Goal: Information Seeking & Learning: Check status

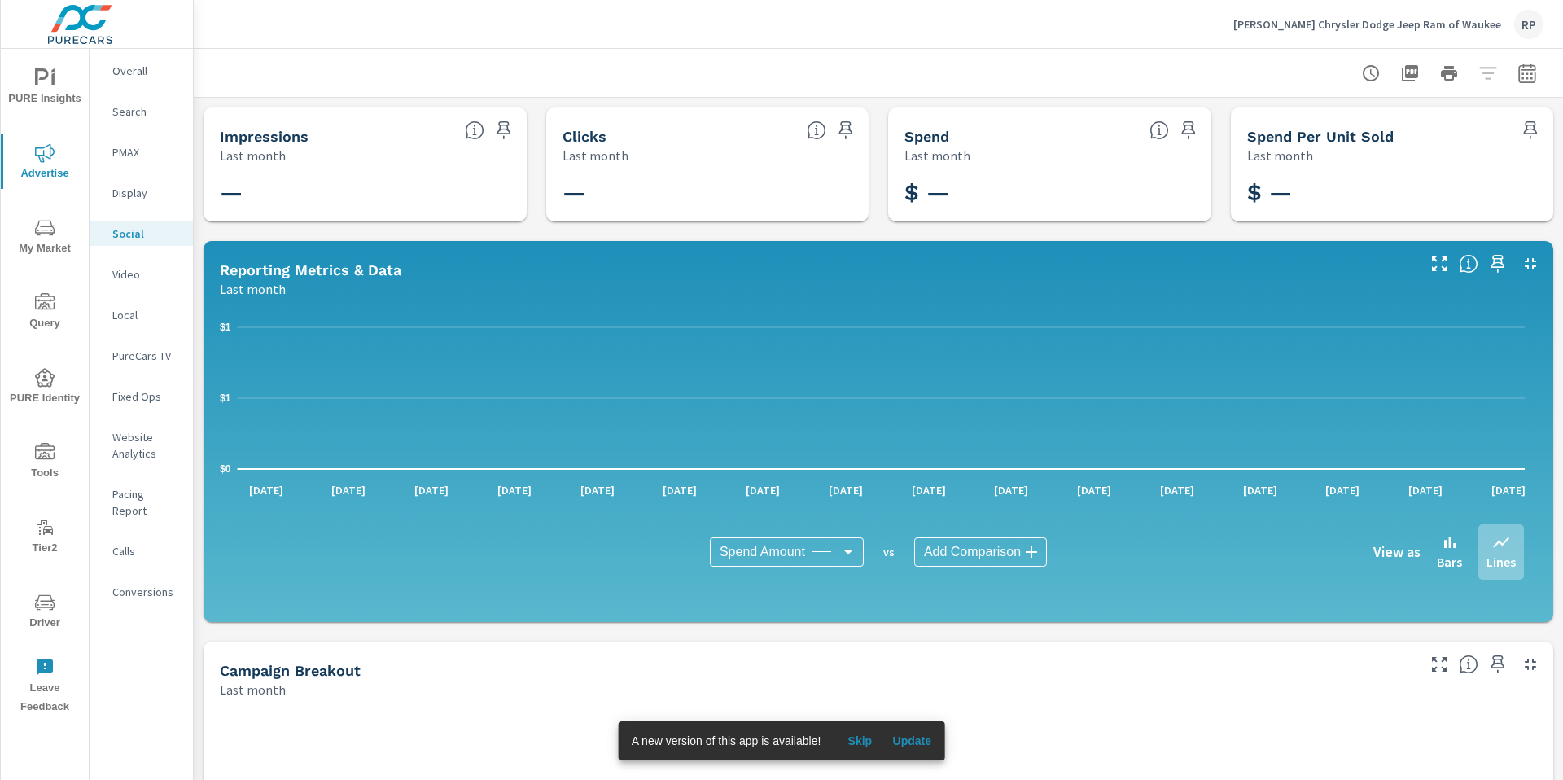
click at [1518, 25] on div "RP" at bounding box center [1528, 24] width 29 height 29
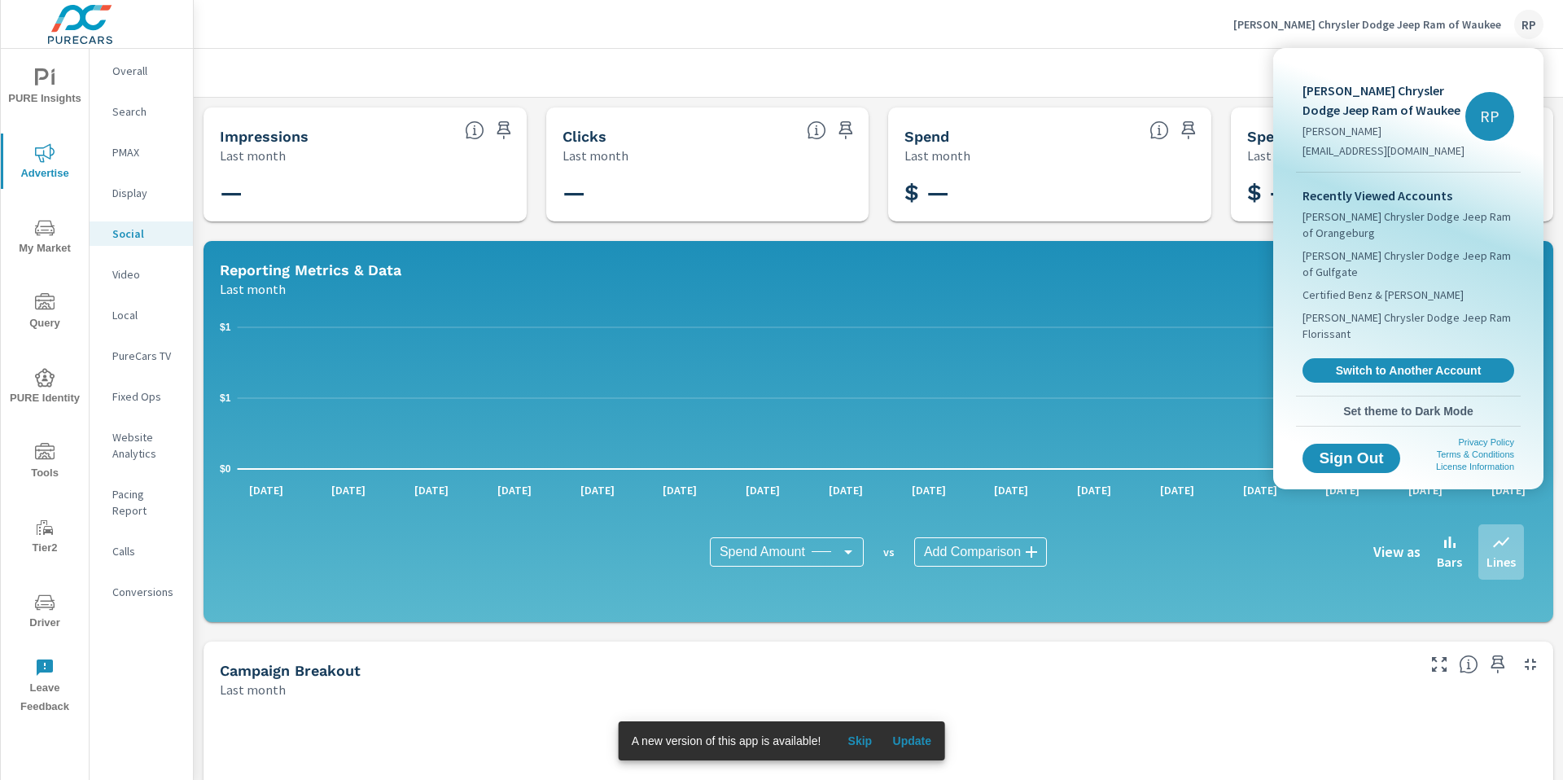
click at [953, 114] on div at bounding box center [781, 390] width 1563 height 780
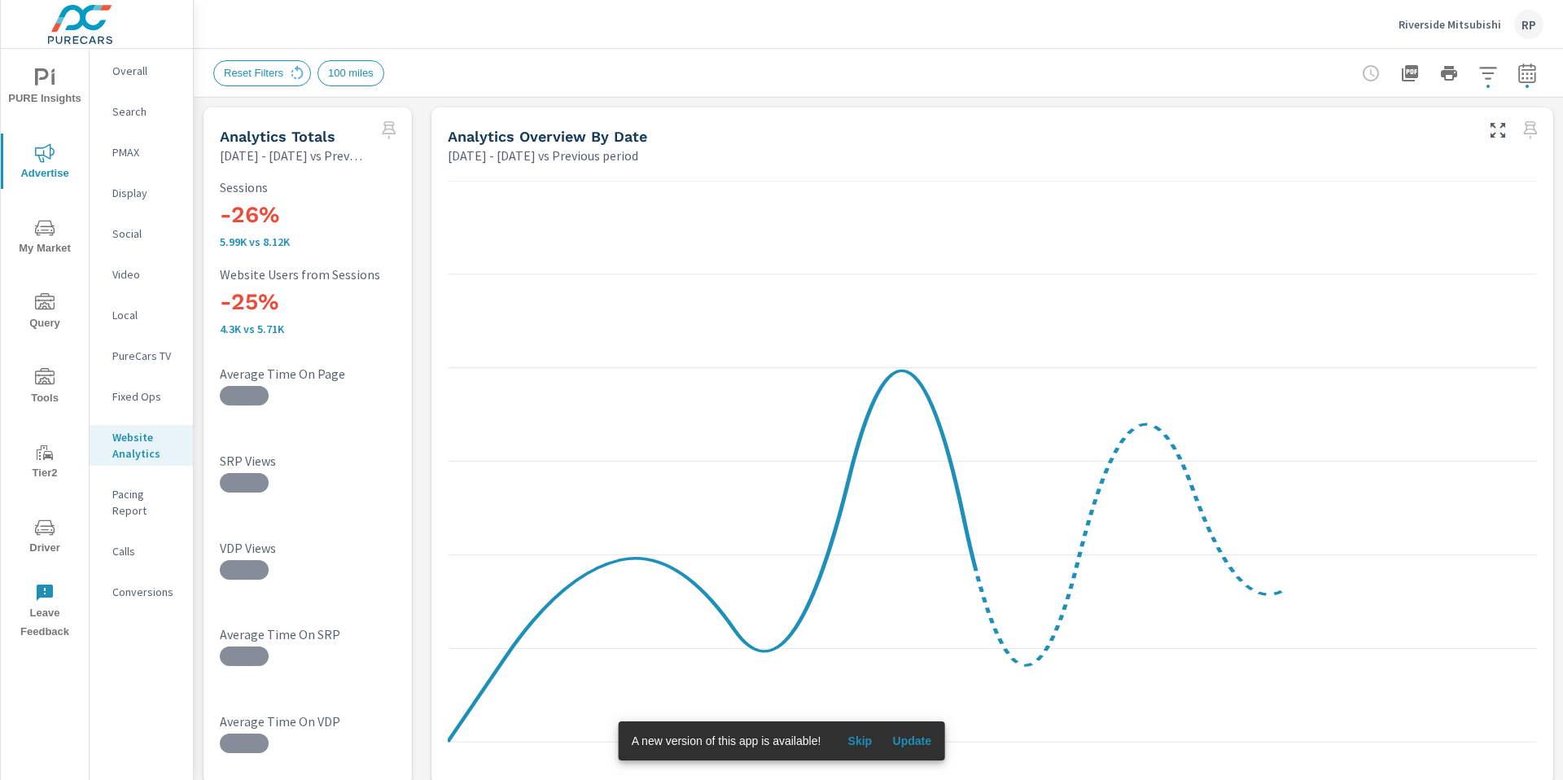
click at [35, 234] on icon "nav menu" at bounding box center [45, 228] width 20 height 20
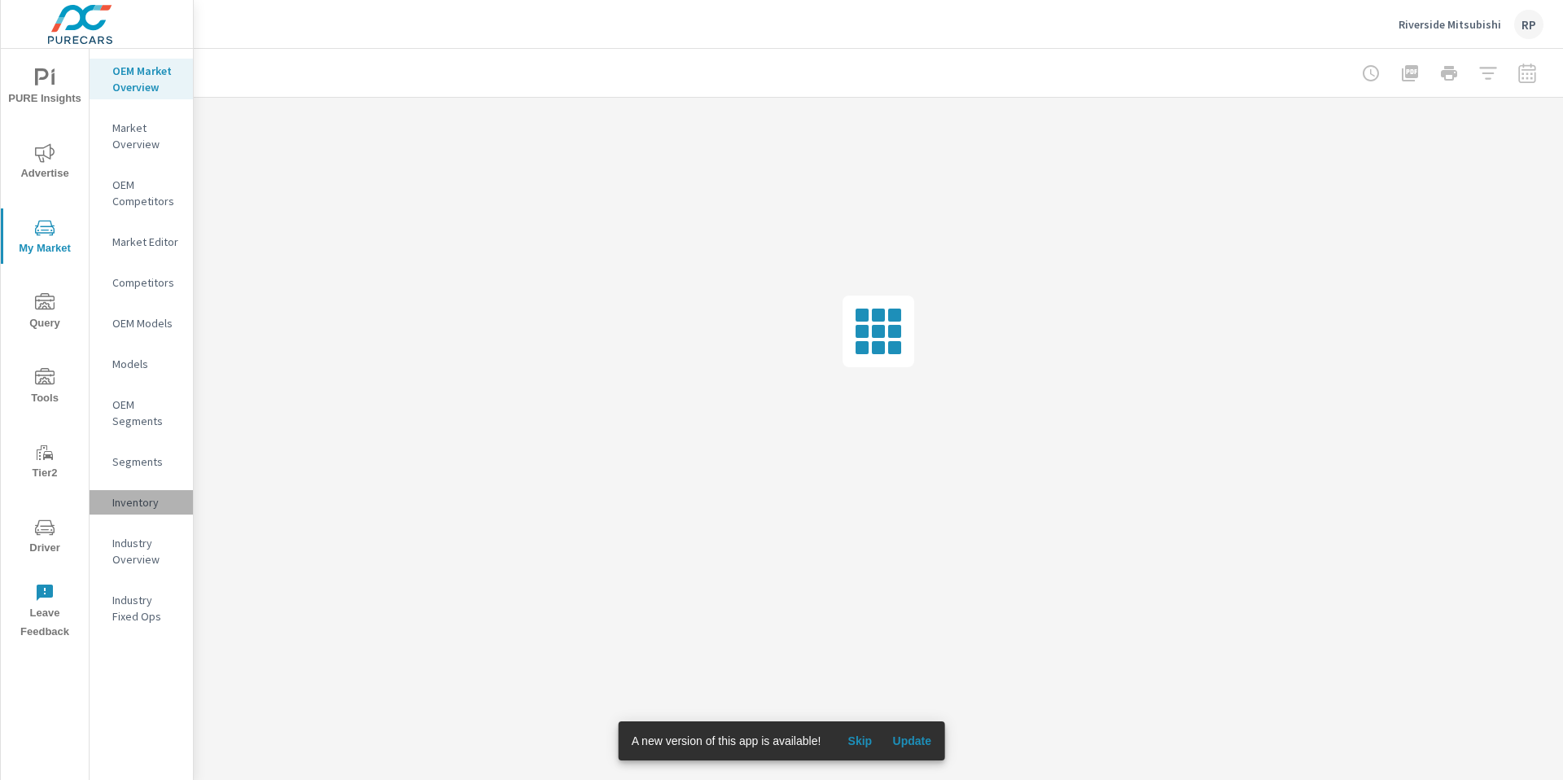
click at [121, 508] on p "Inventory" at bounding box center [146, 502] width 68 height 16
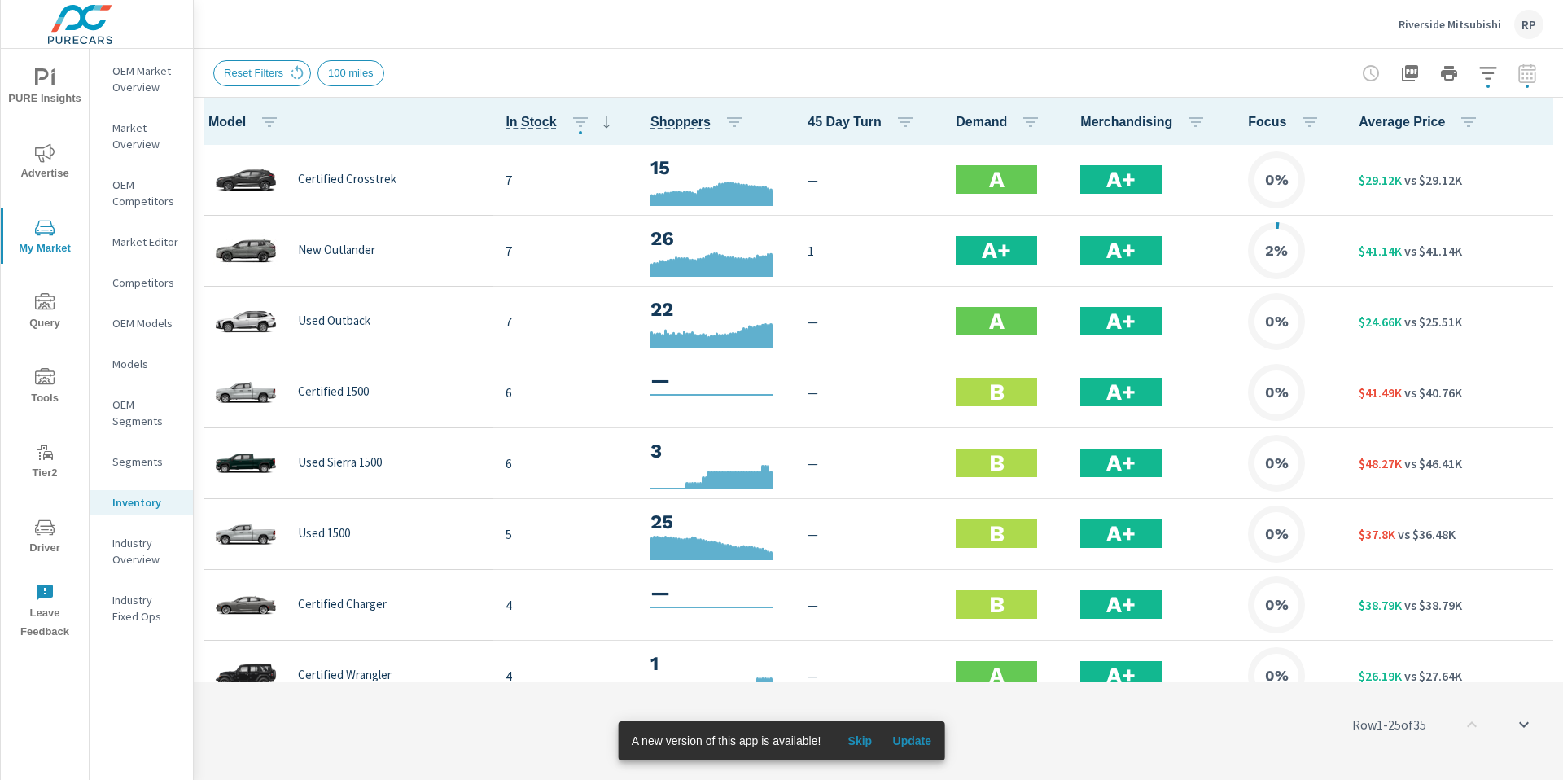
scroll to position [1, 0]
click at [1477, 81] on button "button" at bounding box center [1488, 73] width 33 height 33
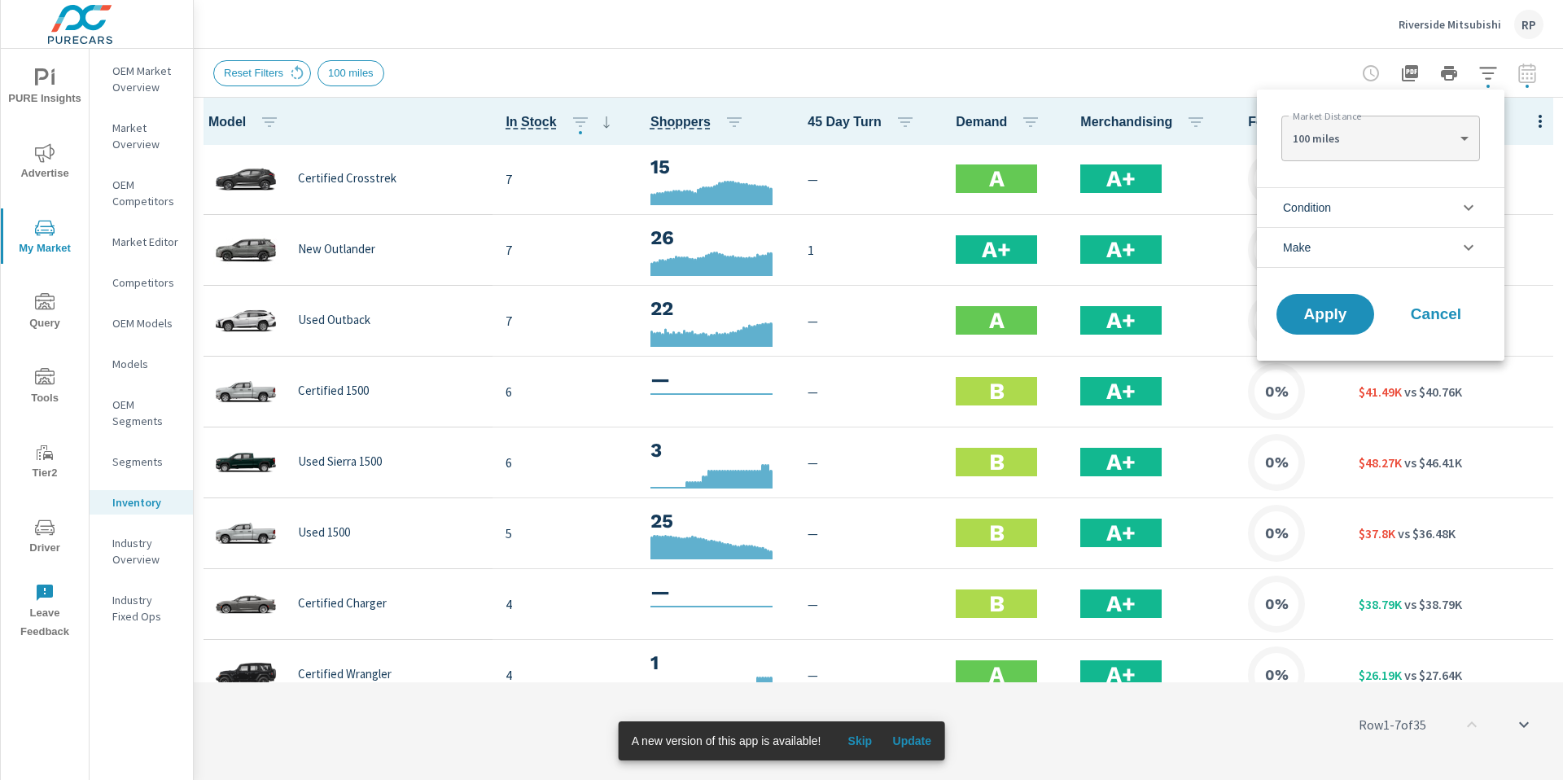
click at [1243, 42] on div at bounding box center [781, 390] width 1563 height 780
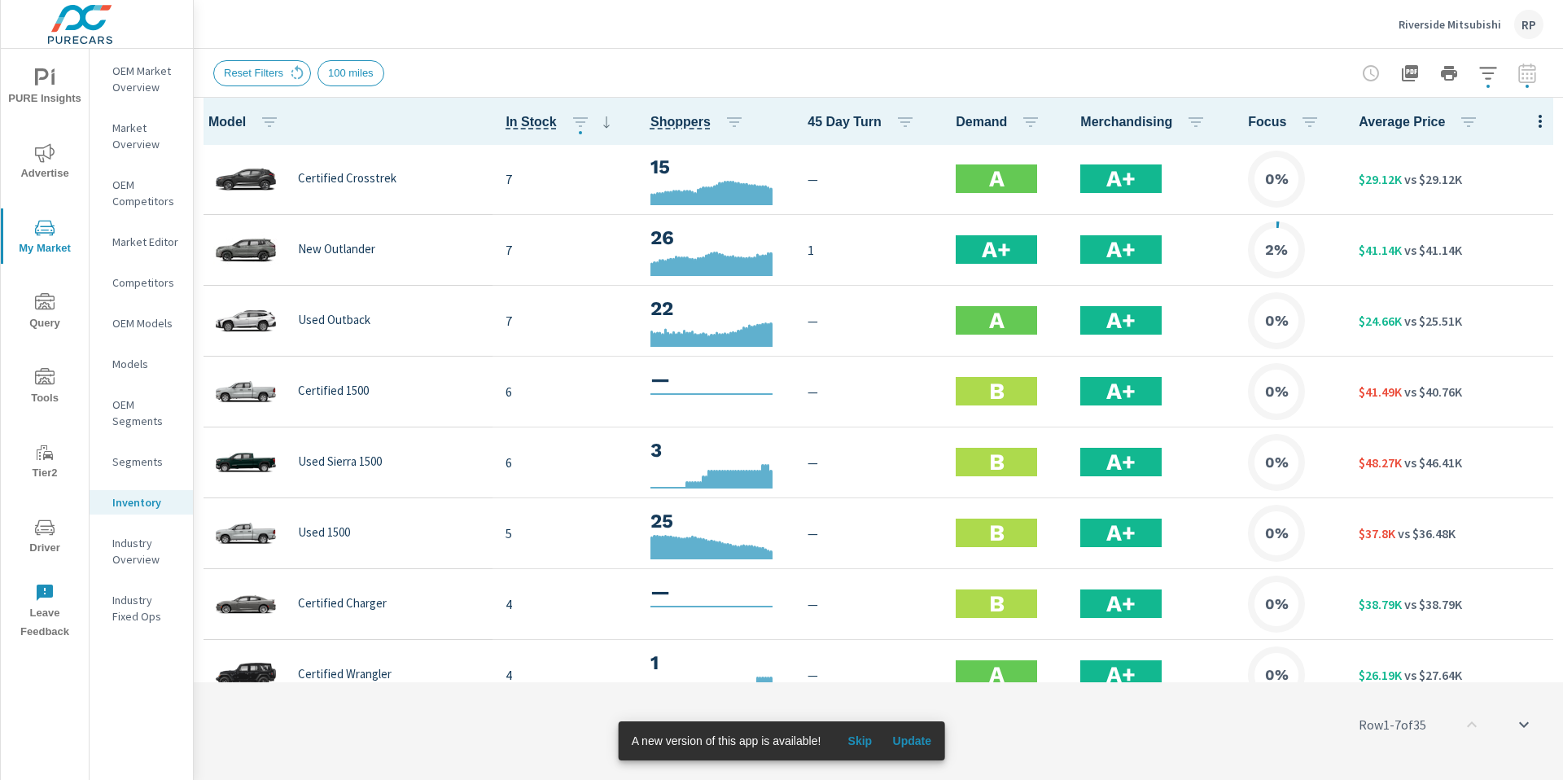
click at [922, 751] on button "Update" at bounding box center [912, 741] width 52 height 26
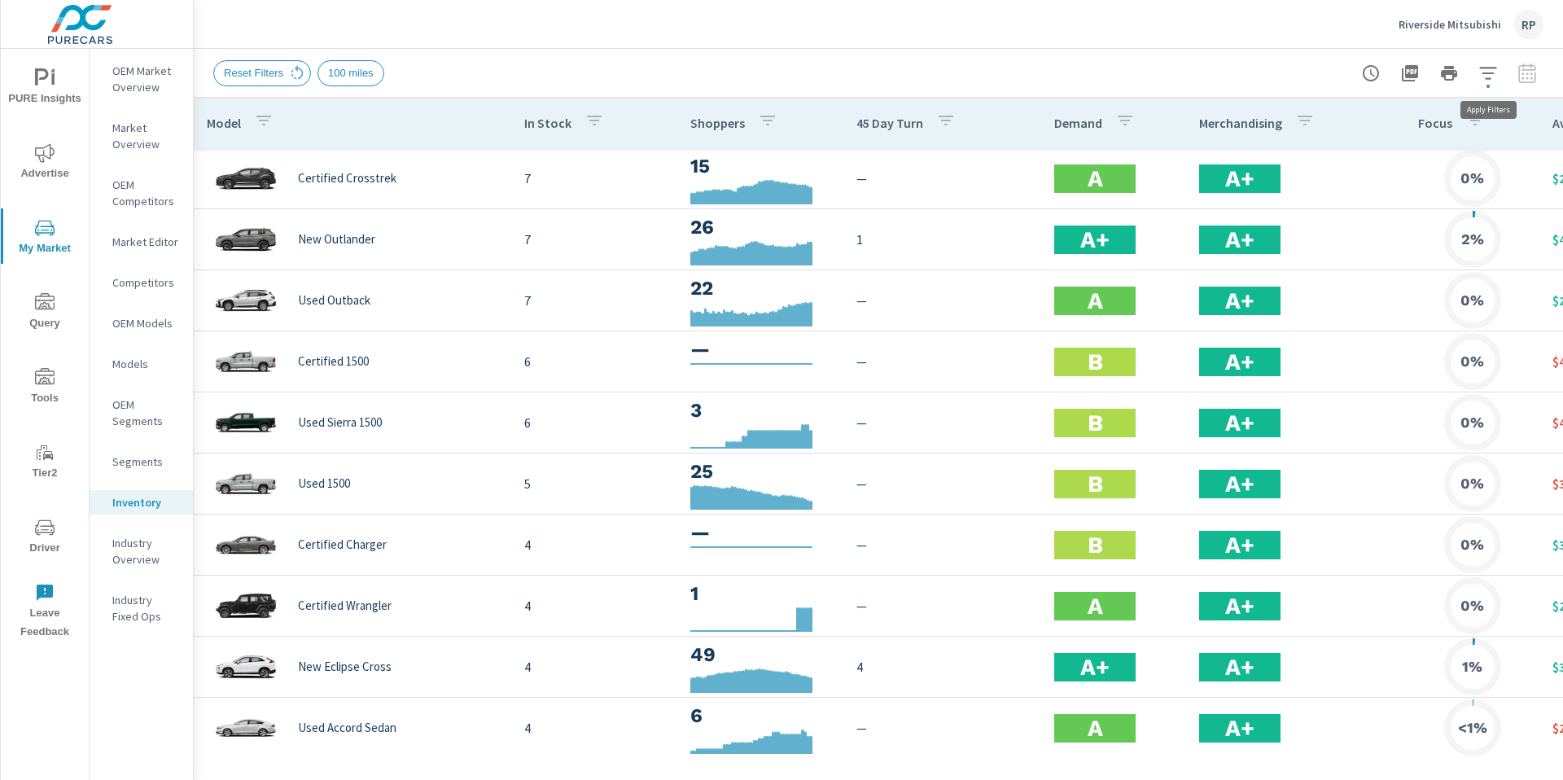
click at [1476, 79] on button "button" at bounding box center [1488, 73] width 33 height 33
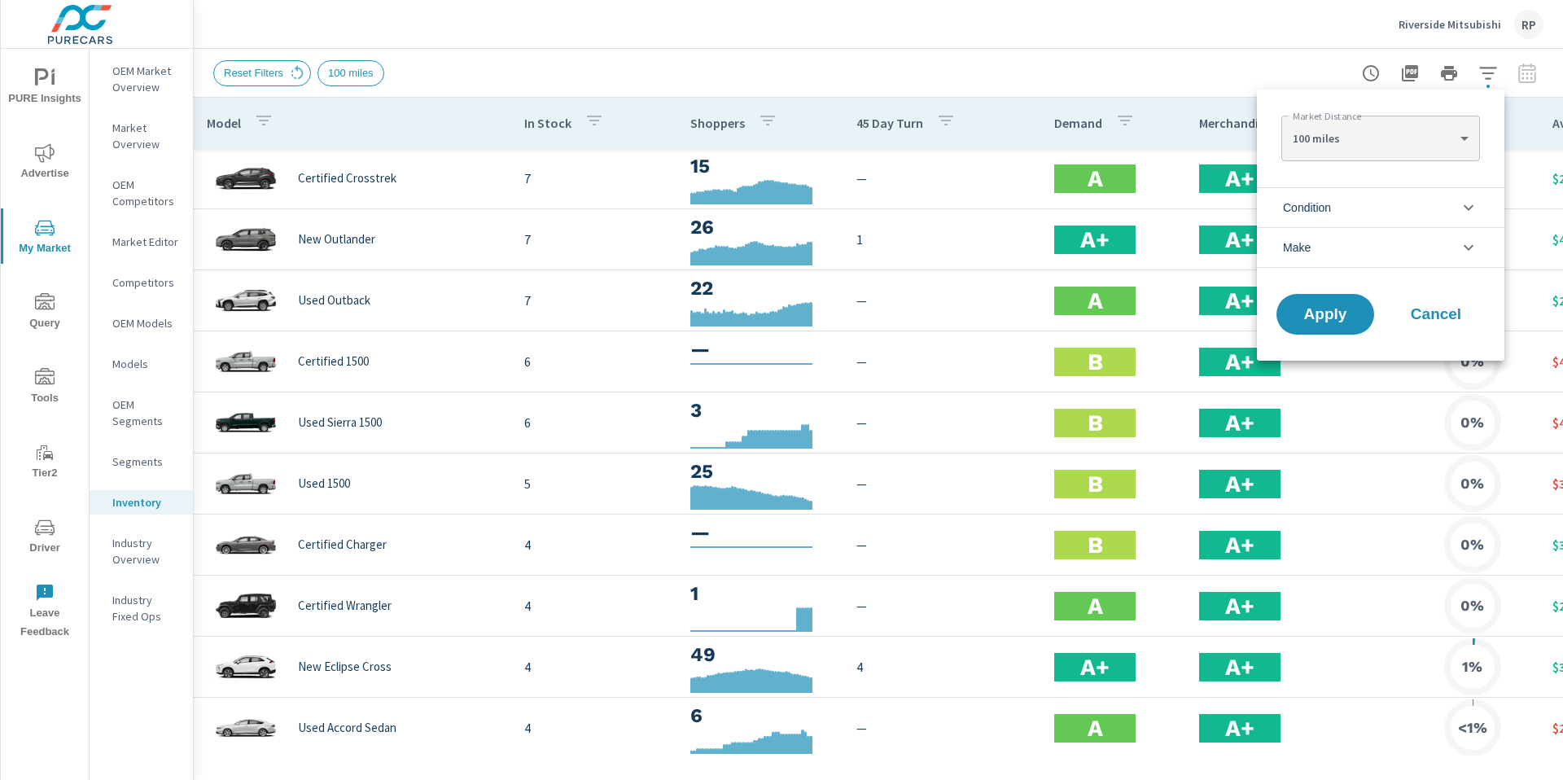
click at [1371, 141] on body "PURE Insights Advertise My Market Query Tools Tier2 Driver Leave Feedback OEM M…" at bounding box center [781, 399] width 1563 height 798
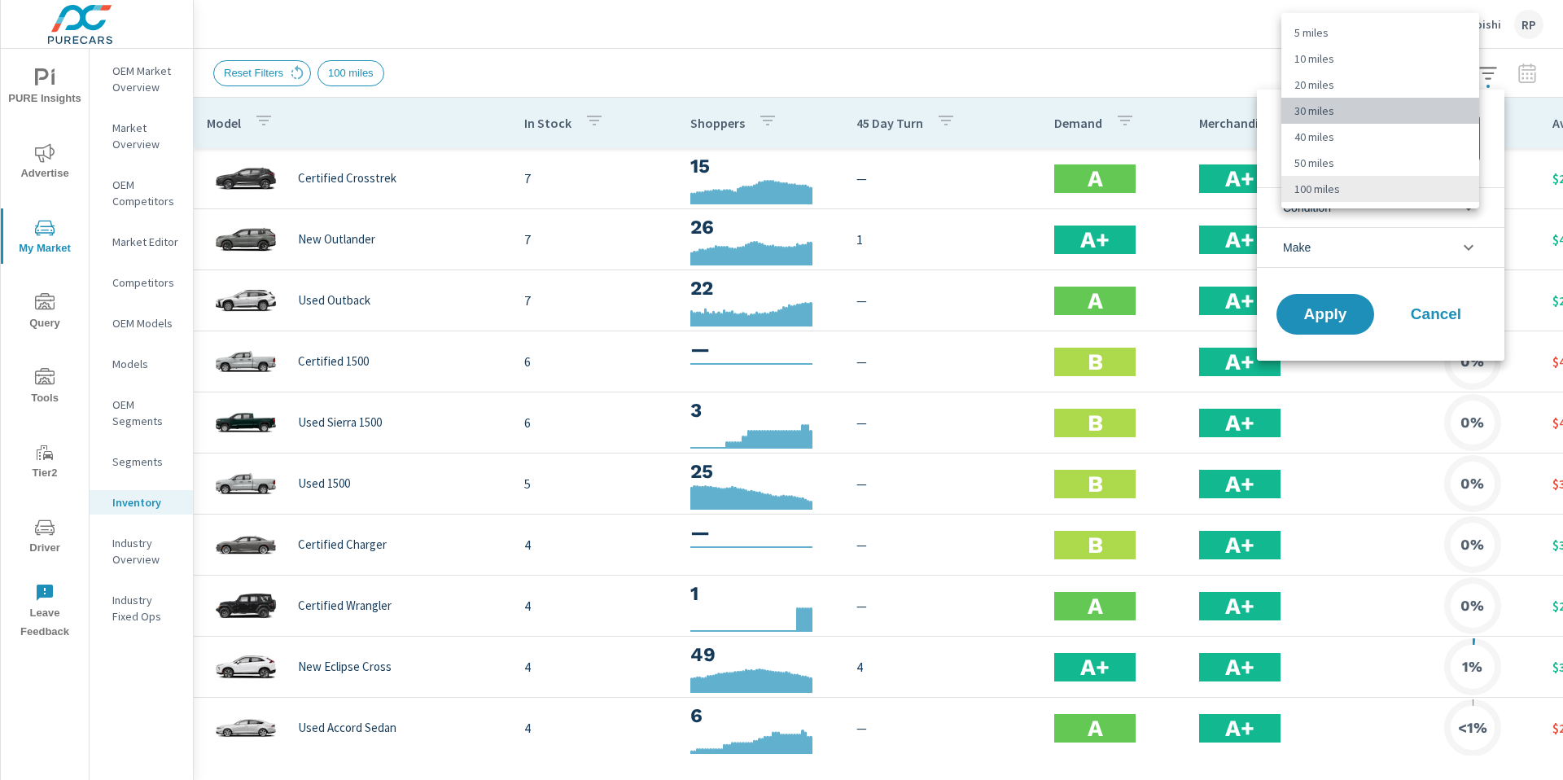
click at [1354, 114] on li "30 miles" at bounding box center [1380, 111] width 198 height 26
type Distance "30"
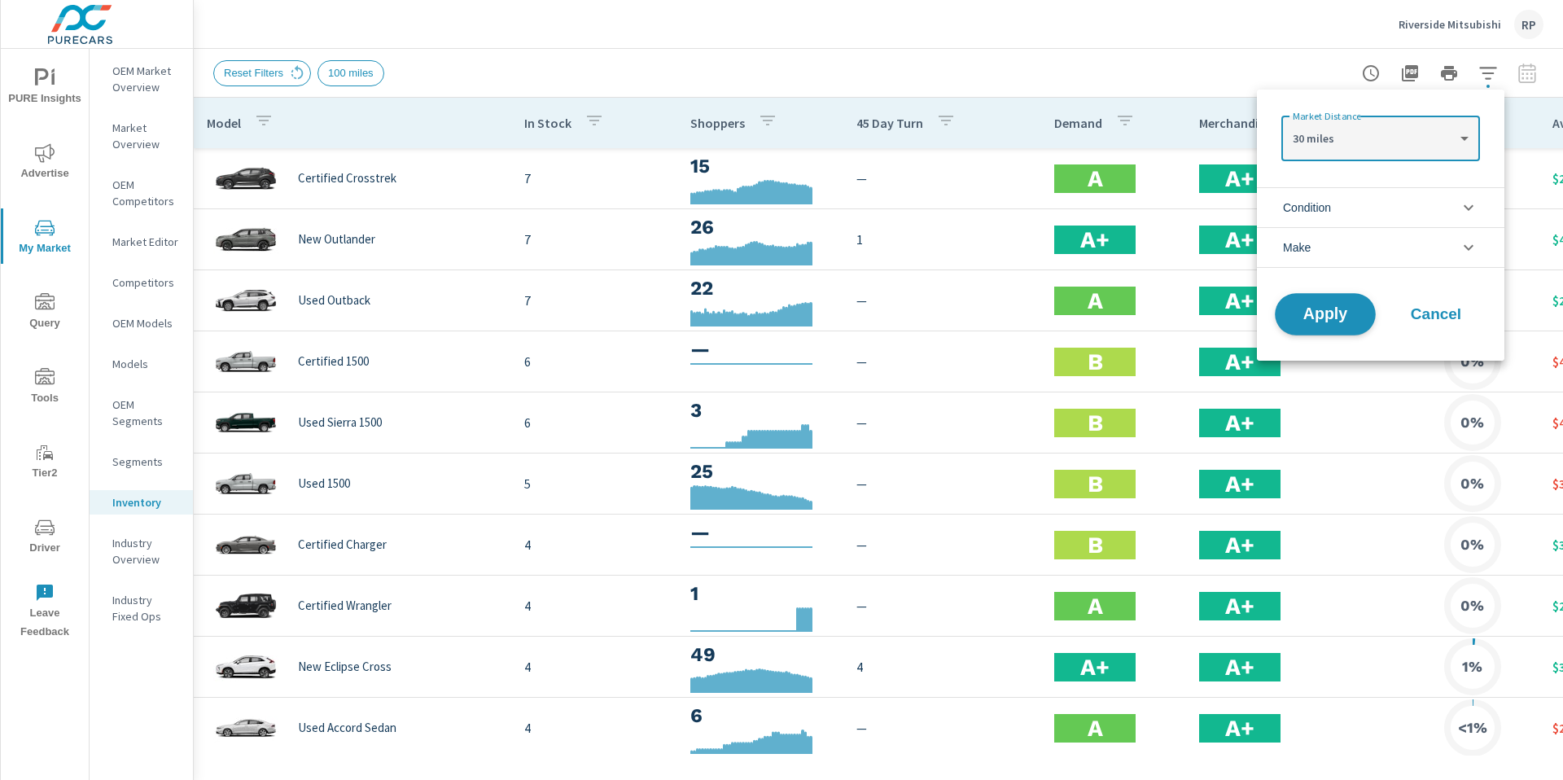
click at [1323, 309] on span "Apply" at bounding box center [1325, 314] width 67 height 15
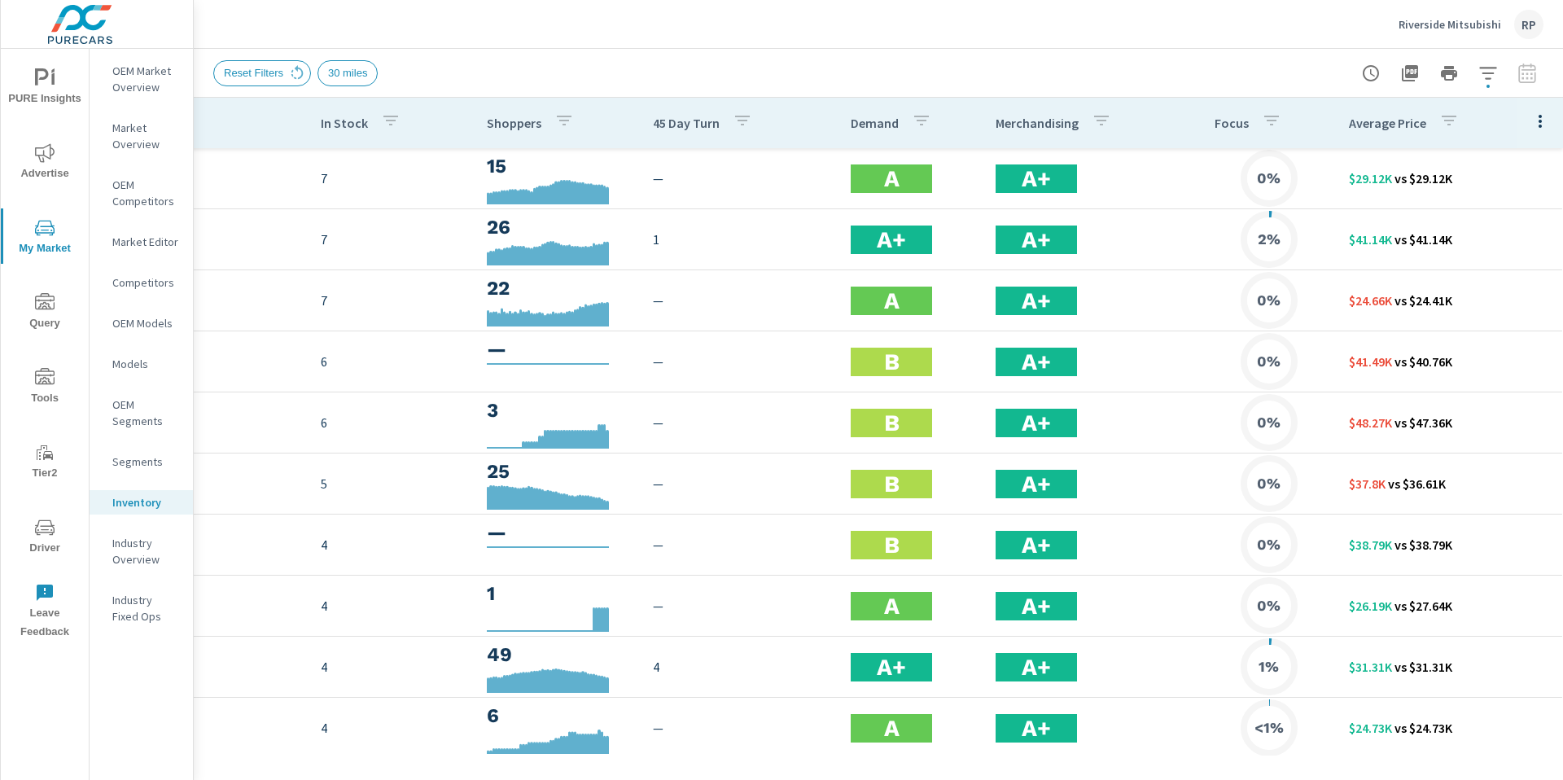
scroll to position [0, 216]
click at [1496, 73] on icon "button" at bounding box center [1488, 74] width 20 height 20
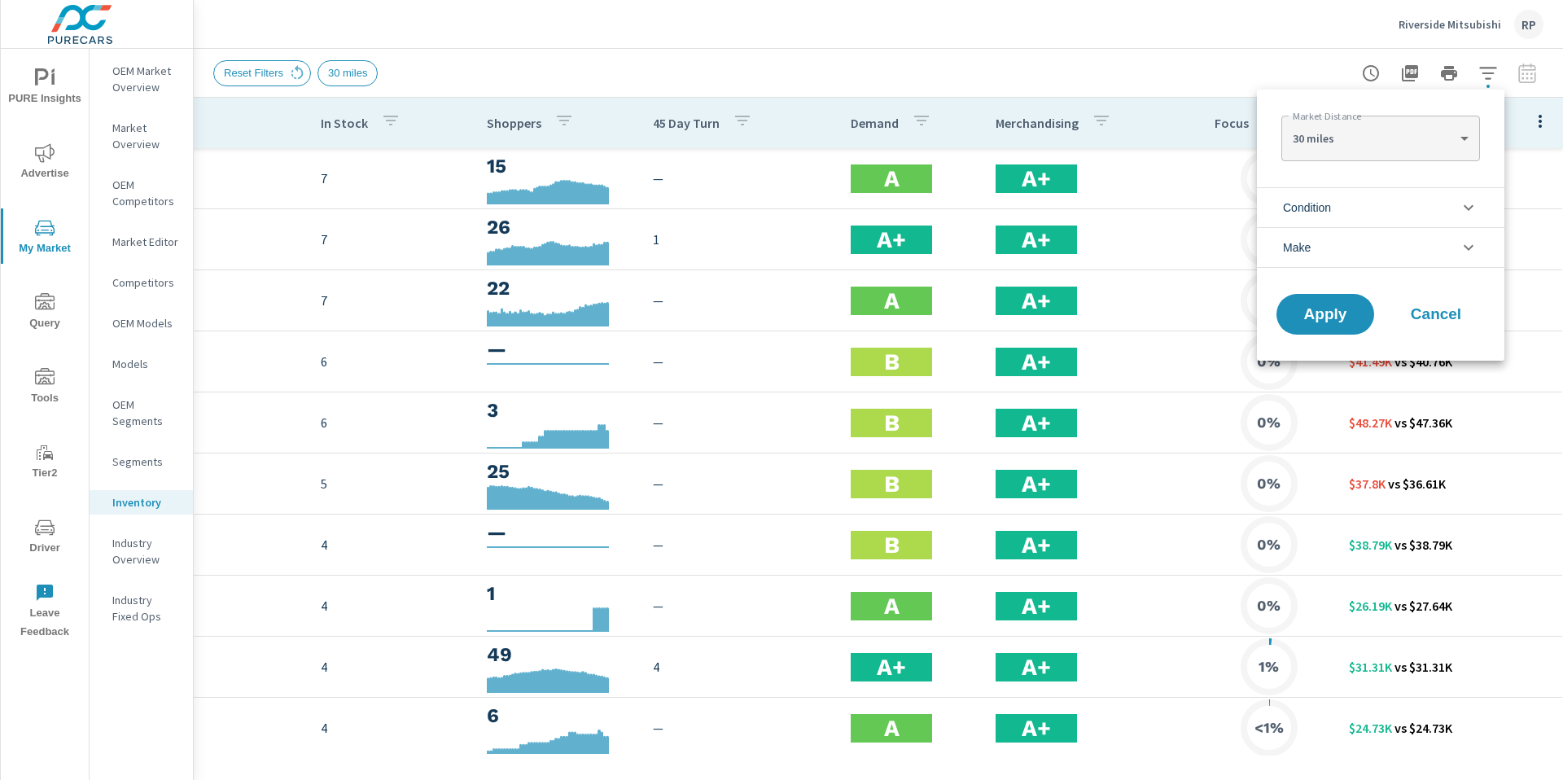
click at [1412, 130] on body "PURE Insights Advertise My Market Query Tools Tier2 Driver Leave Feedback OEM M…" at bounding box center [781, 399] width 1563 height 798
click at [1385, 189] on li "50 miles" at bounding box center [1380, 190] width 198 height 26
type Distance "50"
click at [1320, 330] on button "Apply" at bounding box center [1325, 314] width 101 height 42
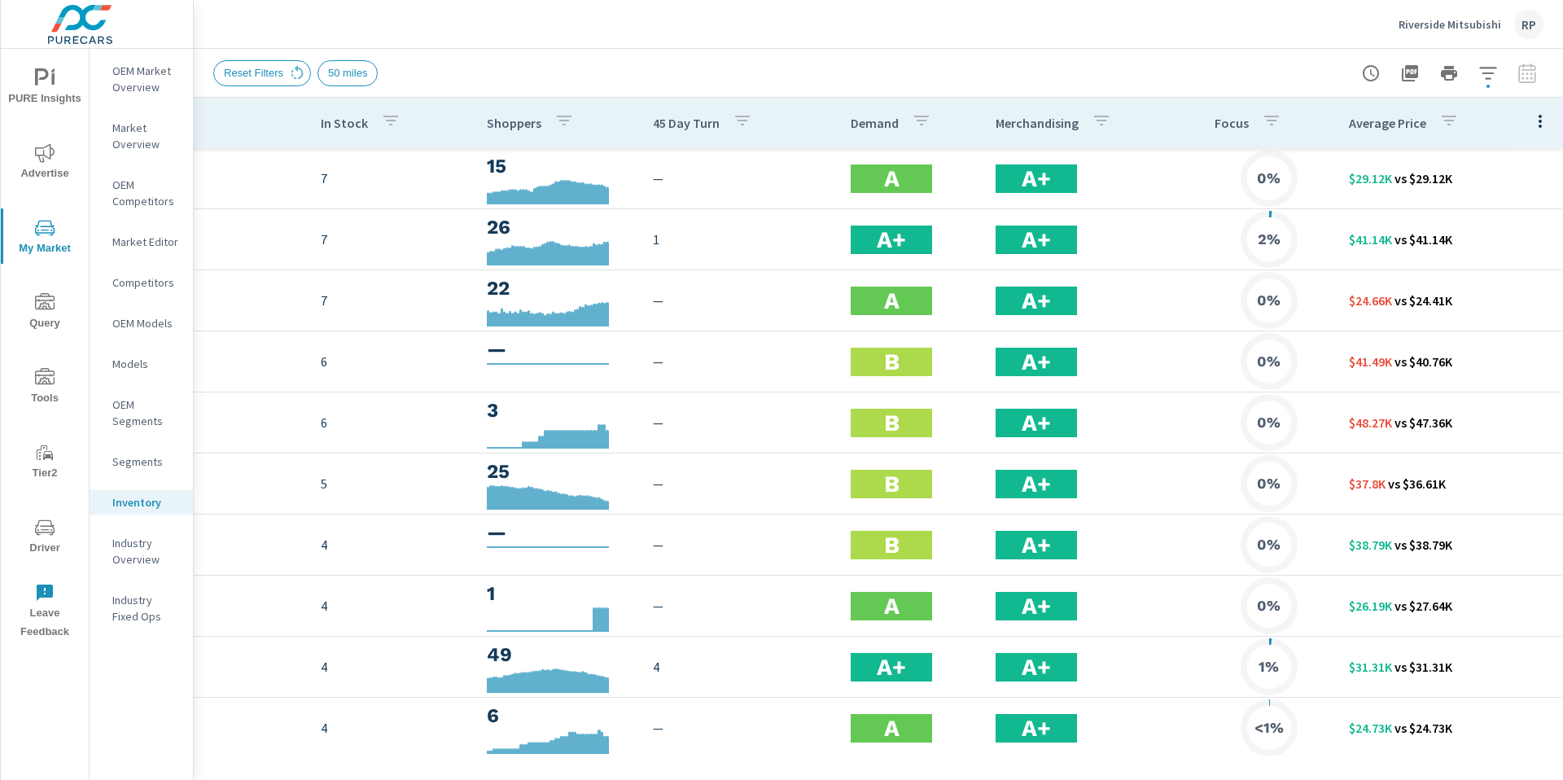
click at [1486, 72] on icon "button" at bounding box center [1487, 73] width 17 height 12
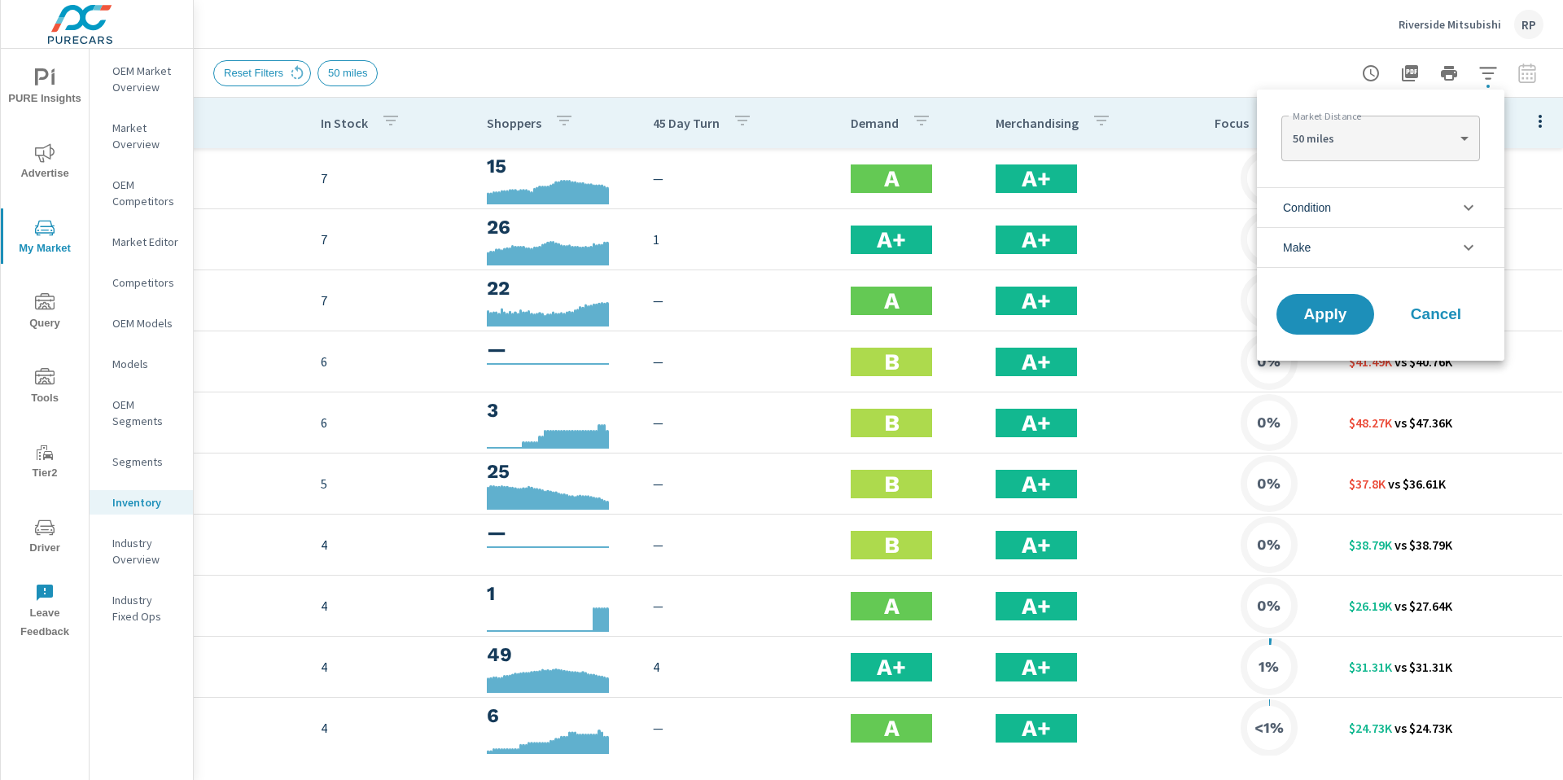
click at [1283, 51] on div at bounding box center [781, 390] width 1563 height 780
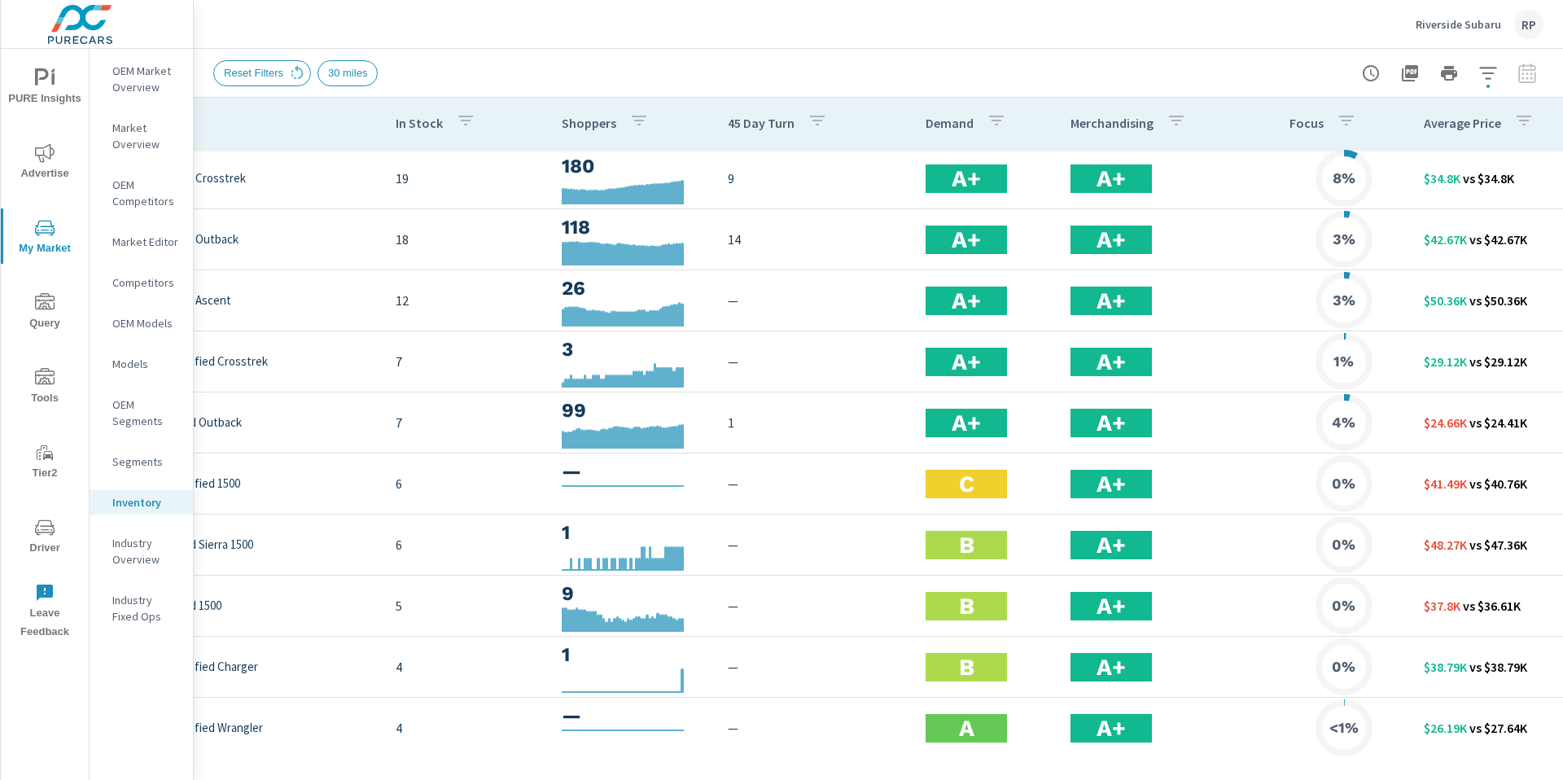
scroll to position [0, 216]
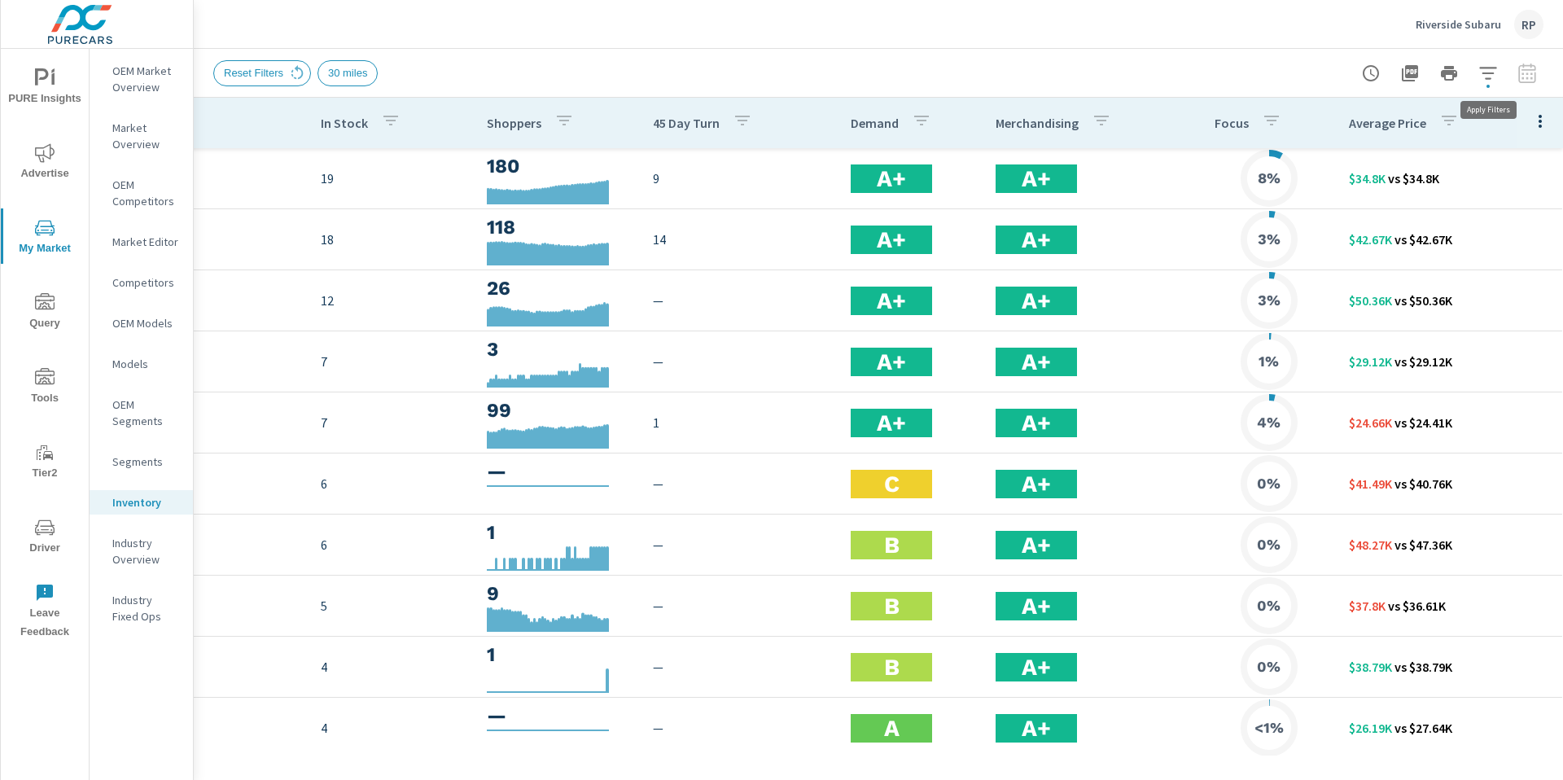
click at [976, 86] on button "button" at bounding box center [1488, 73] width 33 height 33
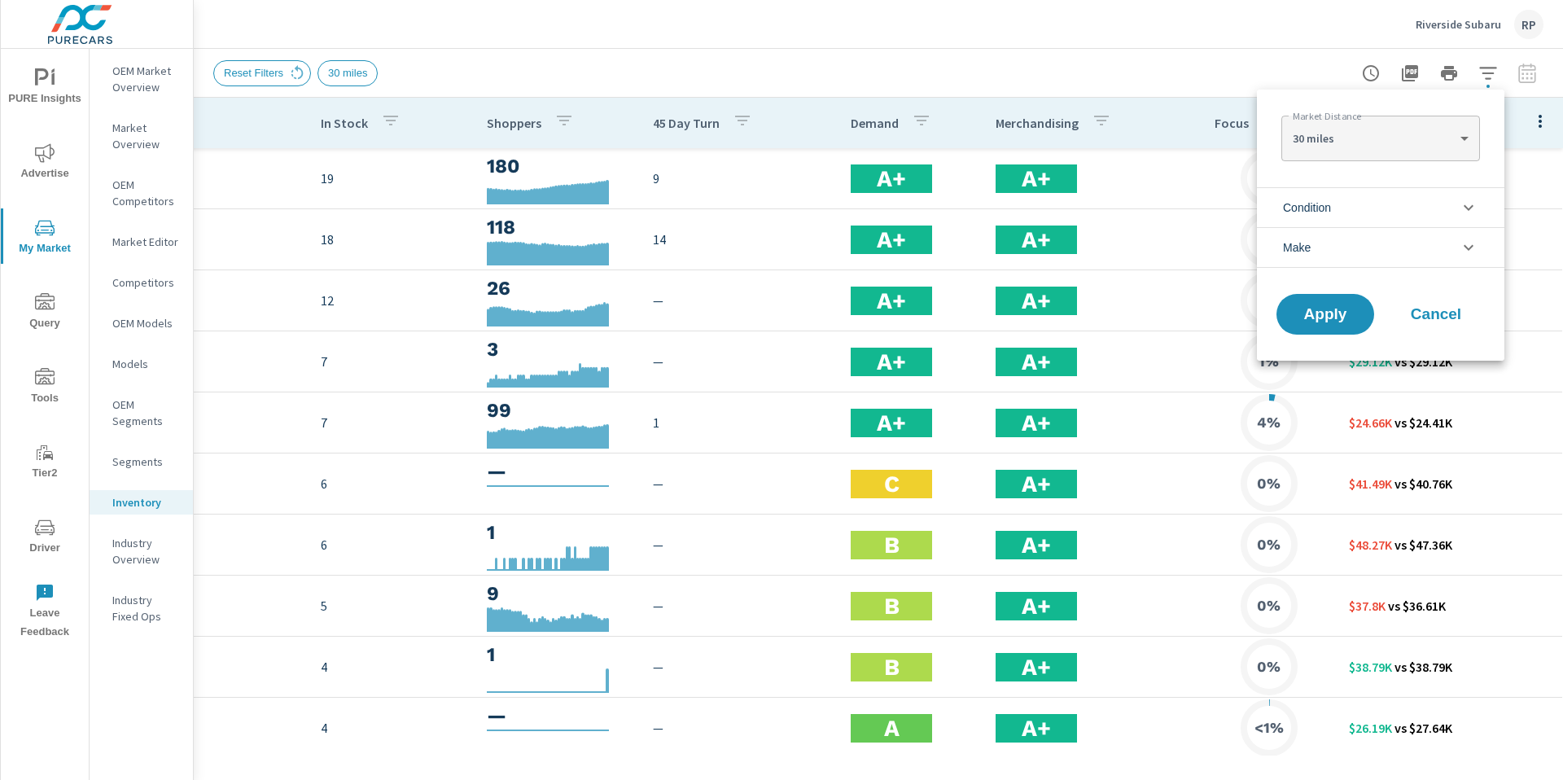
click at [976, 141] on body "PURE Insights Advertise My Market Query Tools Tier2 Driver Leave Feedback OEM M…" at bounding box center [781, 399] width 1563 height 798
click at [976, 106] on li "20 miles" at bounding box center [1380, 112] width 198 height 26
type Distance "20"
click at [976, 309] on span "Apply" at bounding box center [1325, 314] width 67 height 15
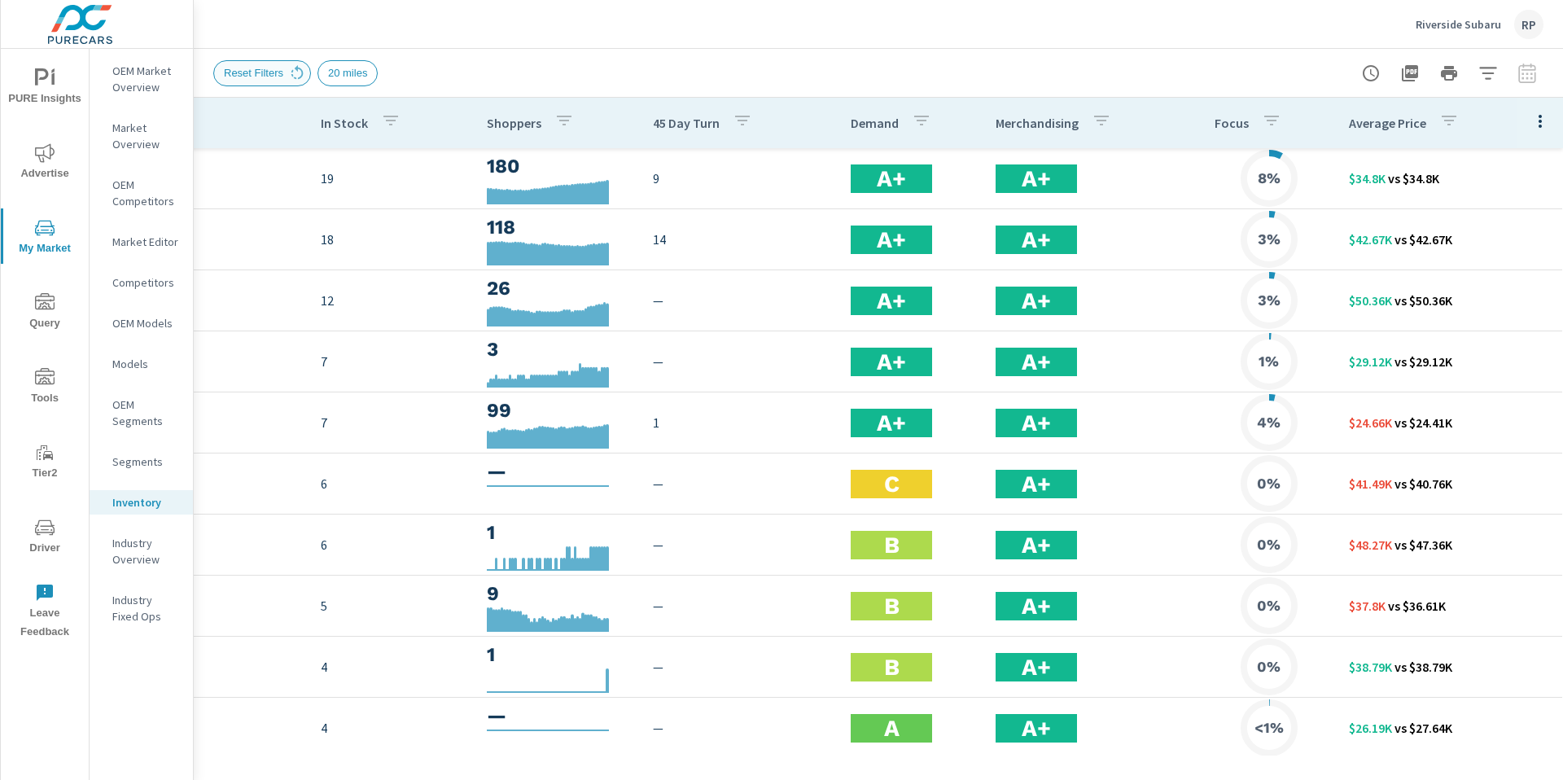
click at [269, 62] on div "Reset Filters" at bounding box center [262, 73] width 98 height 26
click at [282, 72] on span "Reset Filters" at bounding box center [253, 73] width 79 height 12
click at [976, 76] on icon "button" at bounding box center [1488, 74] width 20 height 20
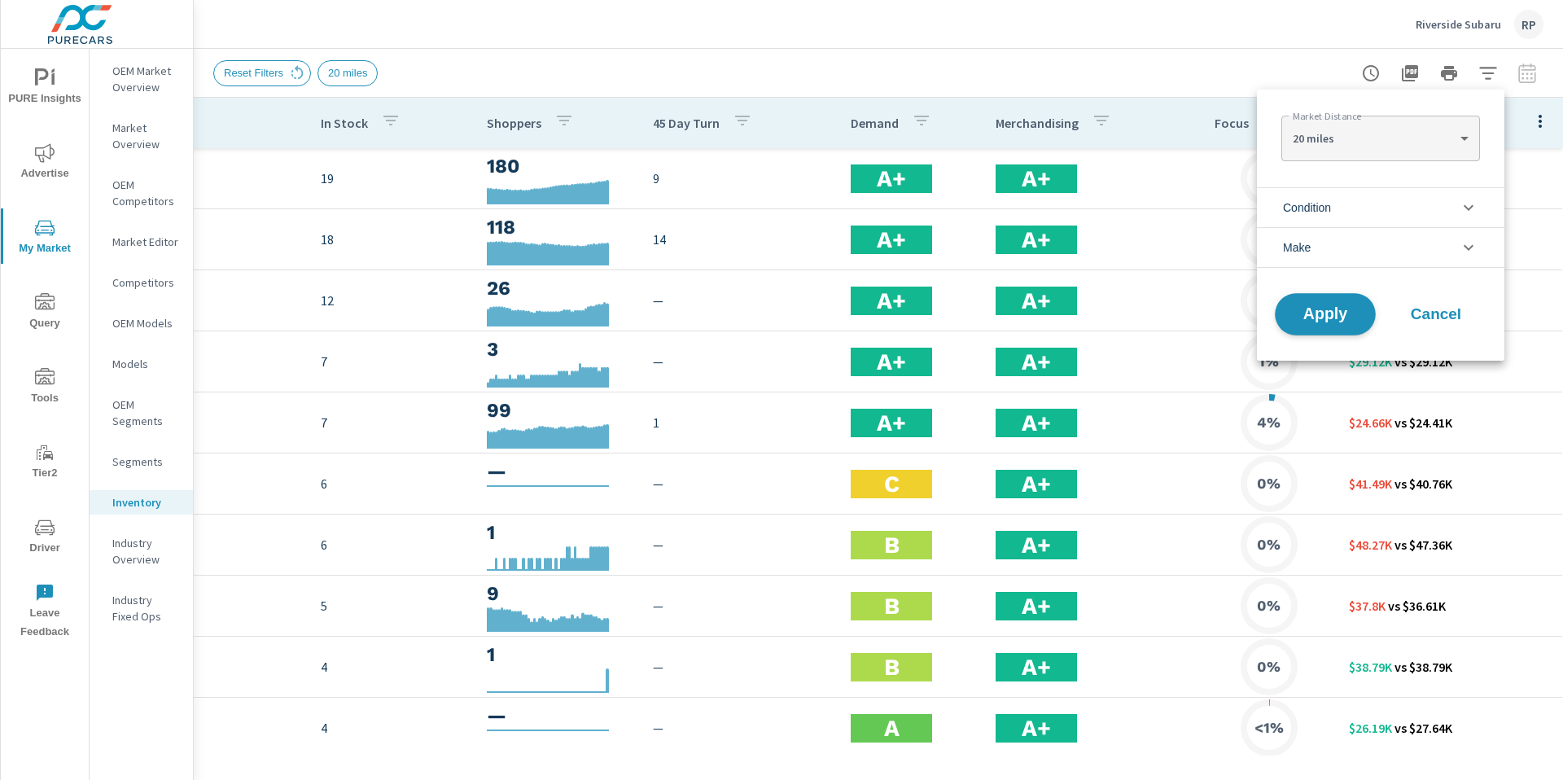
click at [976, 311] on span "Apply" at bounding box center [1325, 314] width 67 height 15
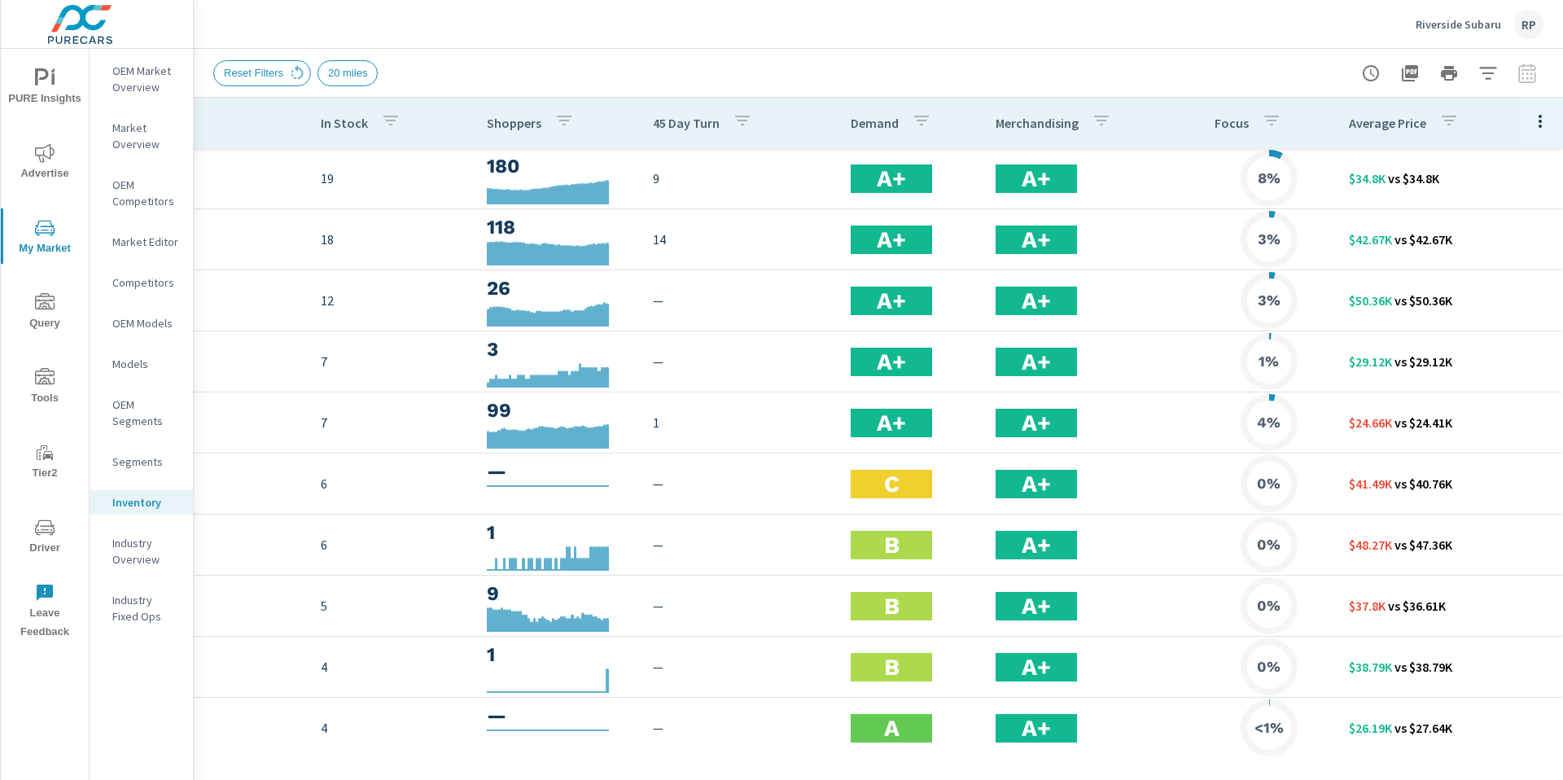
scroll to position [0, 216]
click at [976, 12] on button "Riverside Subaru RP" at bounding box center [1479, 24] width 141 height 48
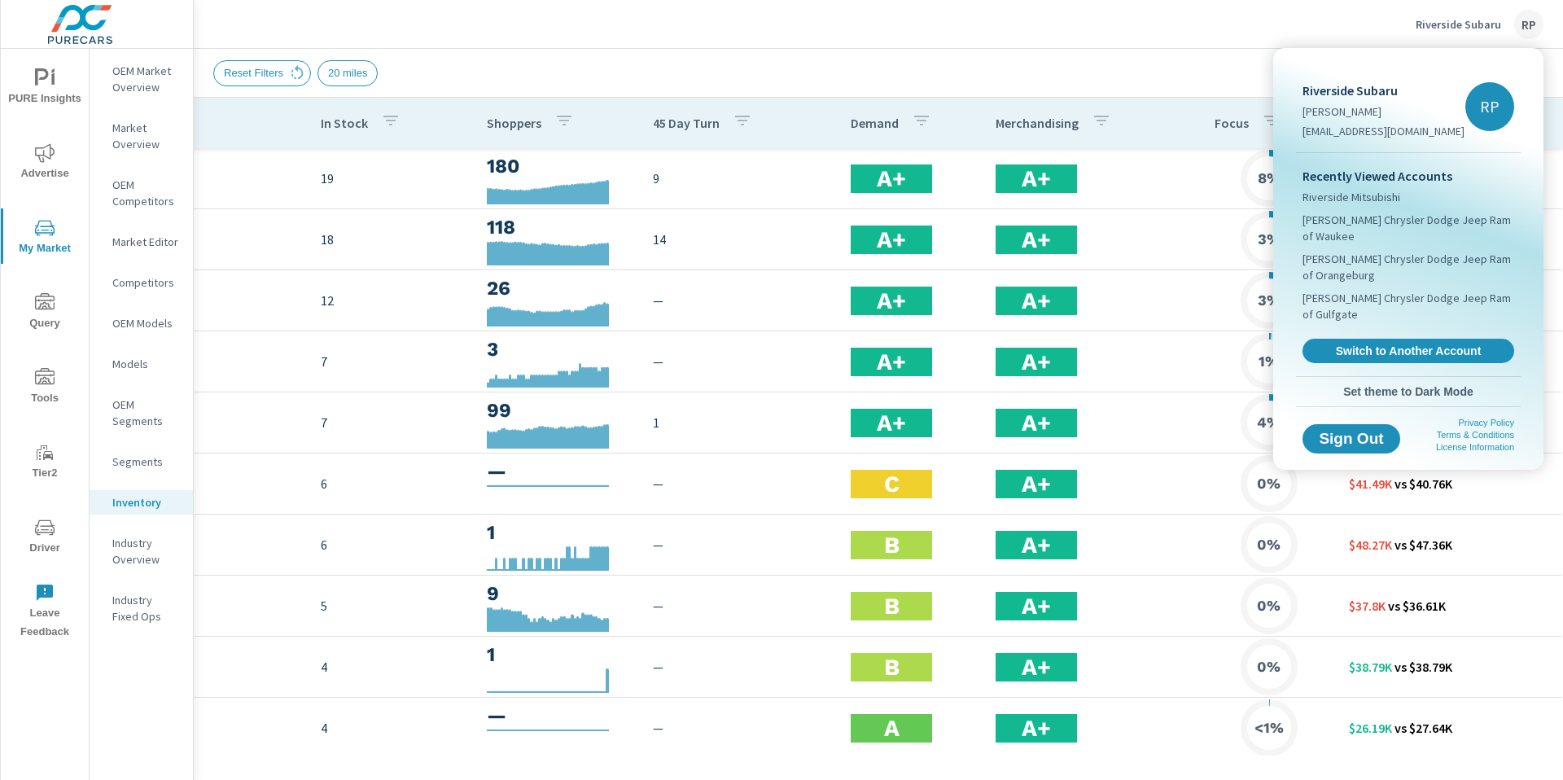
click at [976, 36] on div at bounding box center [781, 390] width 1563 height 780
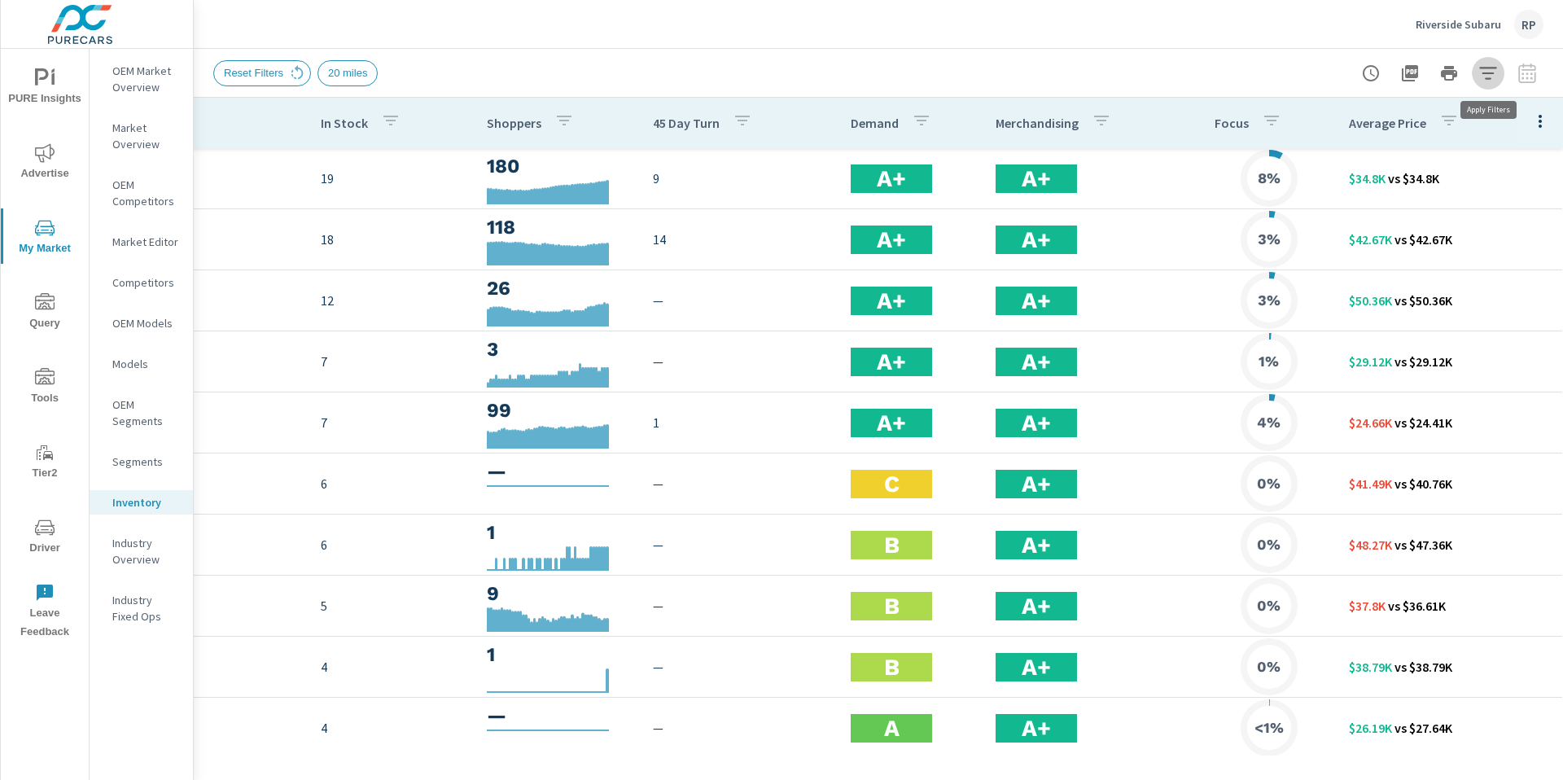
click at [976, 72] on icon "button" at bounding box center [1487, 73] width 17 height 12
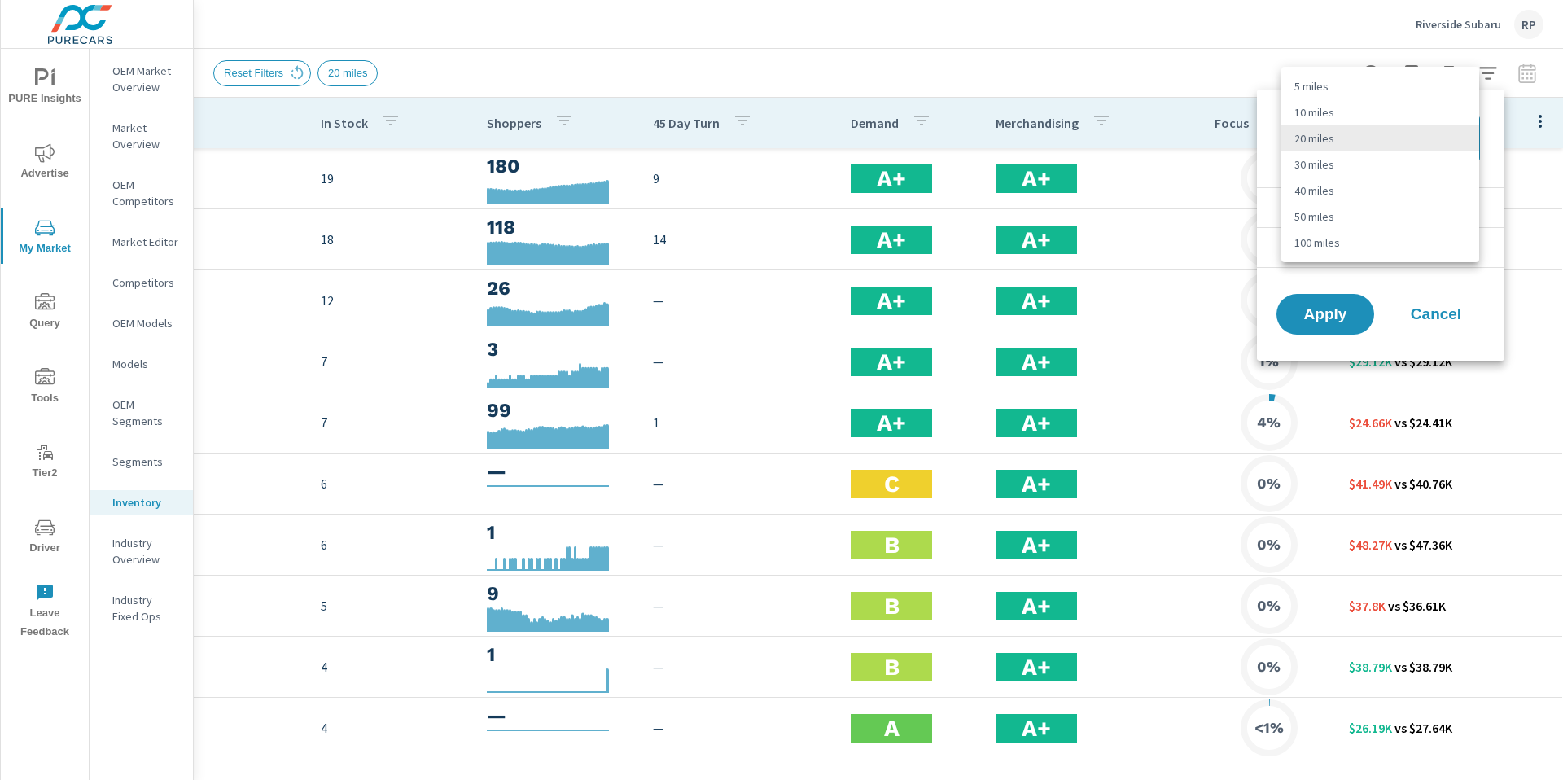
click at [976, 147] on body "PURE Insights Advertise My Market Query Tools Tier2 Driver Leave Feedback OEM M…" at bounding box center [781, 399] width 1563 height 798
click at [976, 204] on li "50 miles" at bounding box center [1380, 217] width 198 height 26
type Distance "50"
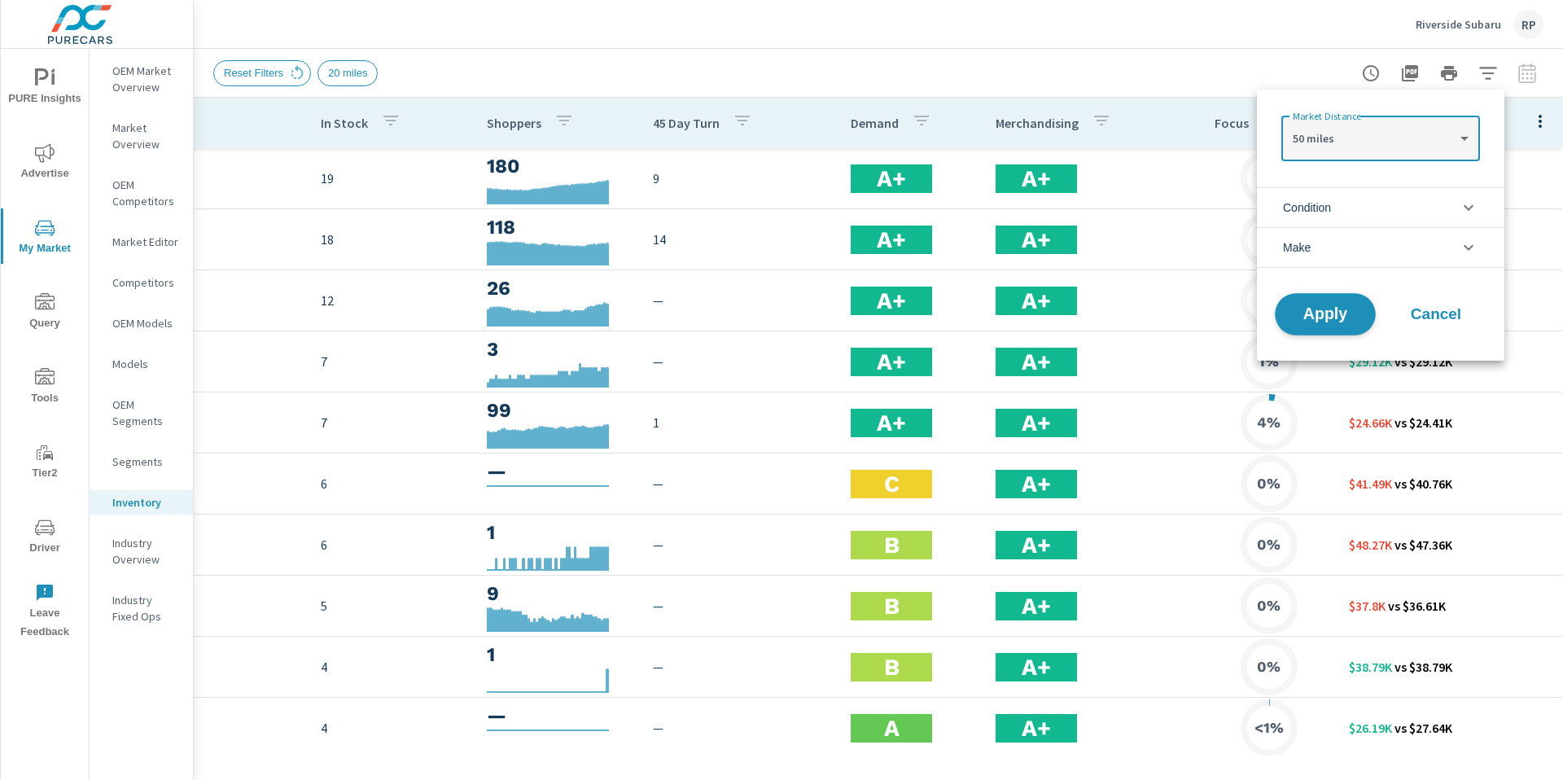
click at [976, 307] on span "Apply" at bounding box center [1325, 314] width 67 height 15
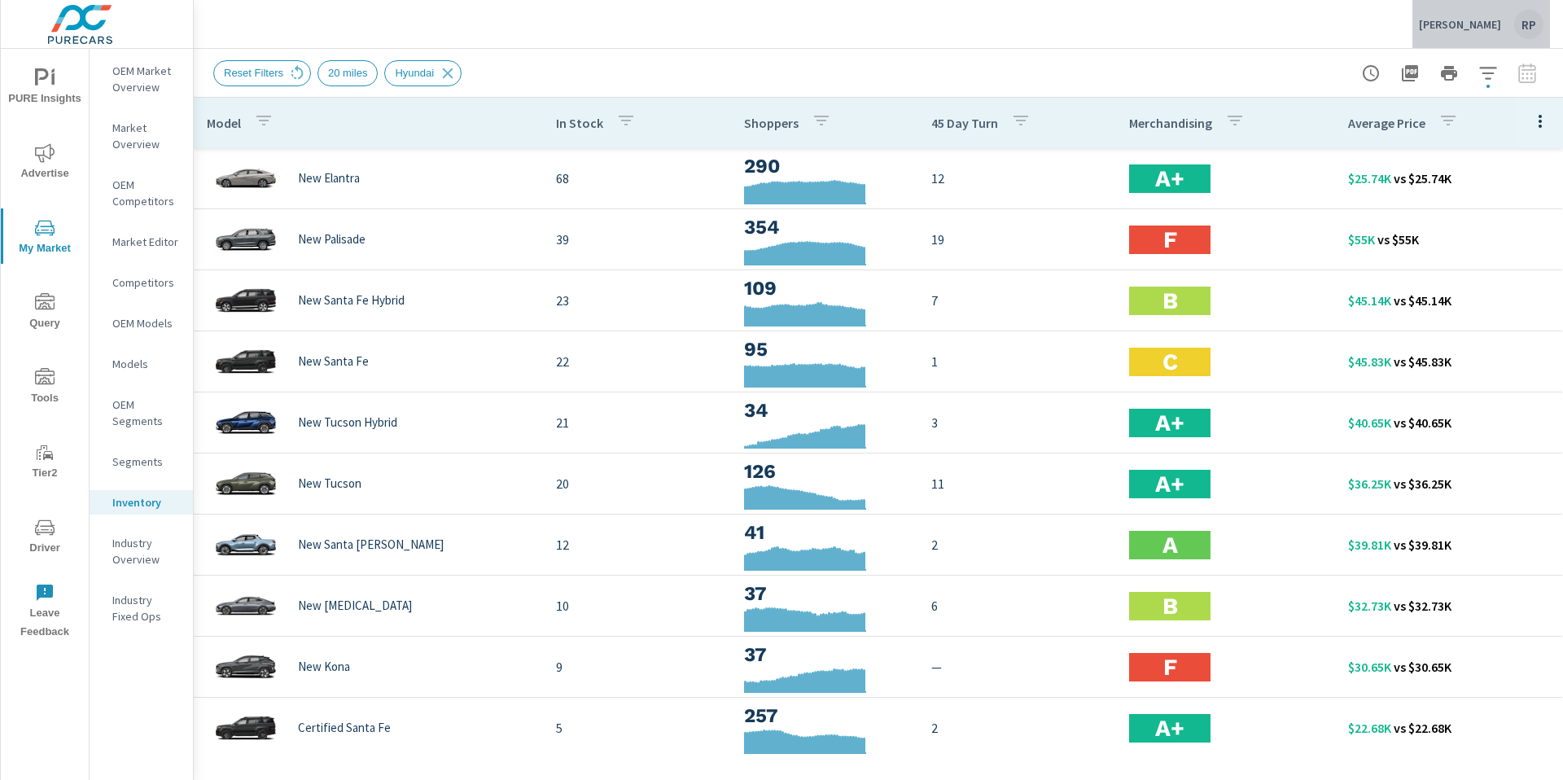
click at [1514, 24] on div "RP" at bounding box center [1528, 24] width 29 height 29
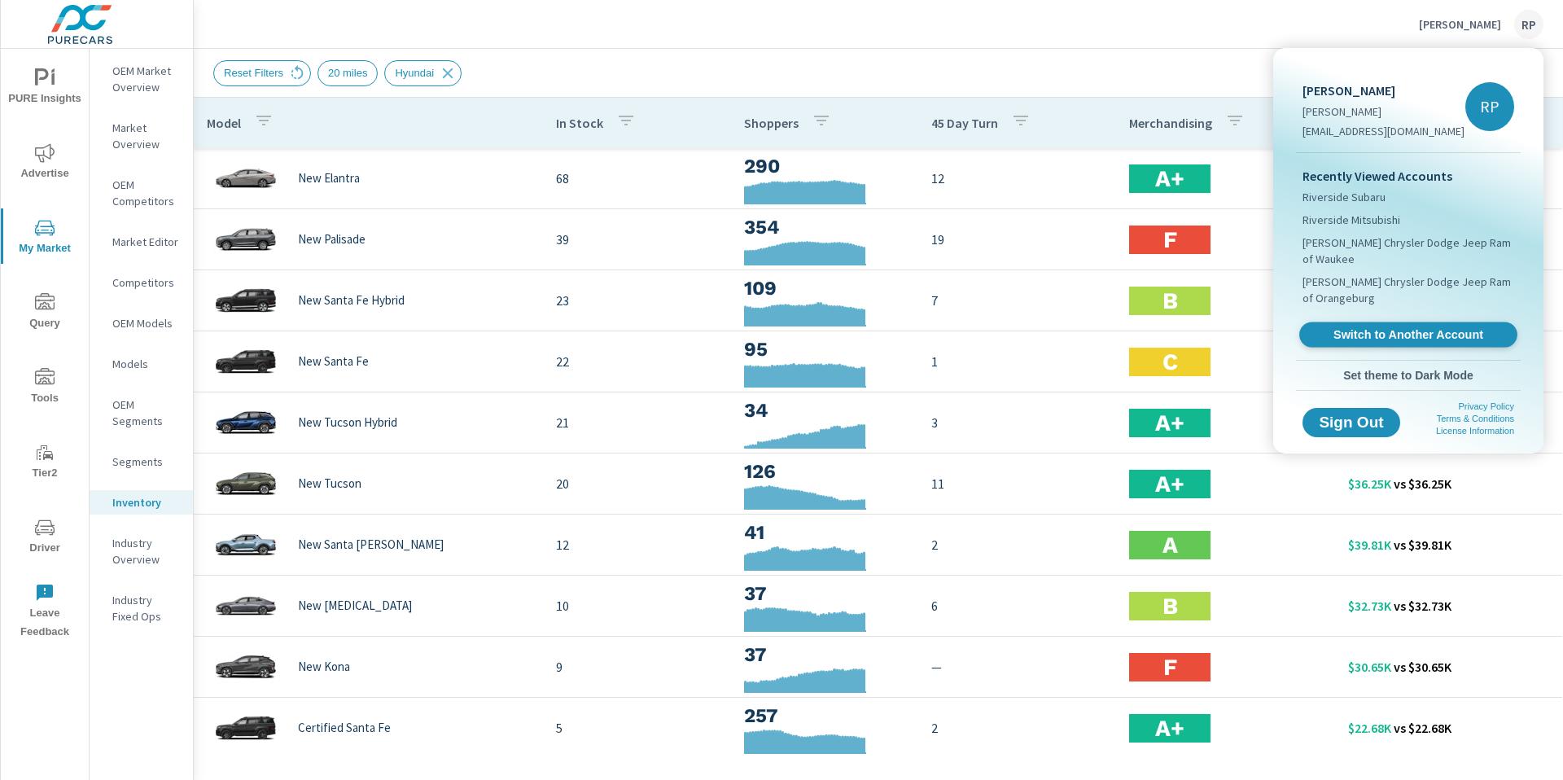
click at [1400, 327] on span "Switch to Another Account" at bounding box center [1407, 334] width 199 height 15
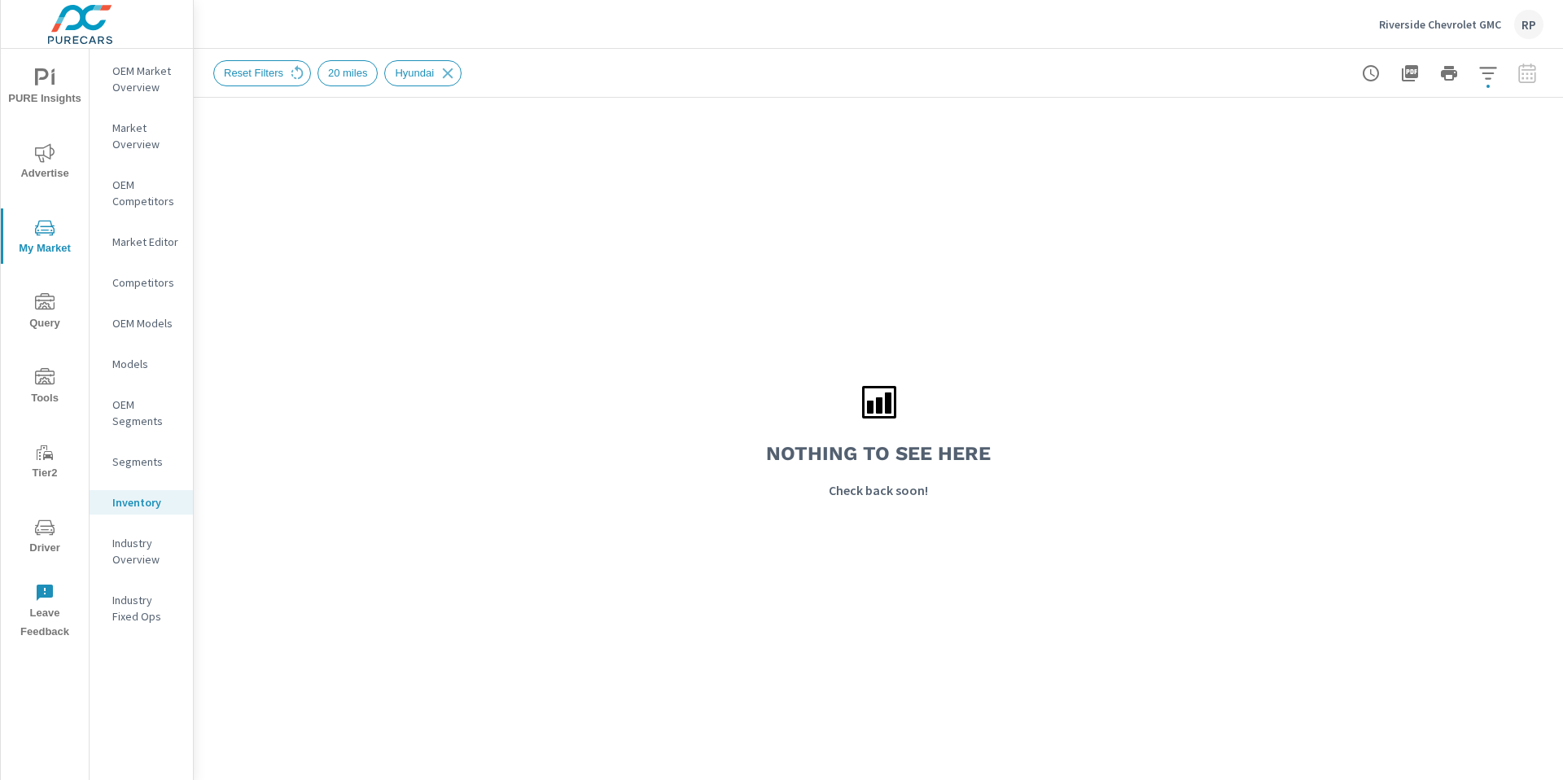
click at [133, 519] on nav "OEM Market Overview Market Overview OEM Competitors Market Editor Competitors O…" at bounding box center [141, 350] width 103 height 602
click at [138, 509] on p "Inventory" at bounding box center [146, 502] width 68 height 16
click at [450, 64] on icon at bounding box center [448, 73] width 18 height 18
click at [450, 65] on div "Reset Filters 20 miles Hyundai" at bounding box center [343, 73] width 261 height 26
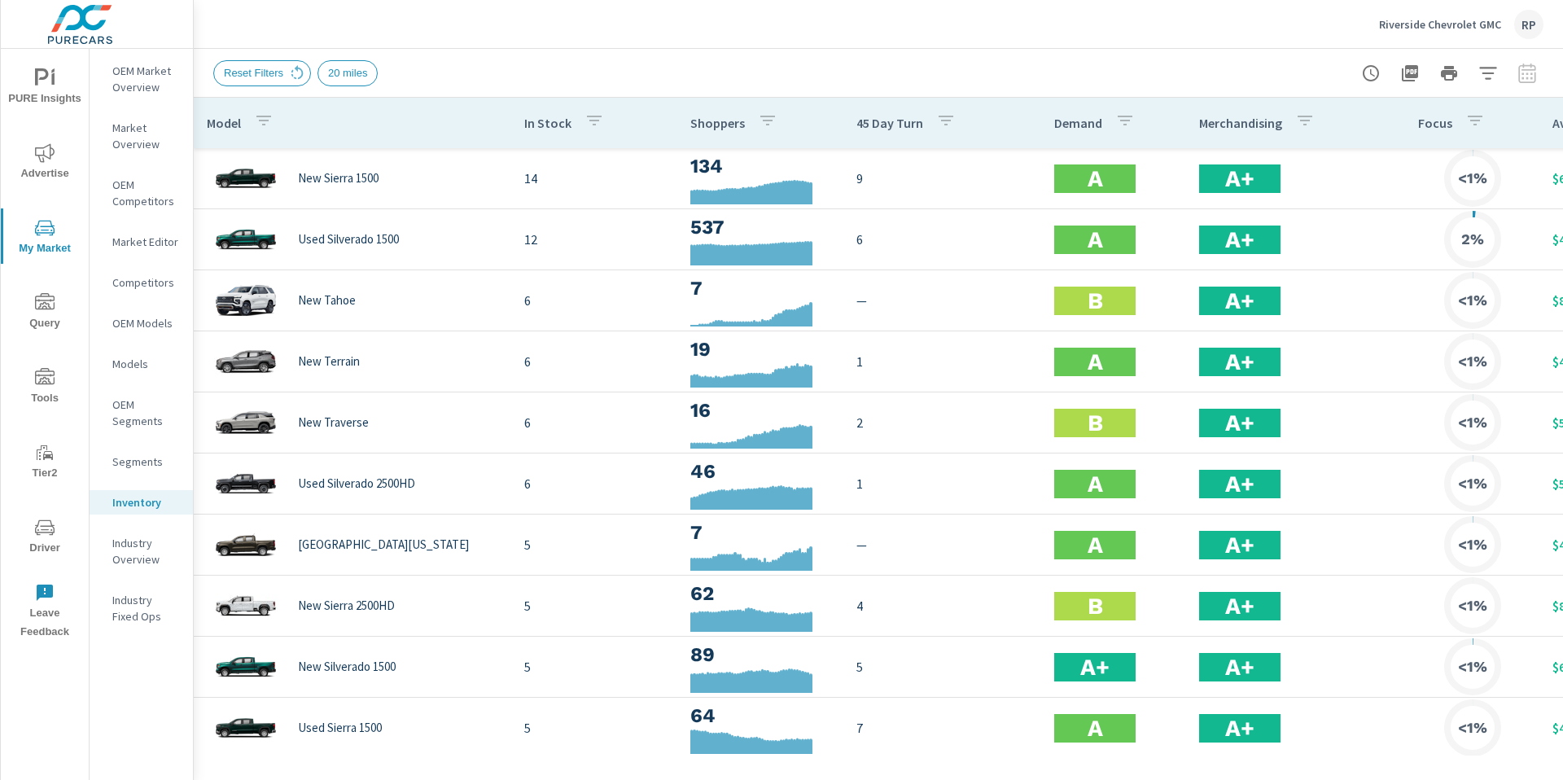
scroll to position [0, 216]
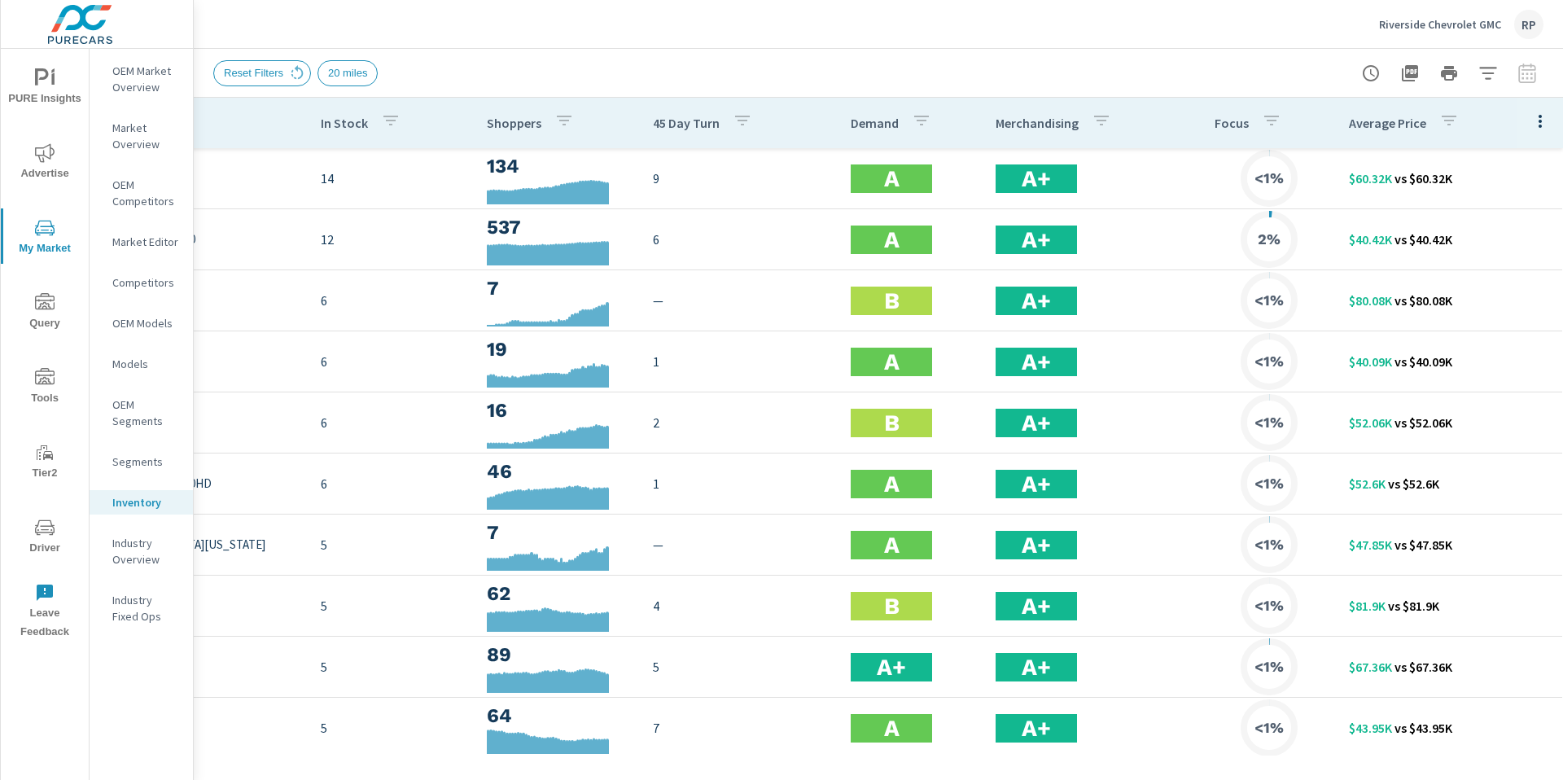
click at [1489, 80] on icon "button" at bounding box center [1488, 74] width 20 height 20
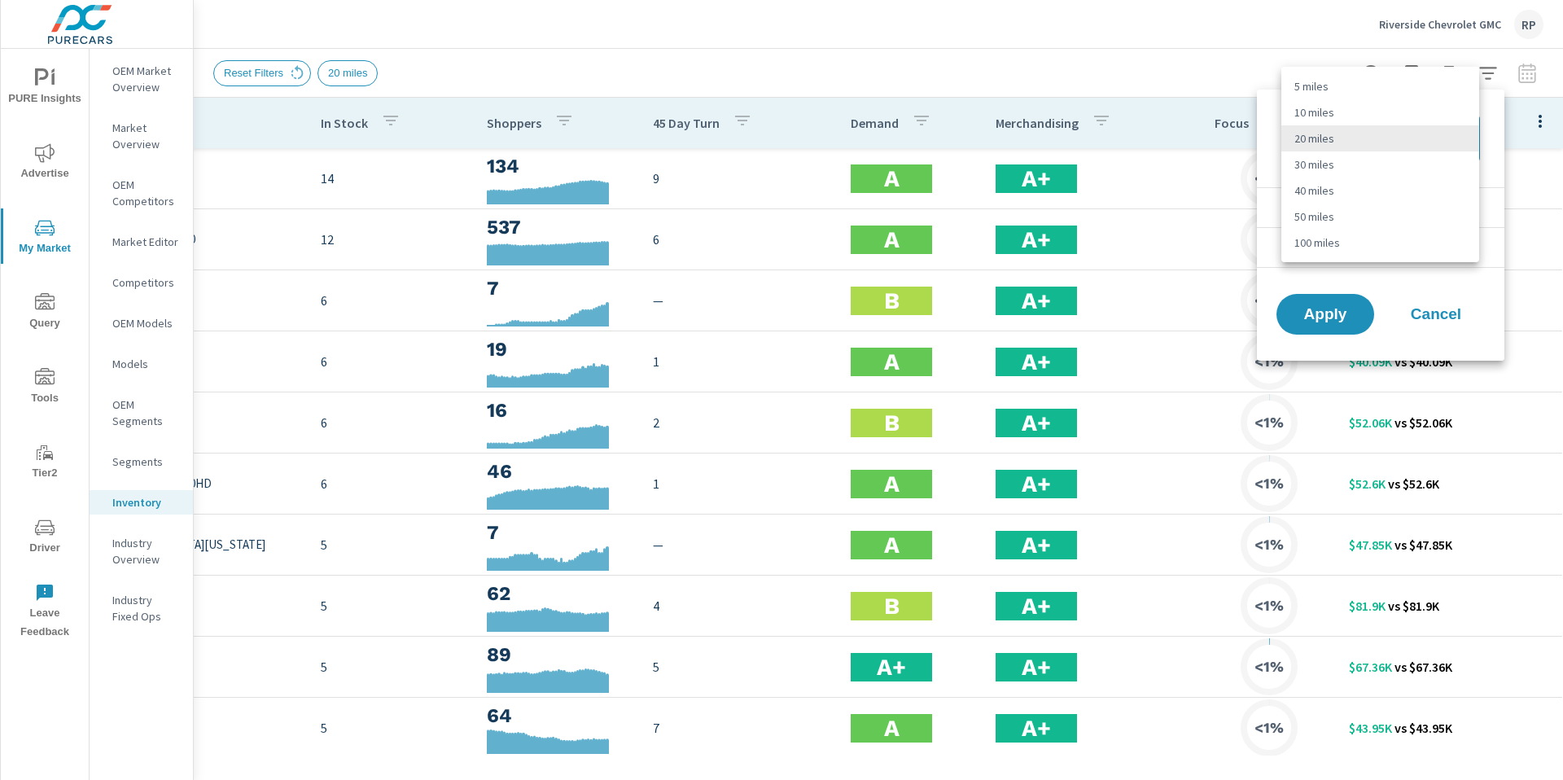
click at [1403, 126] on body "PURE Insights Advertise My Market Query Tools Tier2 Driver Leave Feedback OEM M…" at bounding box center [781, 399] width 1563 height 798
click at [1388, 169] on li "30 miles" at bounding box center [1380, 164] width 198 height 26
type Distance "30"
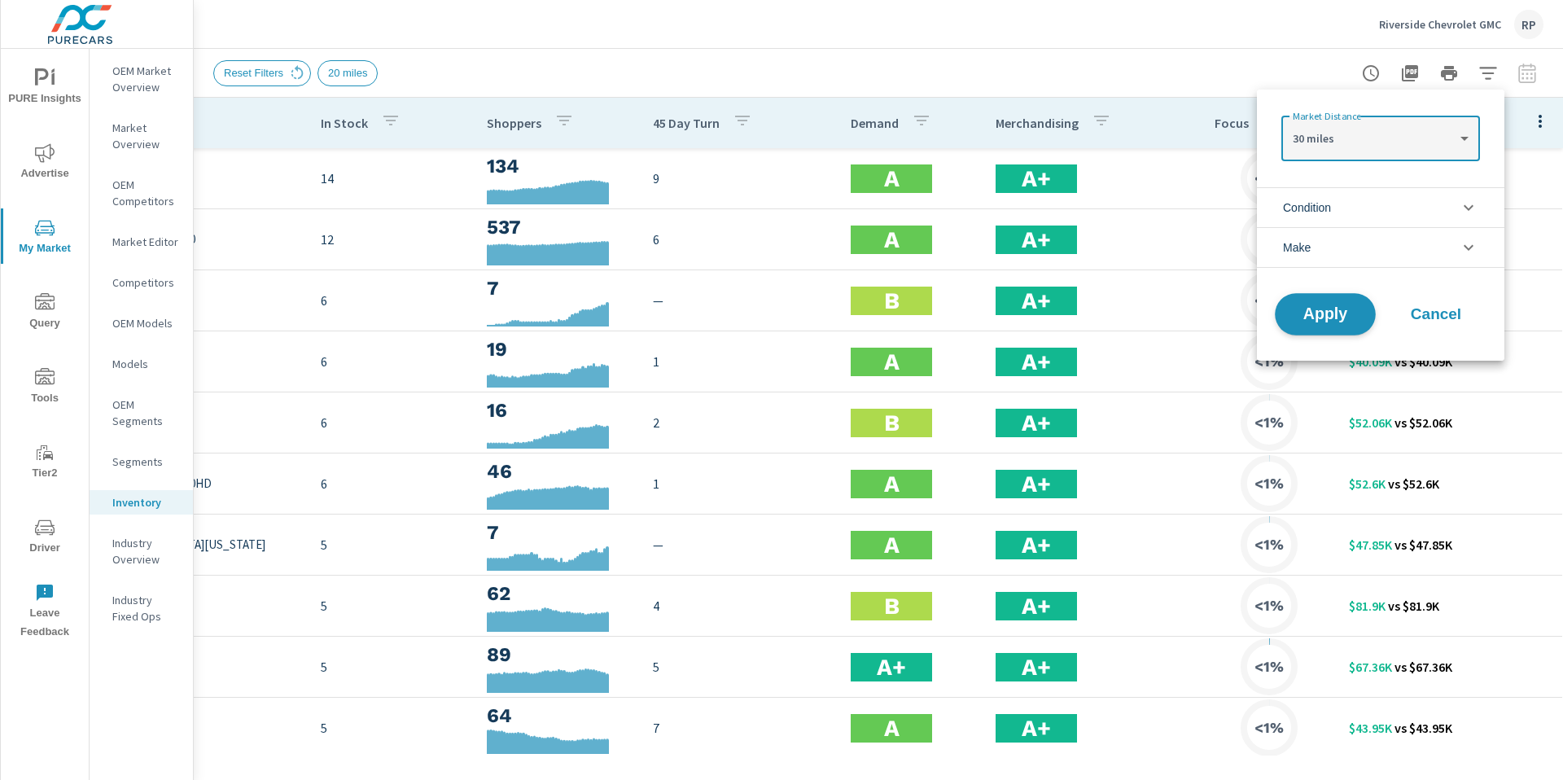
click at [1334, 309] on span "Apply" at bounding box center [1325, 314] width 67 height 15
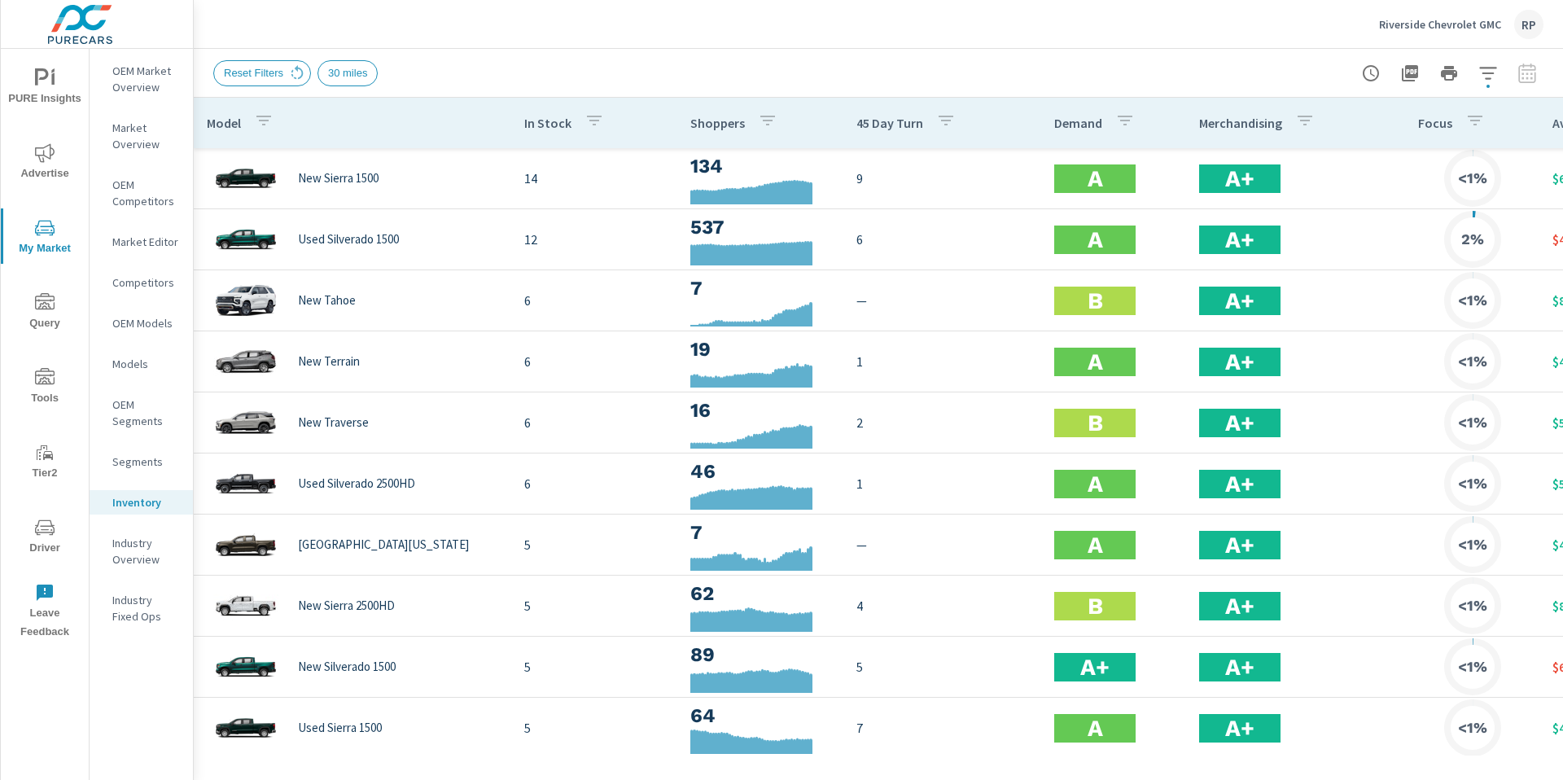
scroll to position [0, 216]
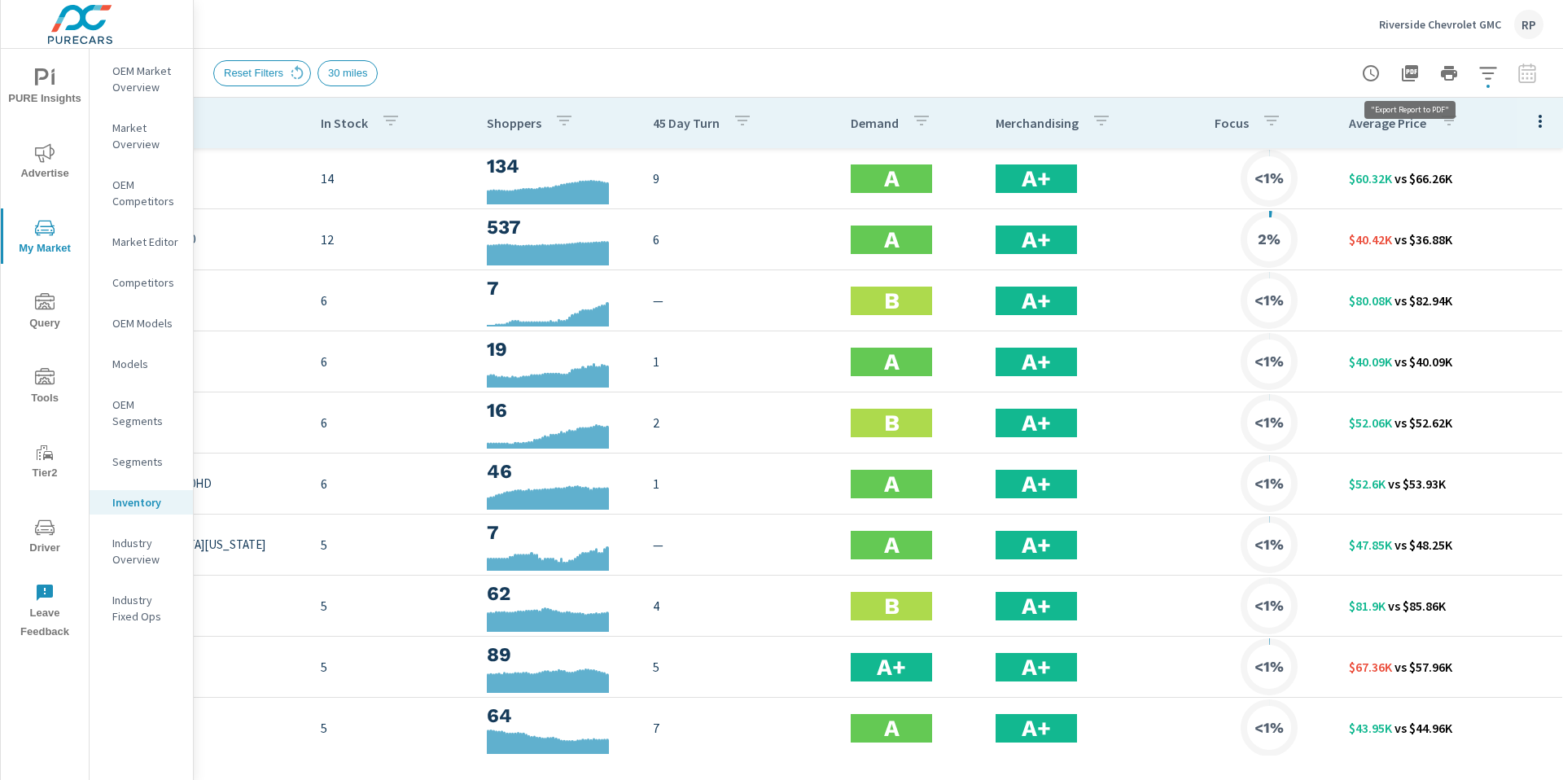
click at [1405, 70] on icon "button" at bounding box center [1410, 74] width 20 height 20
drag, startPoint x: 1052, startPoint y: 84, endPoint x: 1057, endPoint y: 75, distance: 10.2
click at [1052, 83] on div "Reset Filters 30 miles" at bounding box center [764, 73] width 1102 height 26
click at [1538, 32] on div "RP" at bounding box center [1528, 24] width 29 height 29
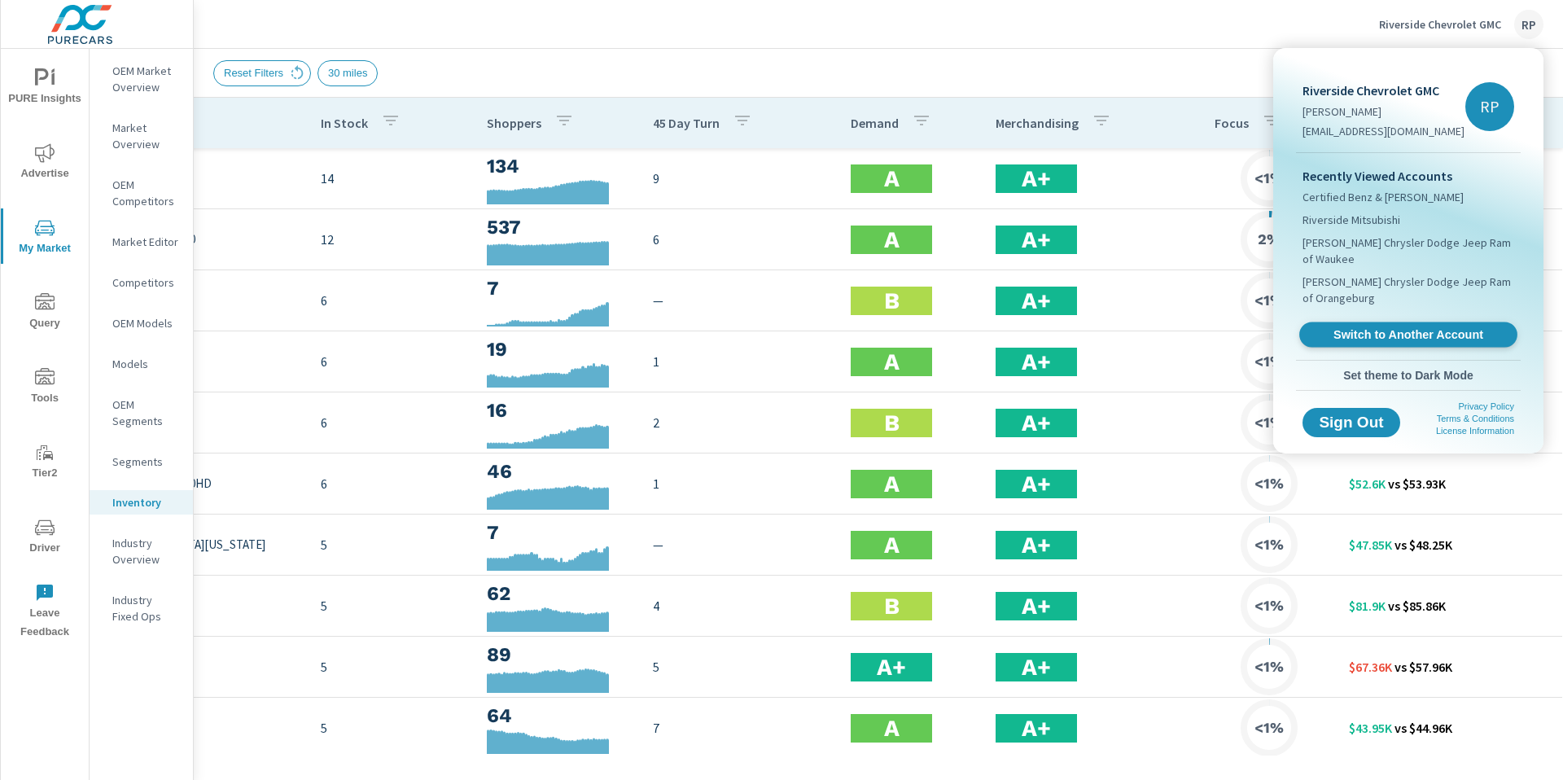
click at [1395, 327] on span "Switch to Another Account" at bounding box center [1407, 334] width 199 height 15
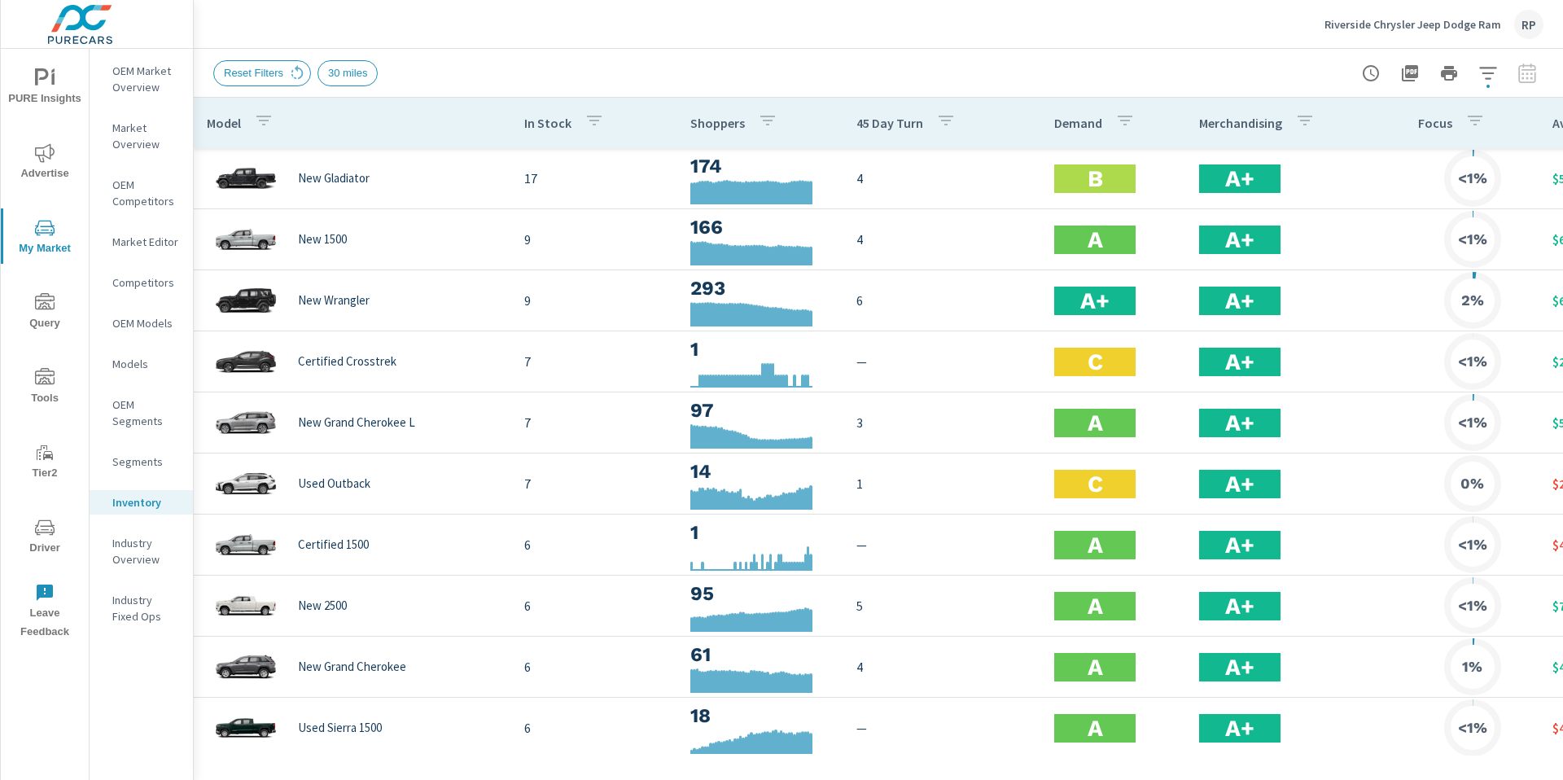
scroll to position [0, 216]
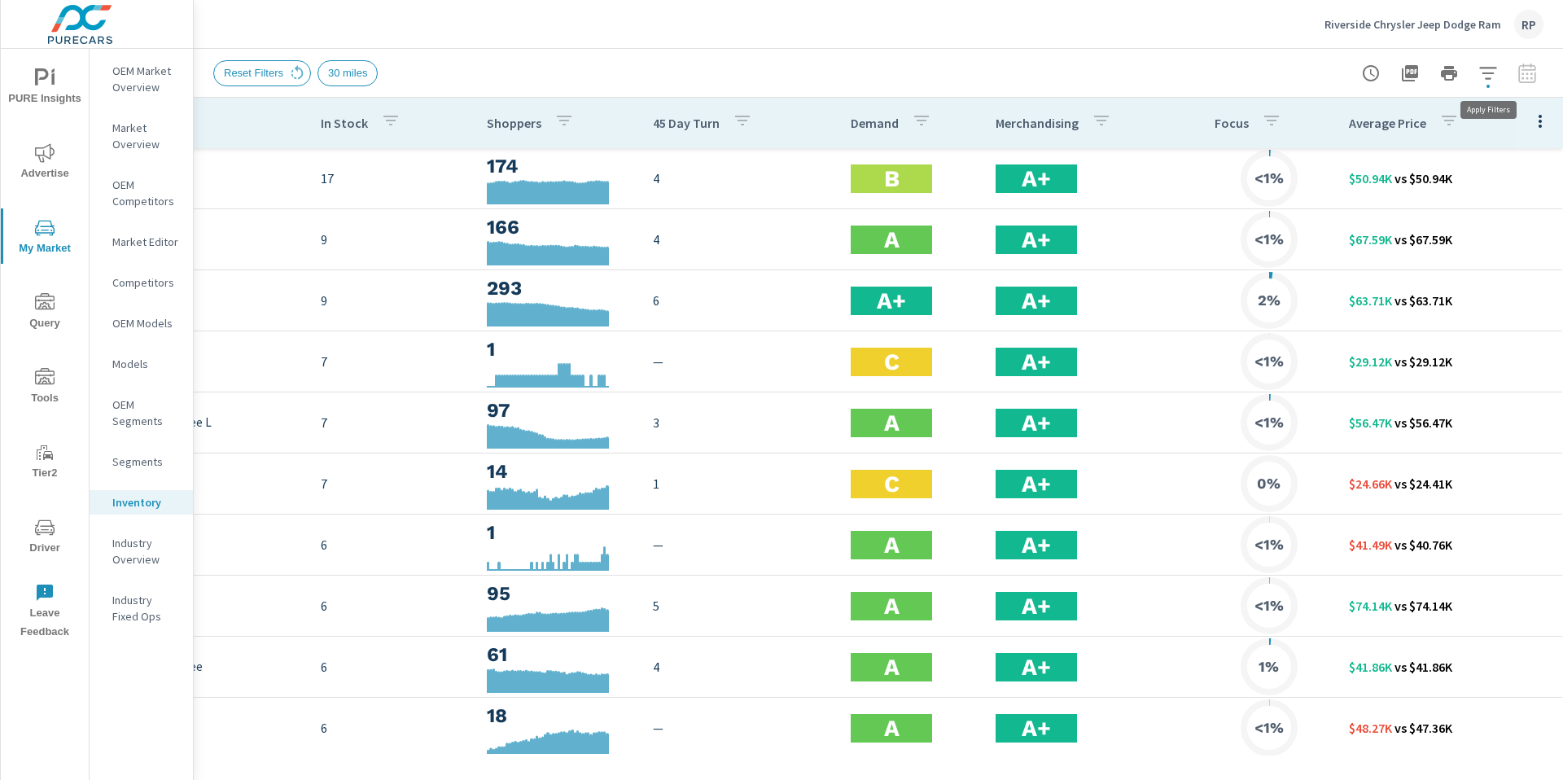
click at [1478, 68] on icon "button" at bounding box center [1488, 74] width 20 height 20
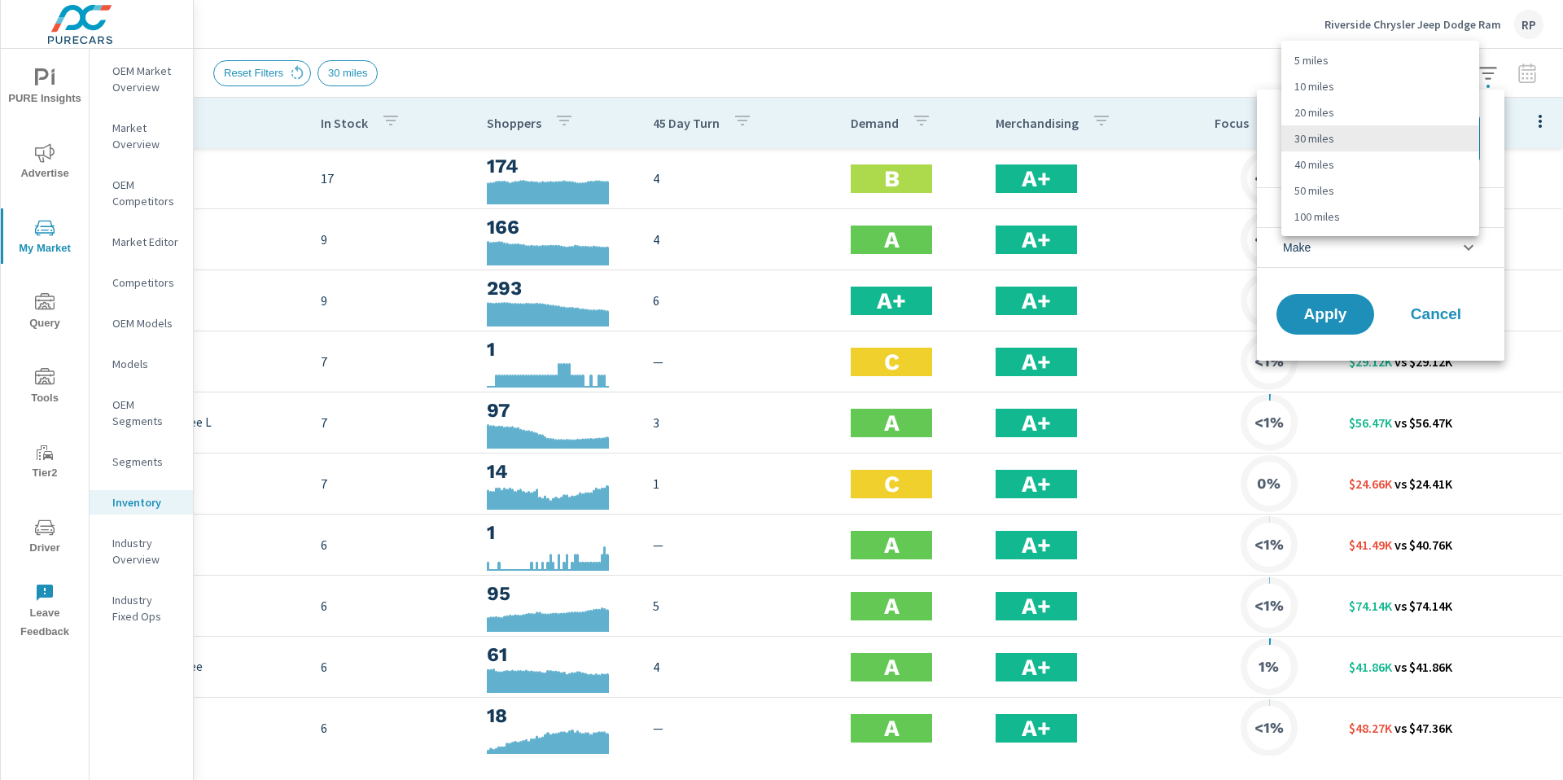
click at [1385, 137] on body "PURE Insights Advertise My Market Query Tools Tier2 Driver Leave Feedback OEM M…" at bounding box center [781, 399] width 1563 height 798
click at [1378, 175] on li "40 miles" at bounding box center [1380, 164] width 198 height 26
type Distance "40"
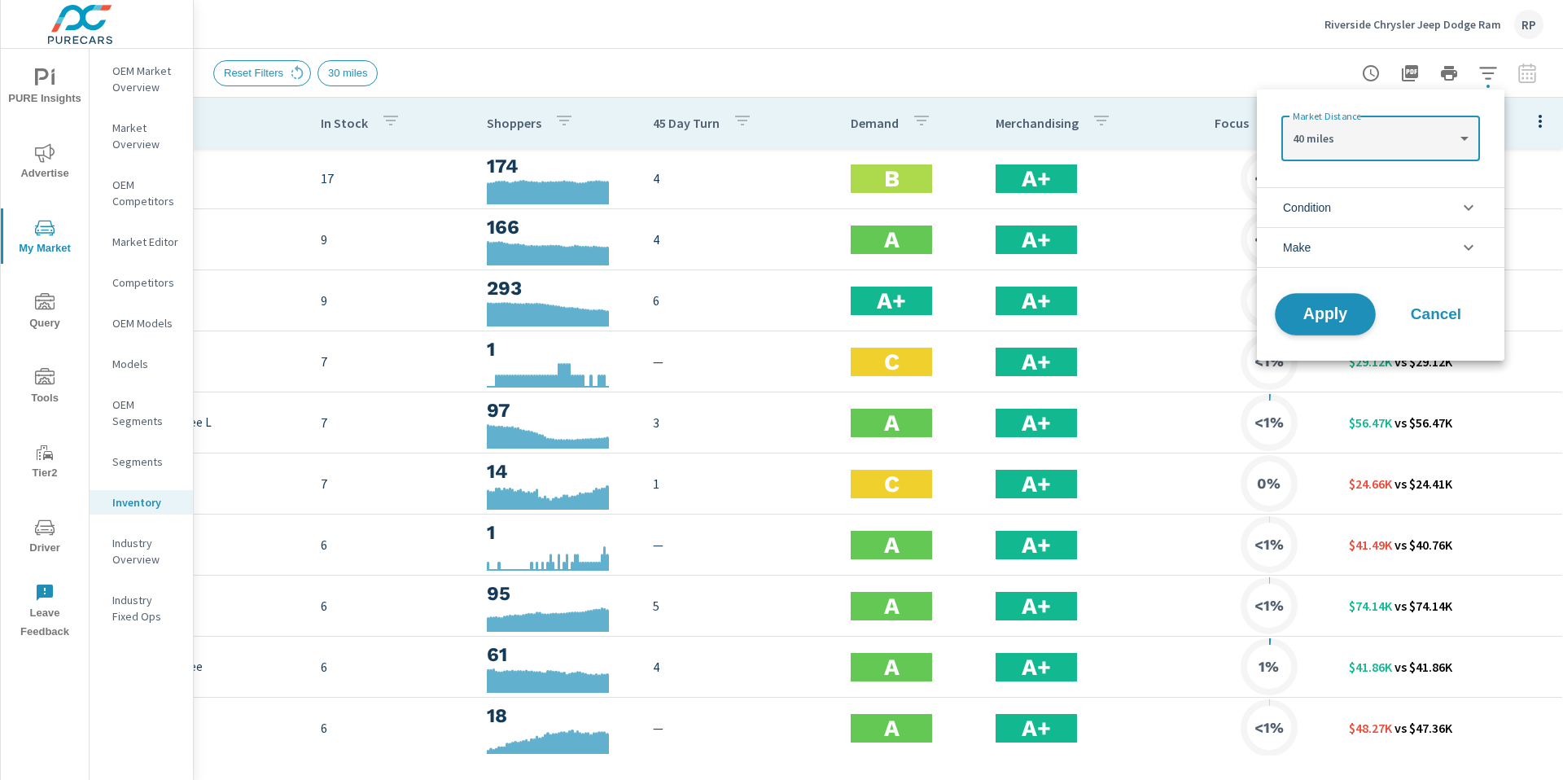
click at [1318, 317] on span "Apply" at bounding box center [1325, 314] width 67 height 15
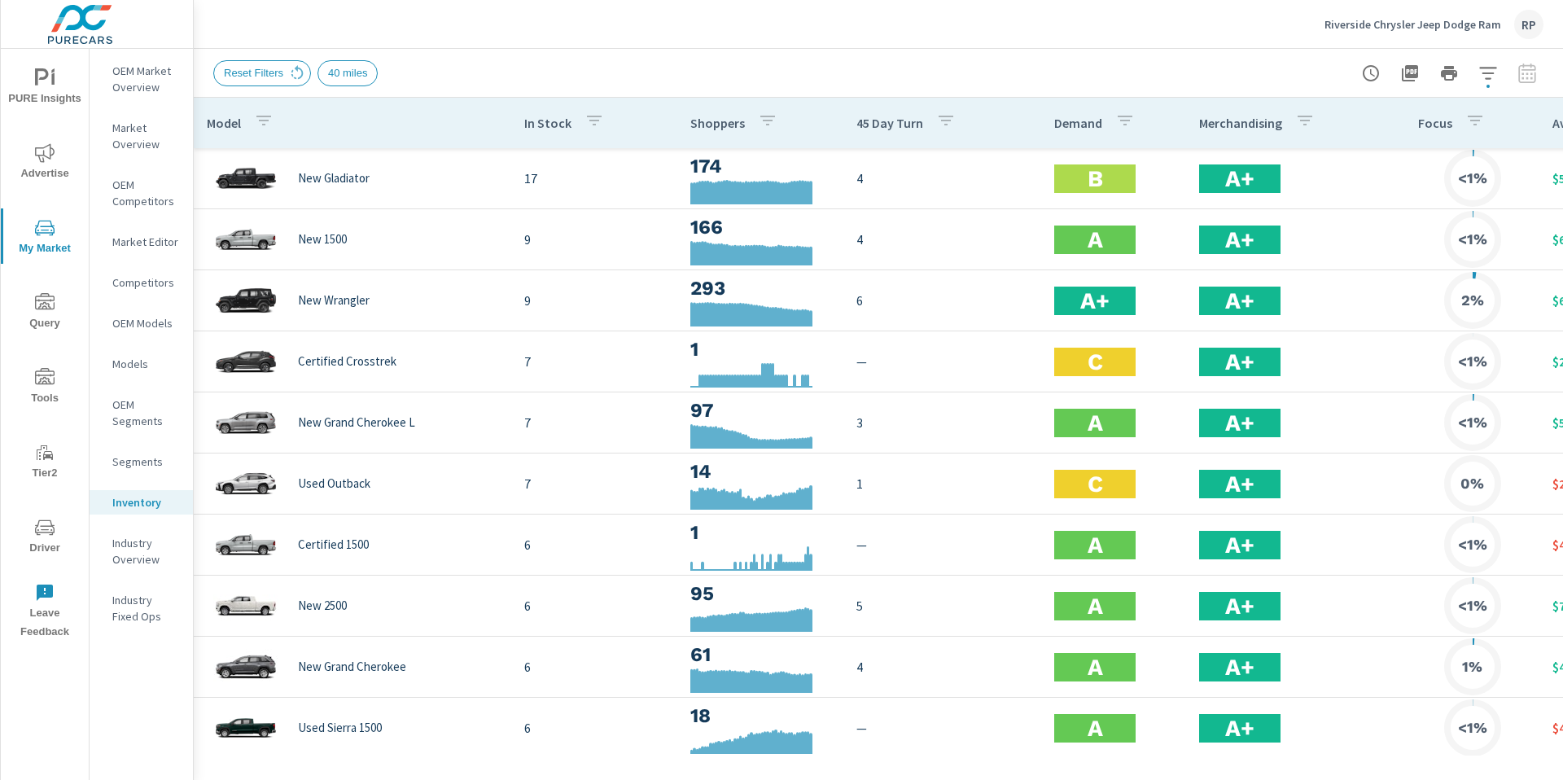
click at [1510, 24] on div "Riverside Chrysler Jeep Dodge Ram RP" at bounding box center [1434, 24] width 219 height 29
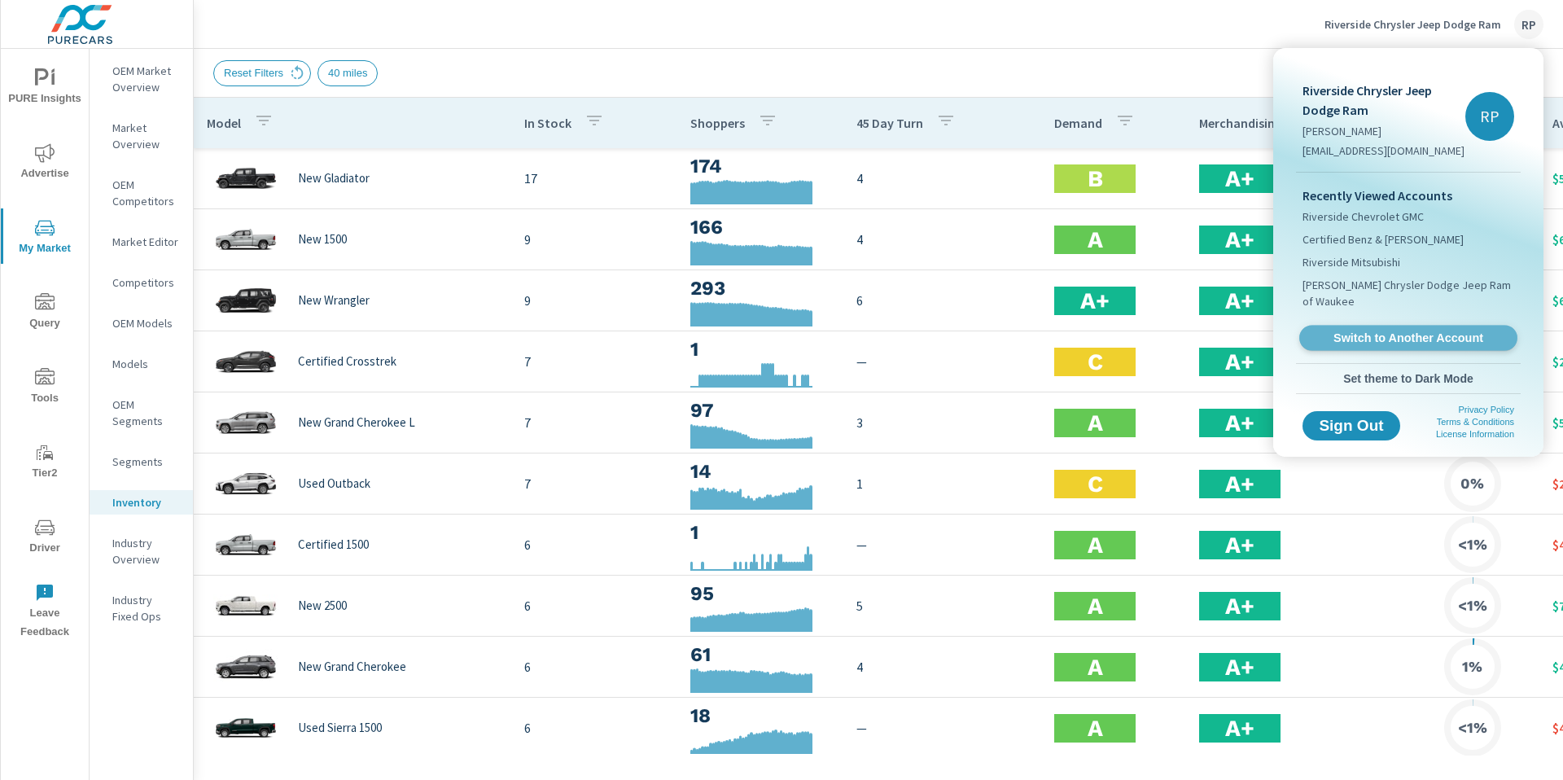
click at [1412, 326] on link "Switch to Another Account" at bounding box center [1408, 338] width 218 height 25
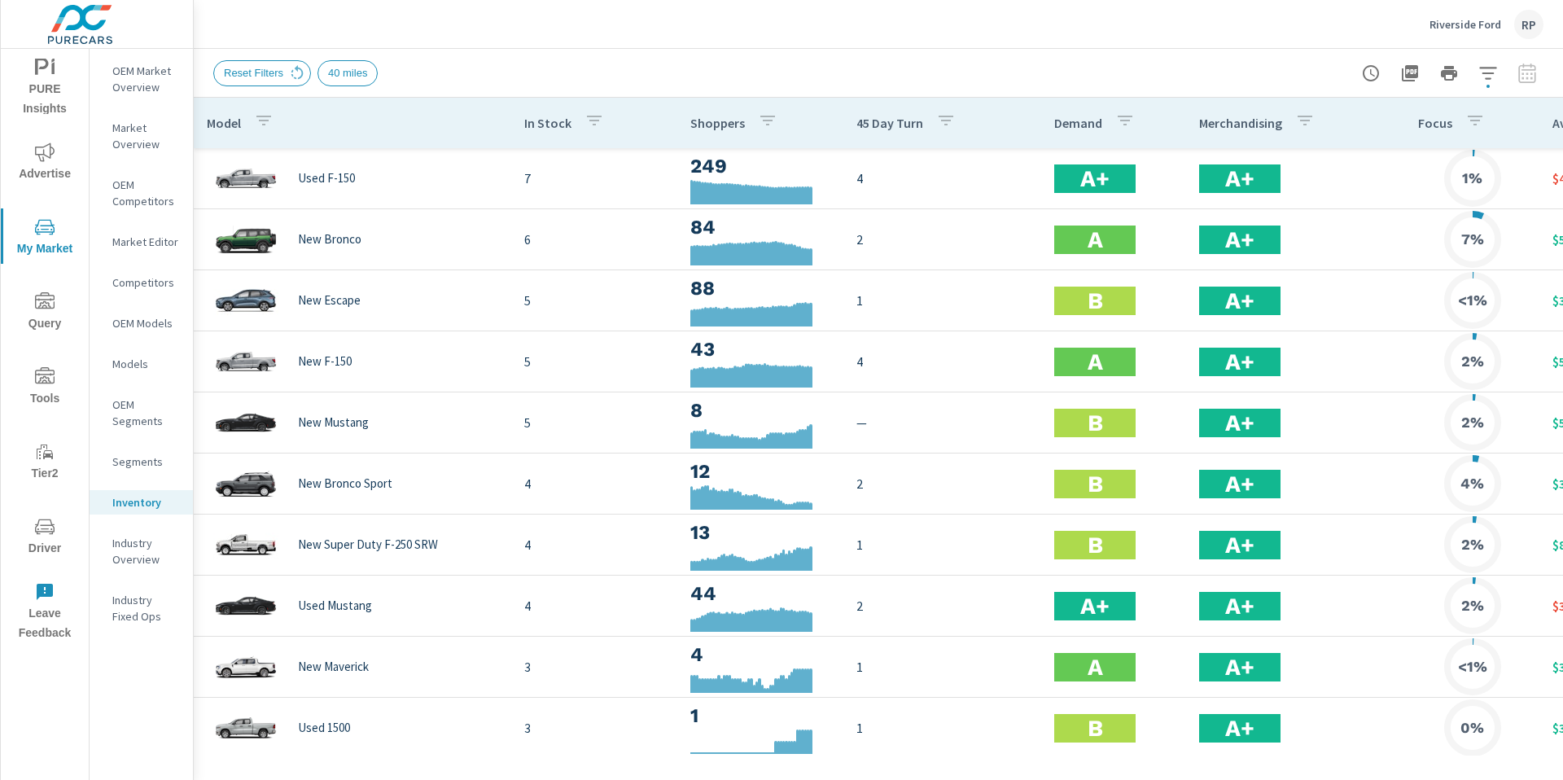
scroll to position [0, 216]
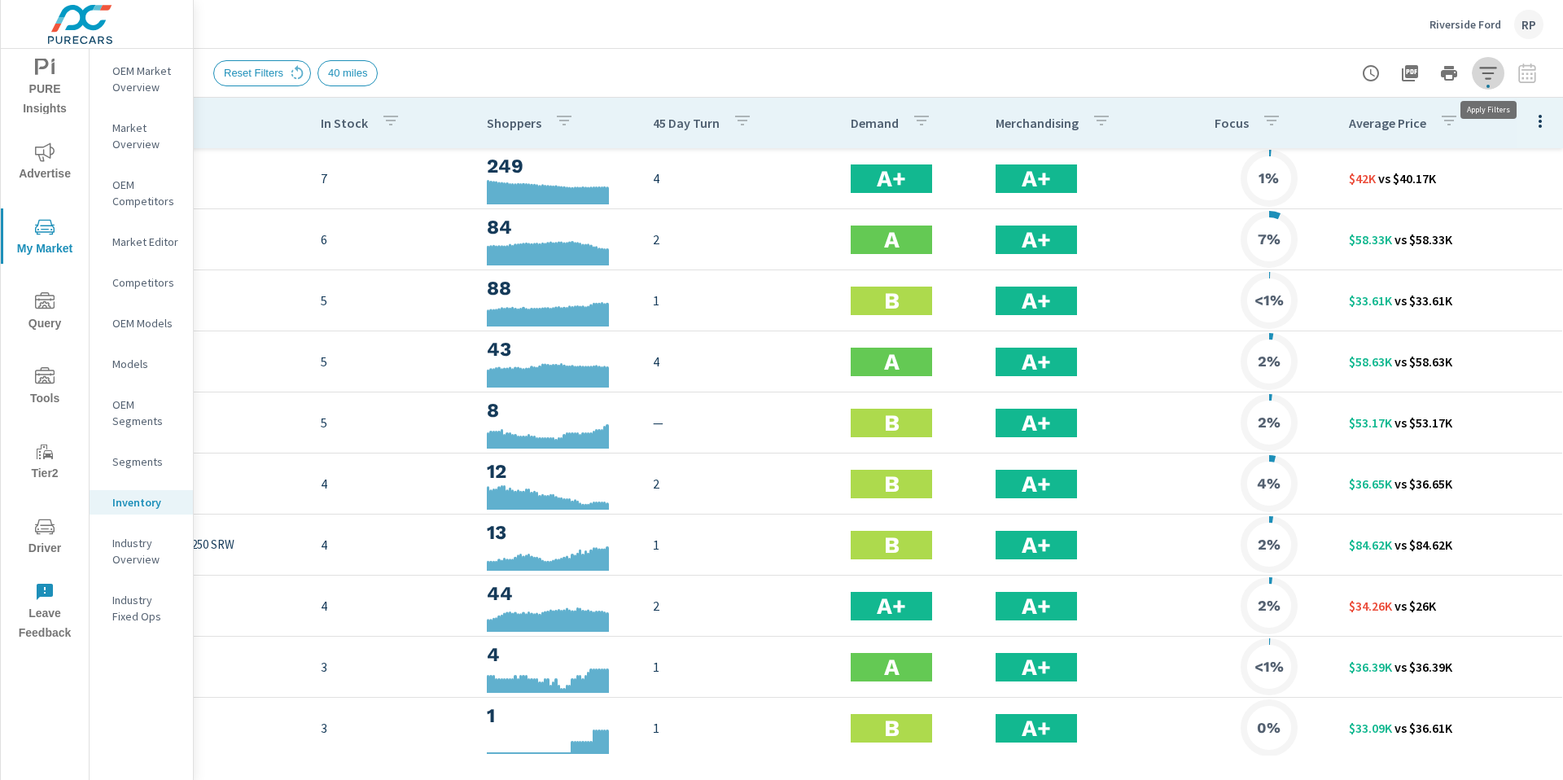
click at [1496, 81] on icon "button" at bounding box center [1488, 74] width 20 height 20
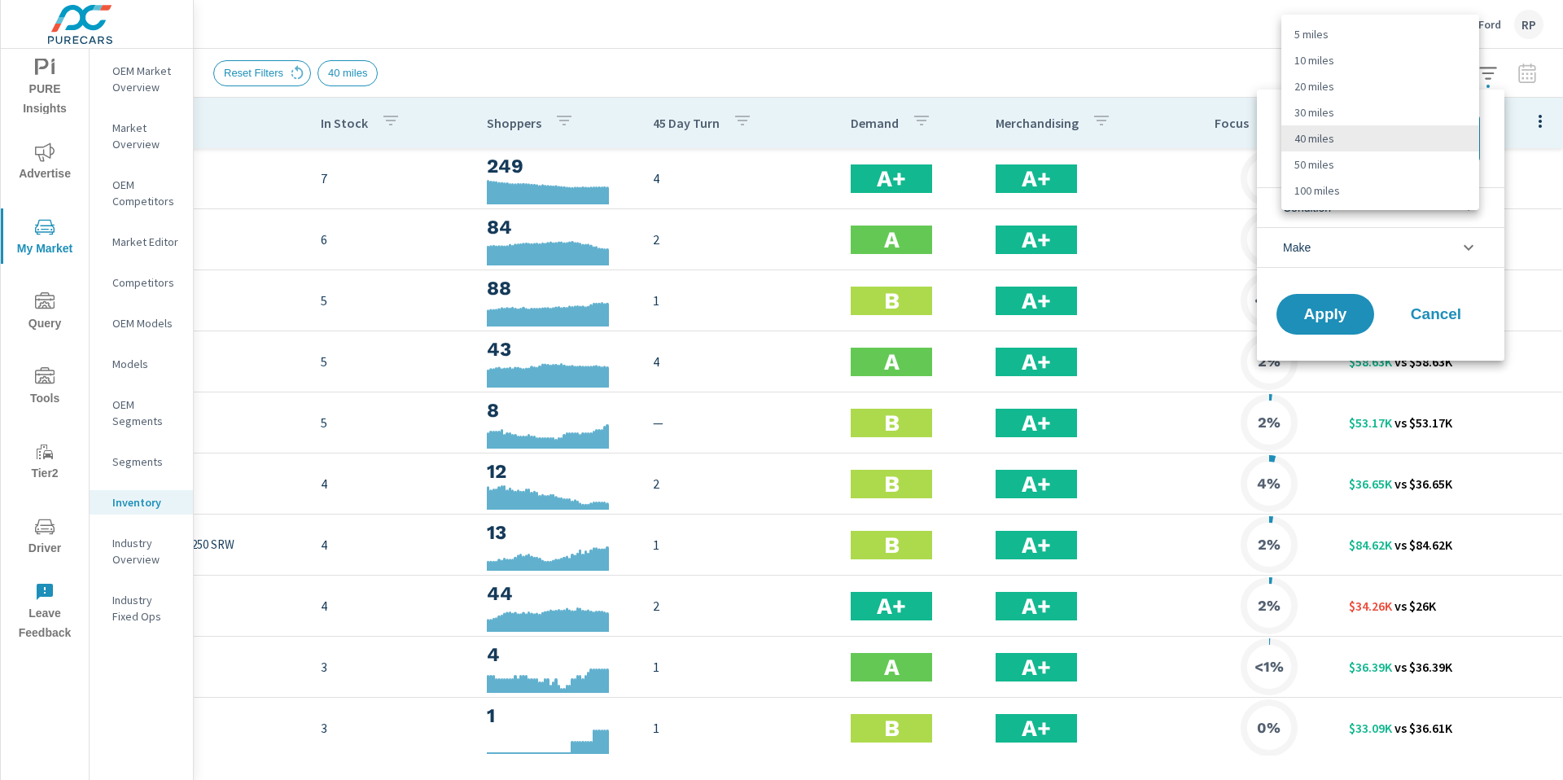
click at [1446, 144] on body "PURE Insights Advertise My Market Query Tools Tier2 Driver Leave Feedback OEM M…" at bounding box center [781, 458] width 1563 height 917
click at [1373, 50] on li "10 miles" at bounding box center [1380, 60] width 198 height 26
type Distance "10"
drag, startPoint x: 1458, startPoint y: 30, endPoint x: 1510, endPoint y: 24, distance: 52.4
click at [1459, 30] on div at bounding box center [781, 390] width 1563 height 780
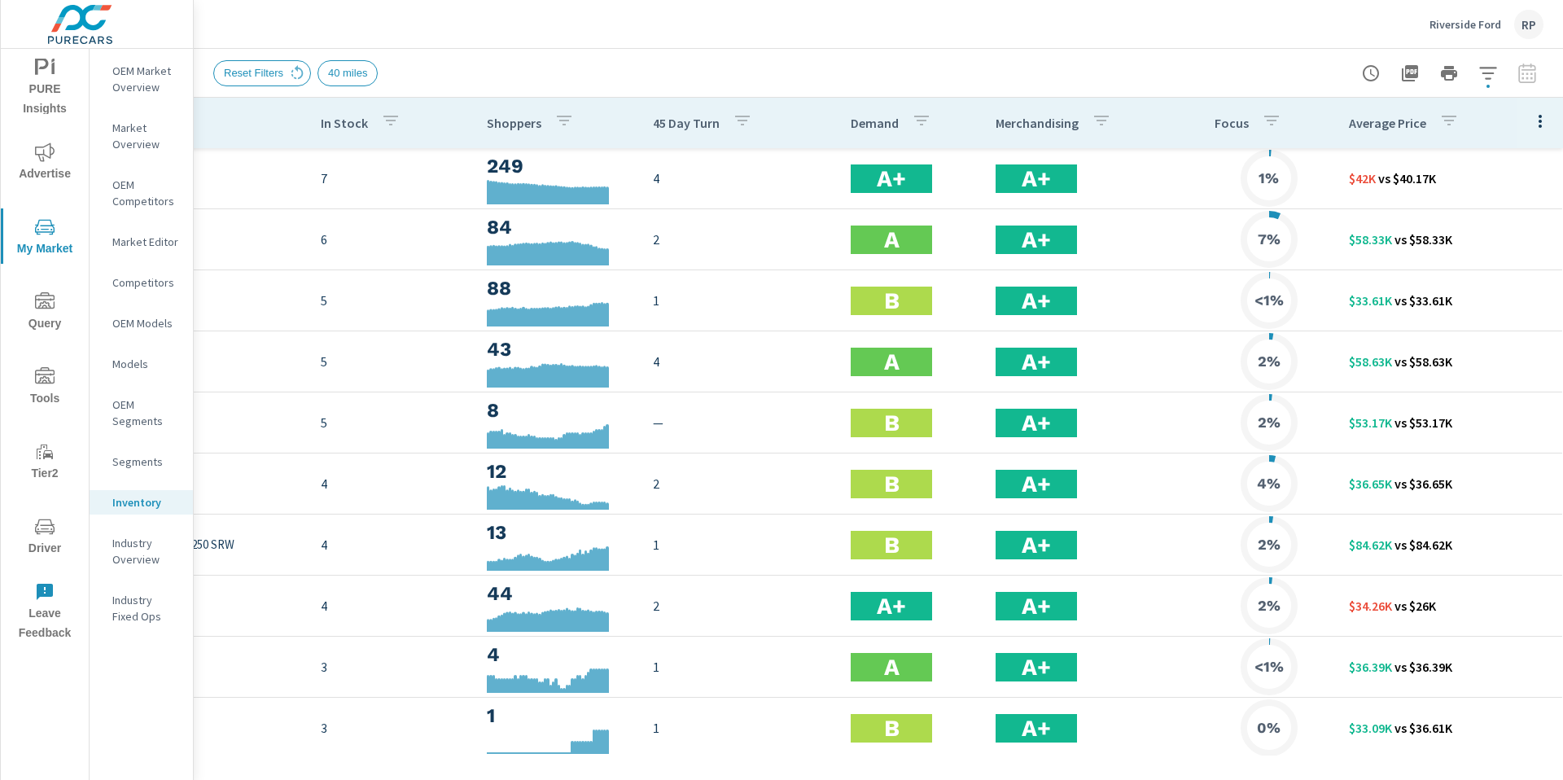
click at [1527, 24] on div "RP" at bounding box center [1528, 24] width 29 height 29
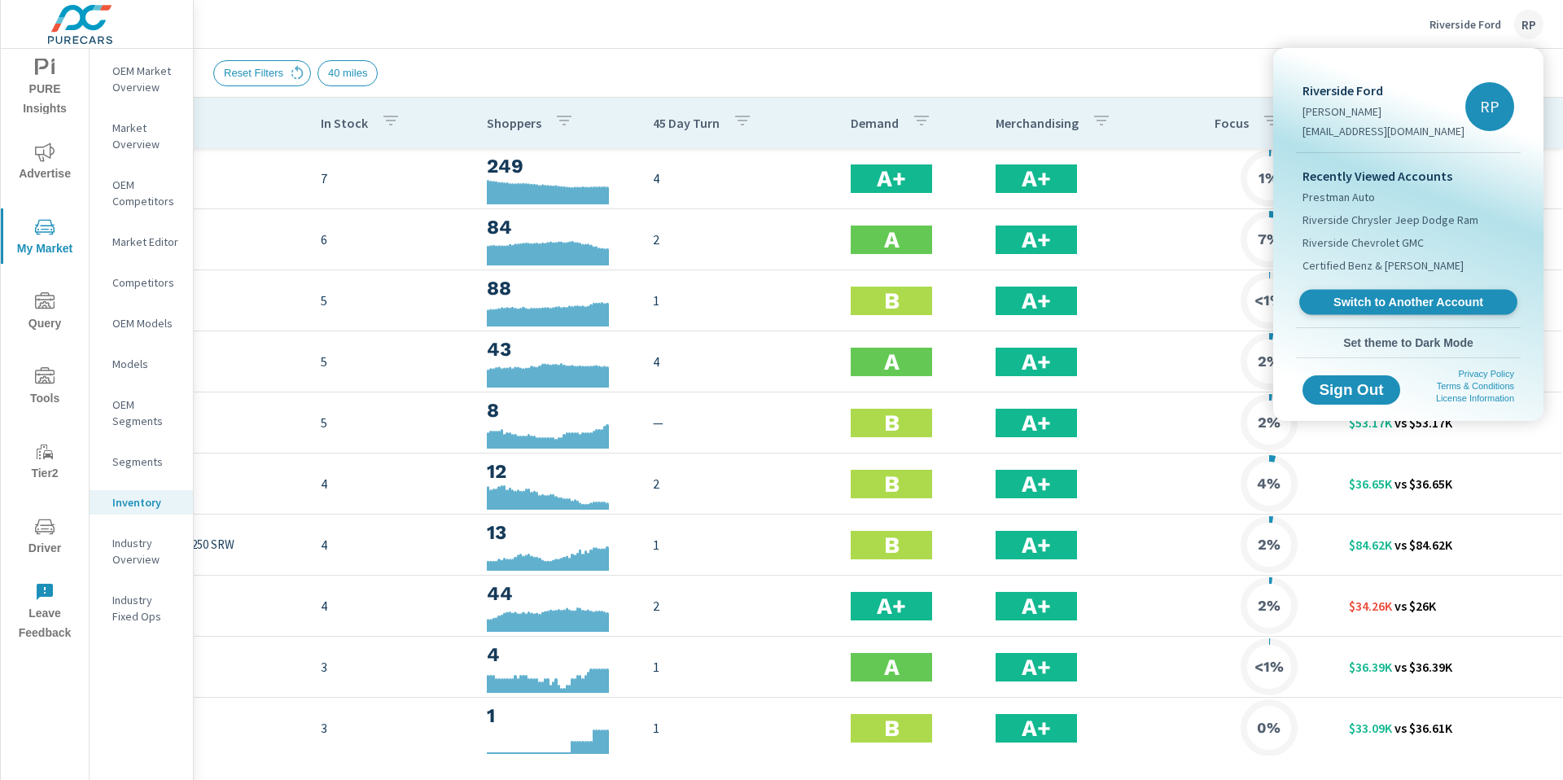
click at [1419, 309] on span "Switch to Another Account" at bounding box center [1407, 302] width 199 height 15
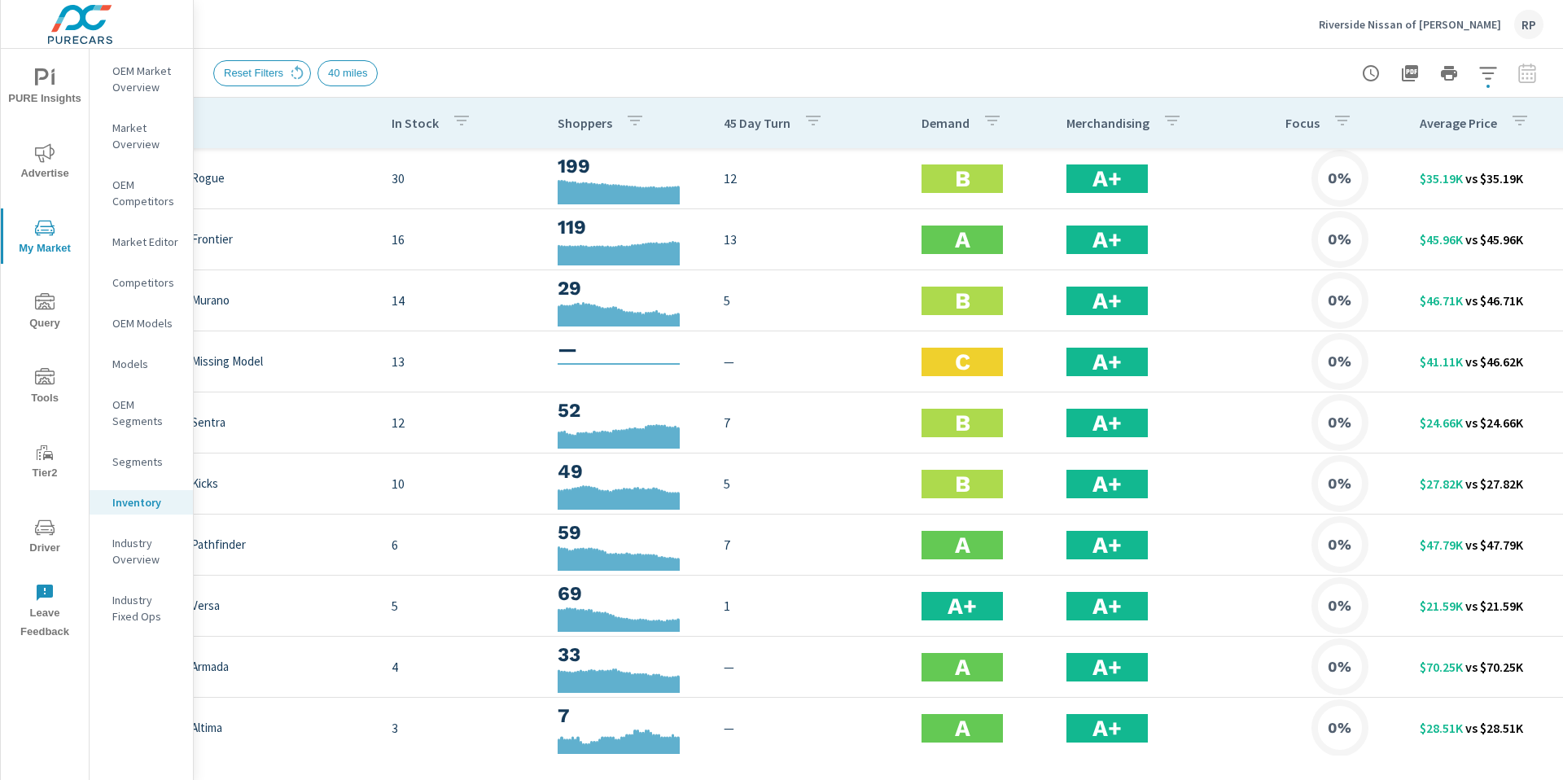
scroll to position [0, 216]
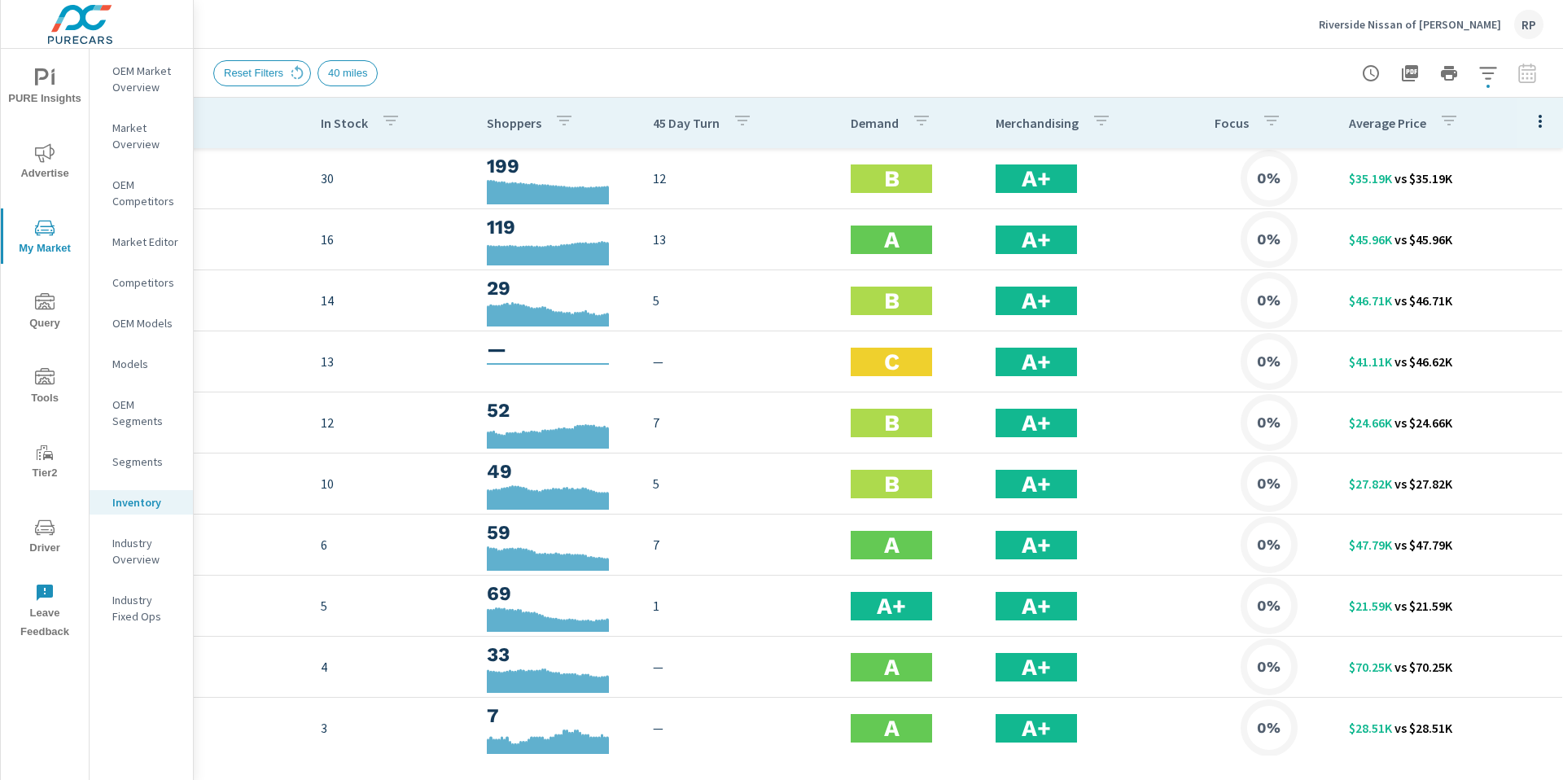
click at [1491, 86] on button "button" at bounding box center [1488, 73] width 33 height 33
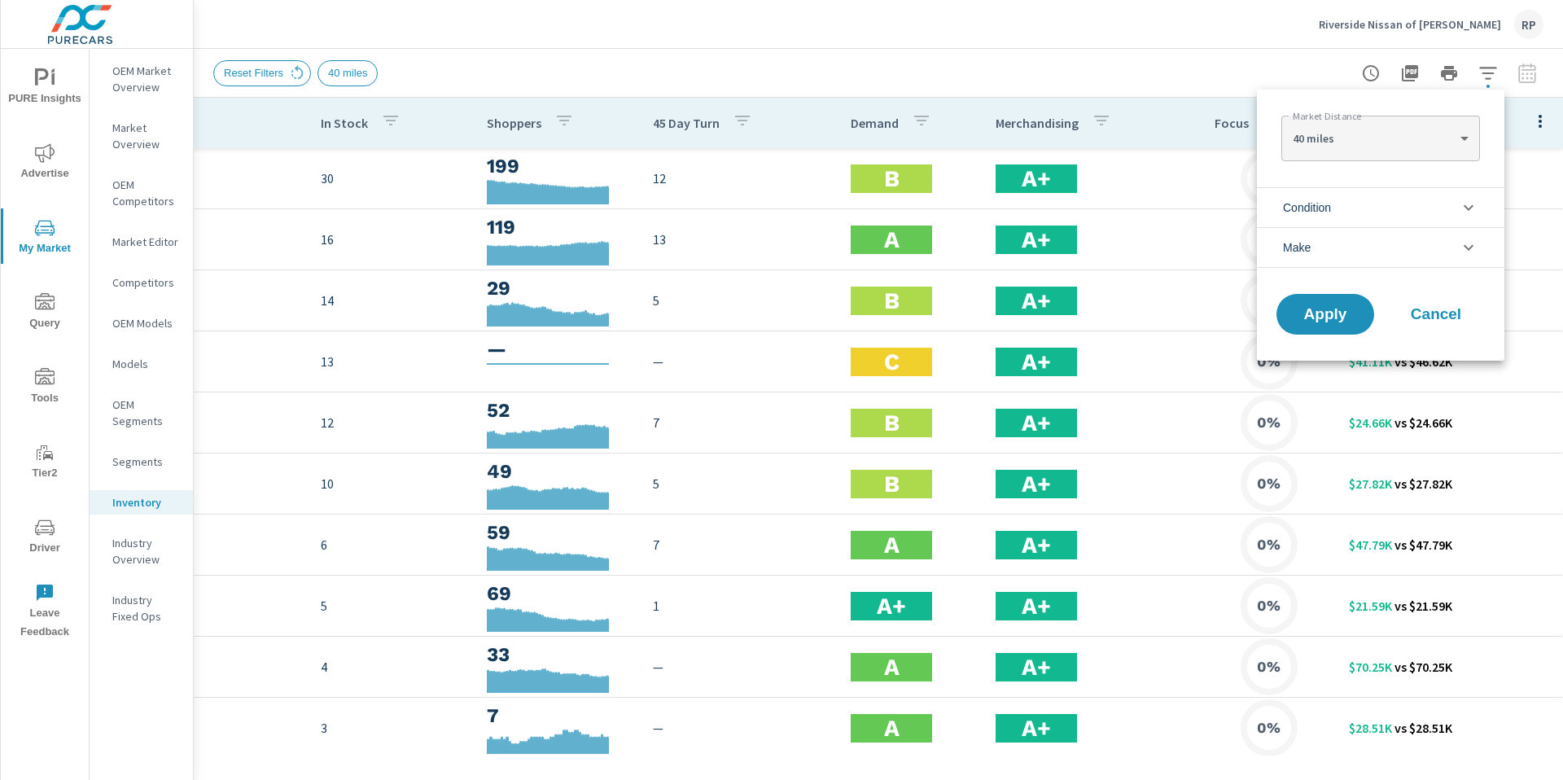
click at [1394, 133] on body "PURE Insights Advertise My Market Query Tools Tier2 Driver Leave Feedback OEM M…" at bounding box center [781, 399] width 1563 height 798
click at [1378, 153] on li "50 miles" at bounding box center [1380, 164] width 198 height 26
type Distance "50"
click at [1341, 313] on span "Apply" at bounding box center [1325, 314] width 67 height 15
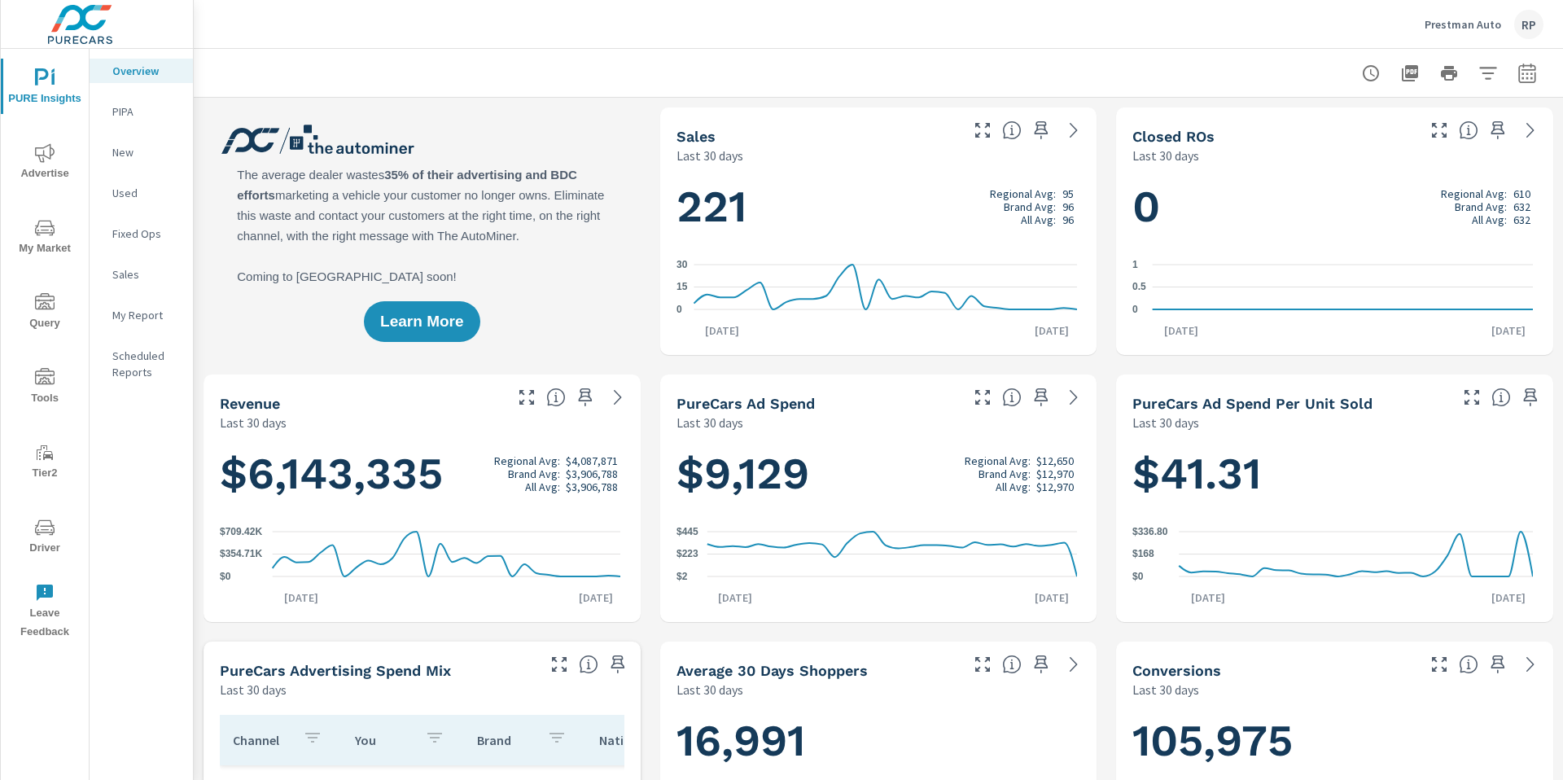
click at [1520, 88] on button "button" at bounding box center [1527, 73] width 33 height 33
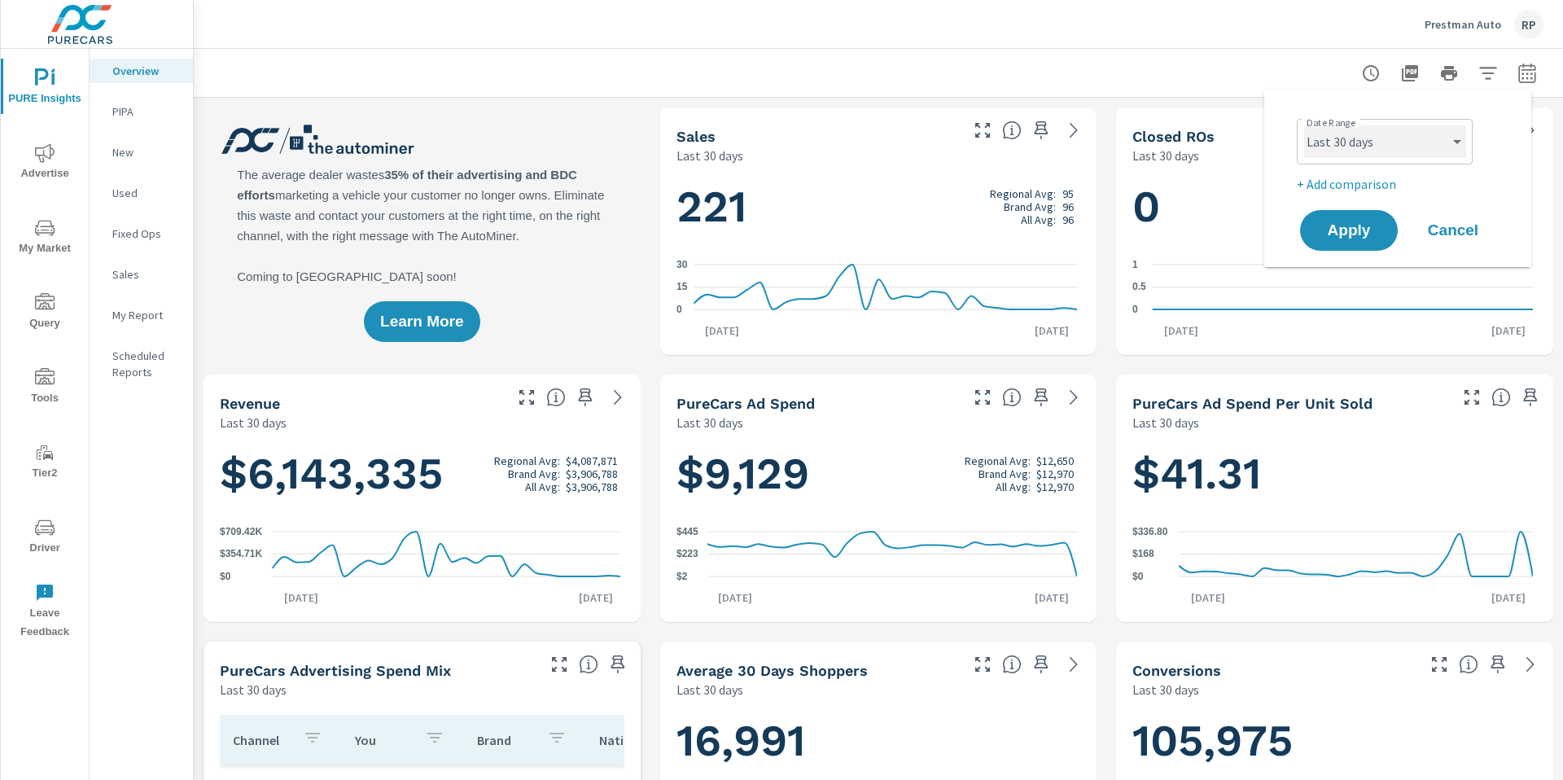
click at [1412, 148] on select "Custom [DATE] Last week Last 7 days Last 14 days Last 30 days Last 45 days Last…" at bounding box center [1384, 141] width 163 height 33
click at [1303, 125] on select "Custom [DATE] Last week Last 7 days Last 14 days Last 30 days Last 45 days Last…" at bounding box center [1384, 141] width 163 height 33
select select "Last month"
click at [1358, 182] on p "+ Add comparison" at bounding box center [1401, 184] width 208 height 20
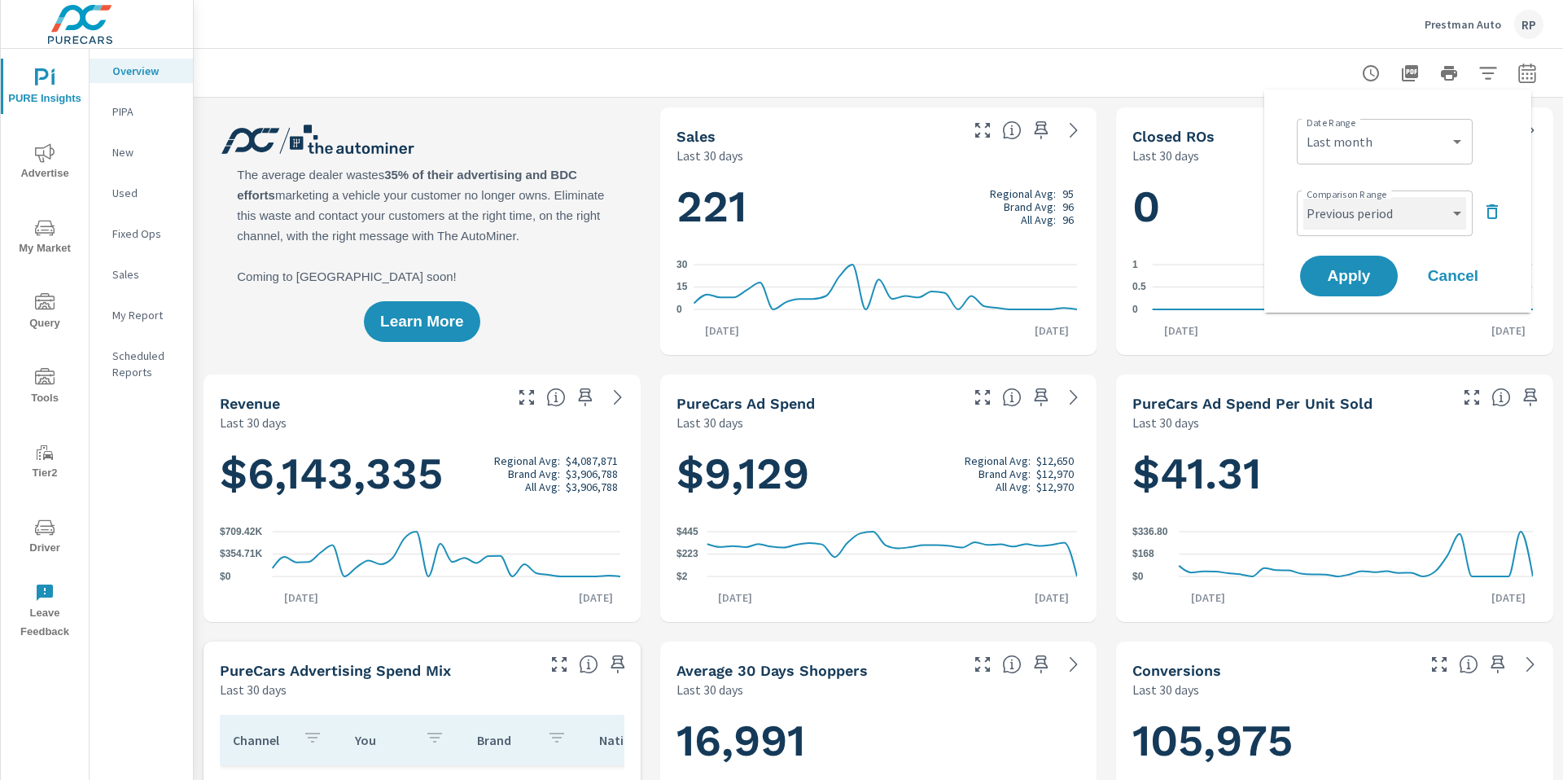
click at [1366, 212] on select "Custom Previous period Previous month Previous year" at bounding box center [1384, 213] width 163 height 33
click at [1303, 197] on select "Custom Previous period Previous month Previous year" at bounding box center [1384, 213] width 163 height 33
click at [1367, 222] on select "Custom Previous period Previous month Previous year" at bounding box center [1384, 213] width 163 height 33
click at [1303, 197] on select "Custom Previous period Previous month Previous year" at bounding box center [1384, 213] width 163 height 33
select select "Previous month"
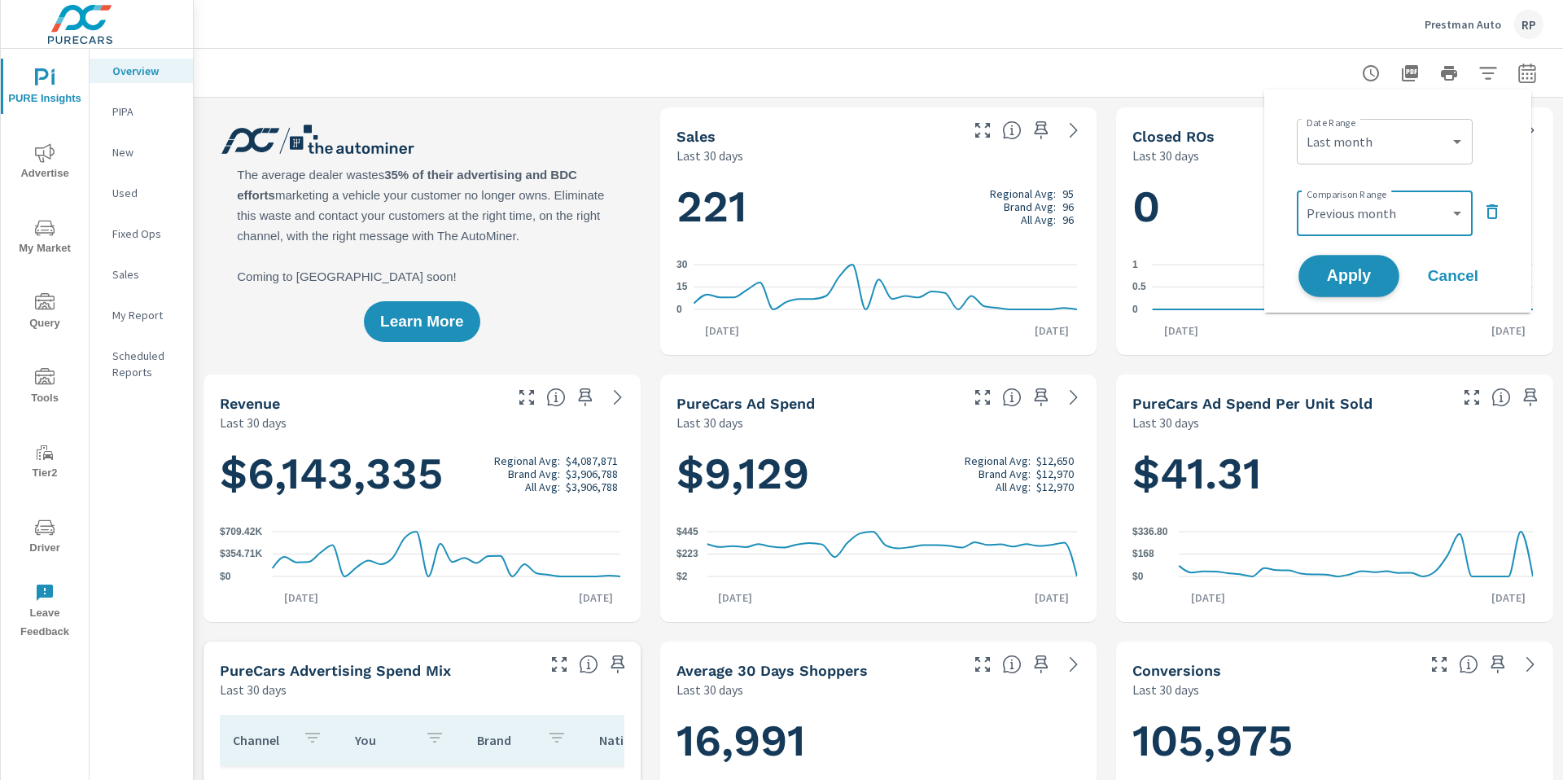
click at [1330, 278] on span "Apply" at bounding box center [1349, 276] width 67 height 15
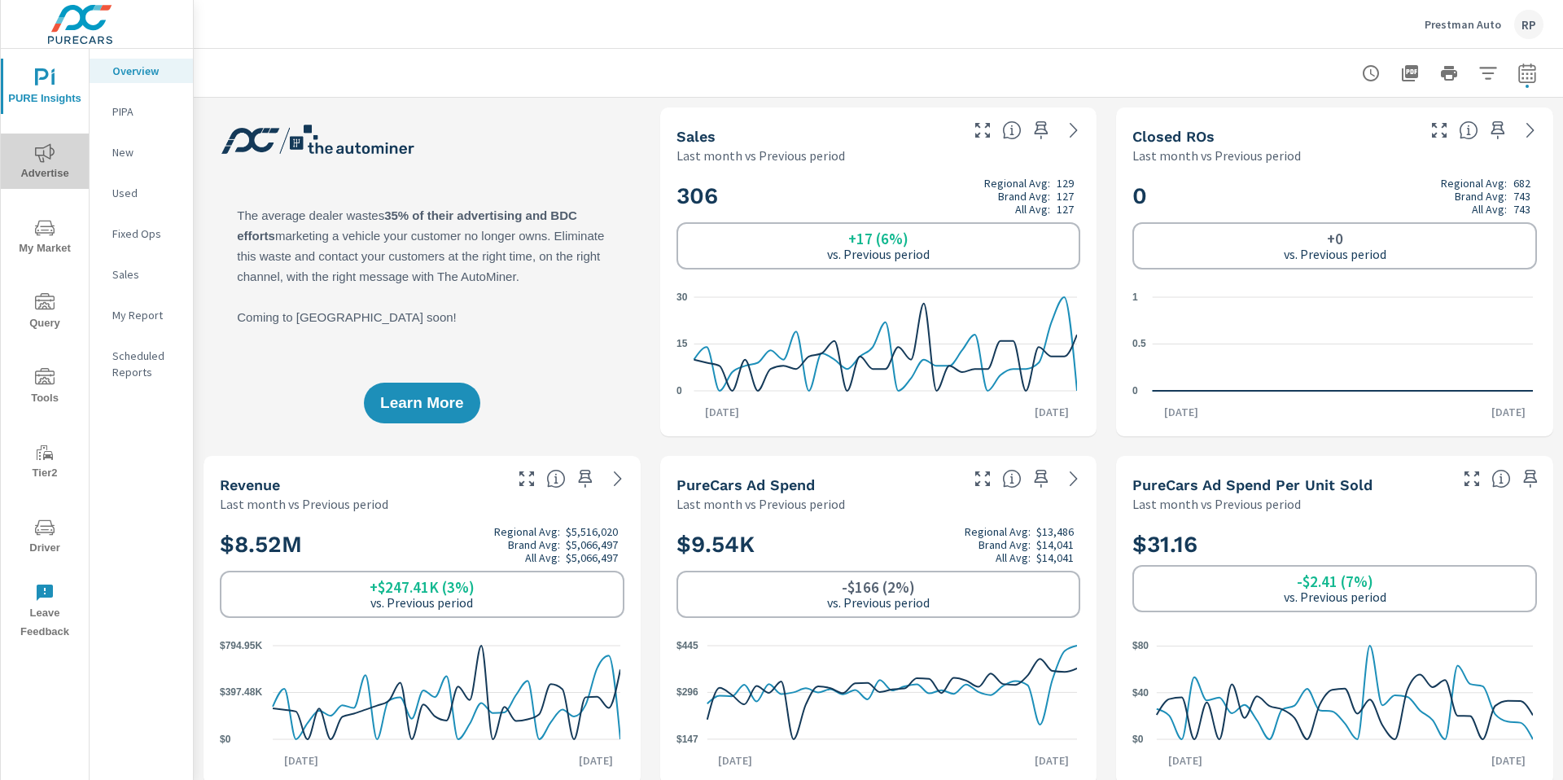
click at [49, 181] on span "Advertise" at bounding box center [45, 163] width 78 height 40
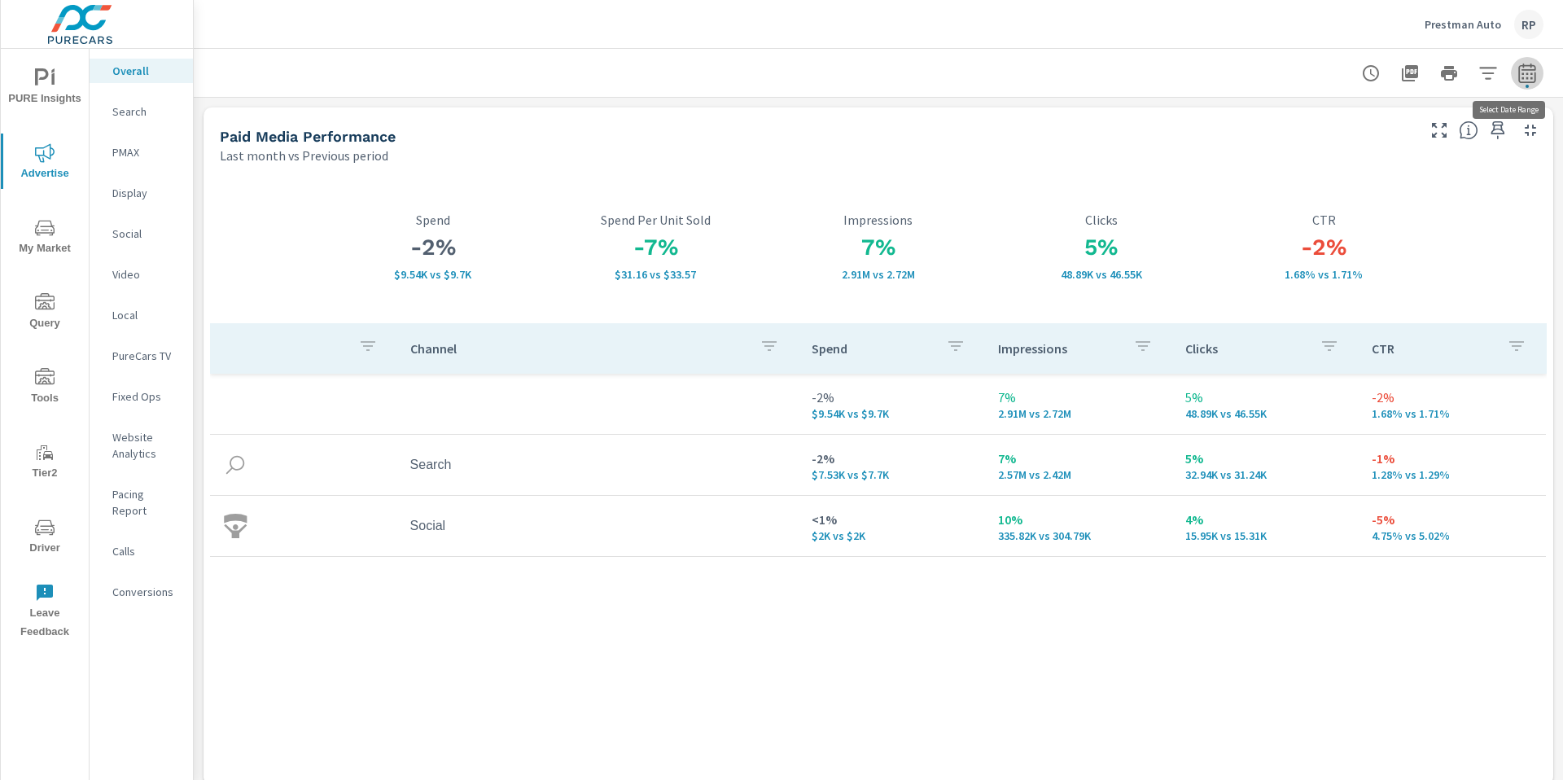
click at [1517, 70] on icon "button" at bounding box center [1527, 74] width 20 height 20
select select "Last month"
select select "Previous period"
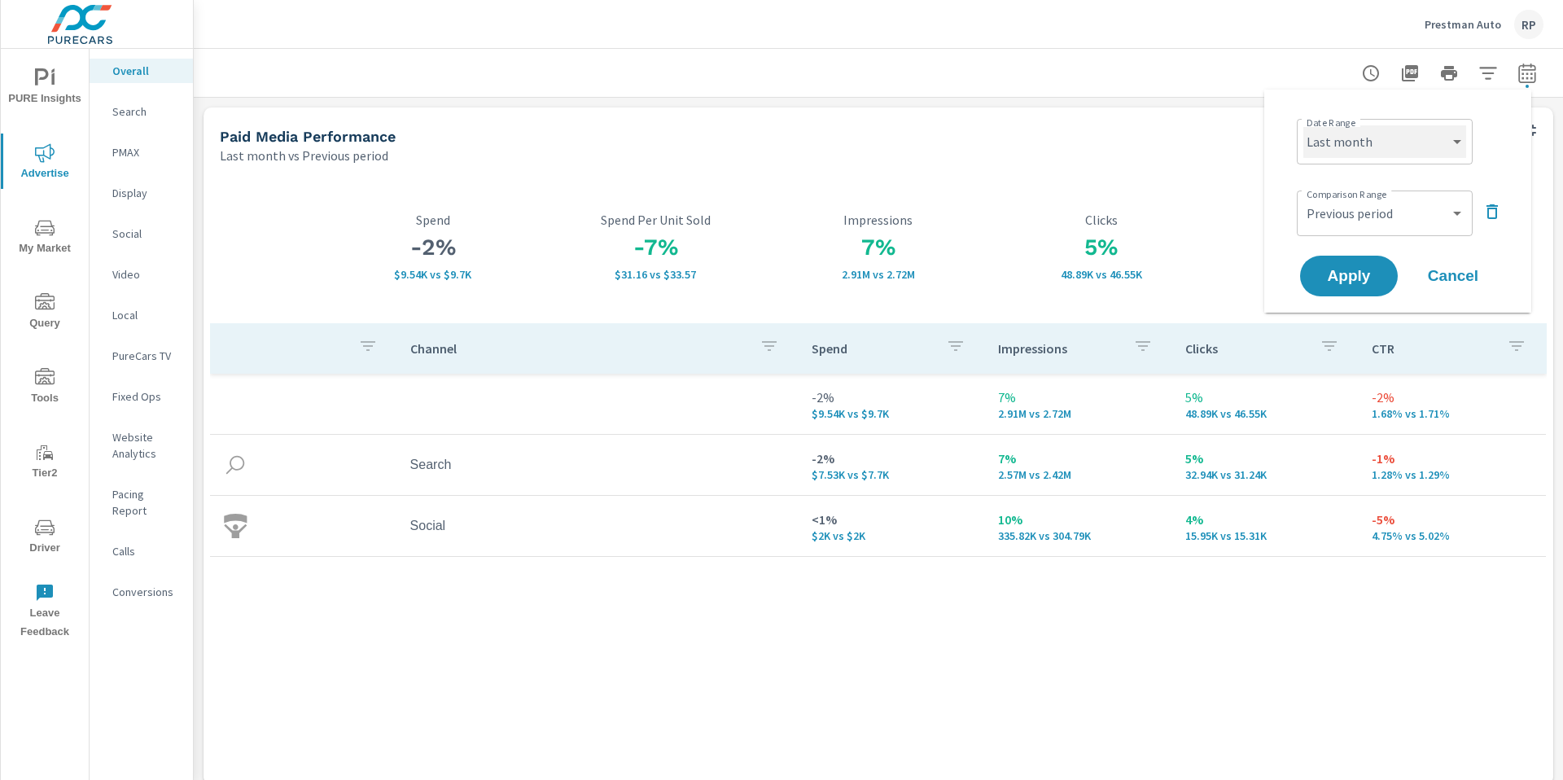
click at [1429, 146] on select "Custom [DATE] Last week Last 7 days Last 14 days Last 30 days Last 45 days Last…" at bounding box center [1384, 141] width 163 height 33
click at [1303, 125] on select "Custom [DATE] Last week Last 7 days Last 14 days Last 30 days Last 45 days Last…" at bounding box center [1384, 141] width 163 height 33
select select "Month to date"
click at [1402, 226] on select "Custom Previous period Previous month Previous year" at bounding box center [1384, 213] width 163 height 33
click at [1303, 197] on select "Custom Previous period Previous month Previous year" at bounding box center [1384, 213] width 163 height 33
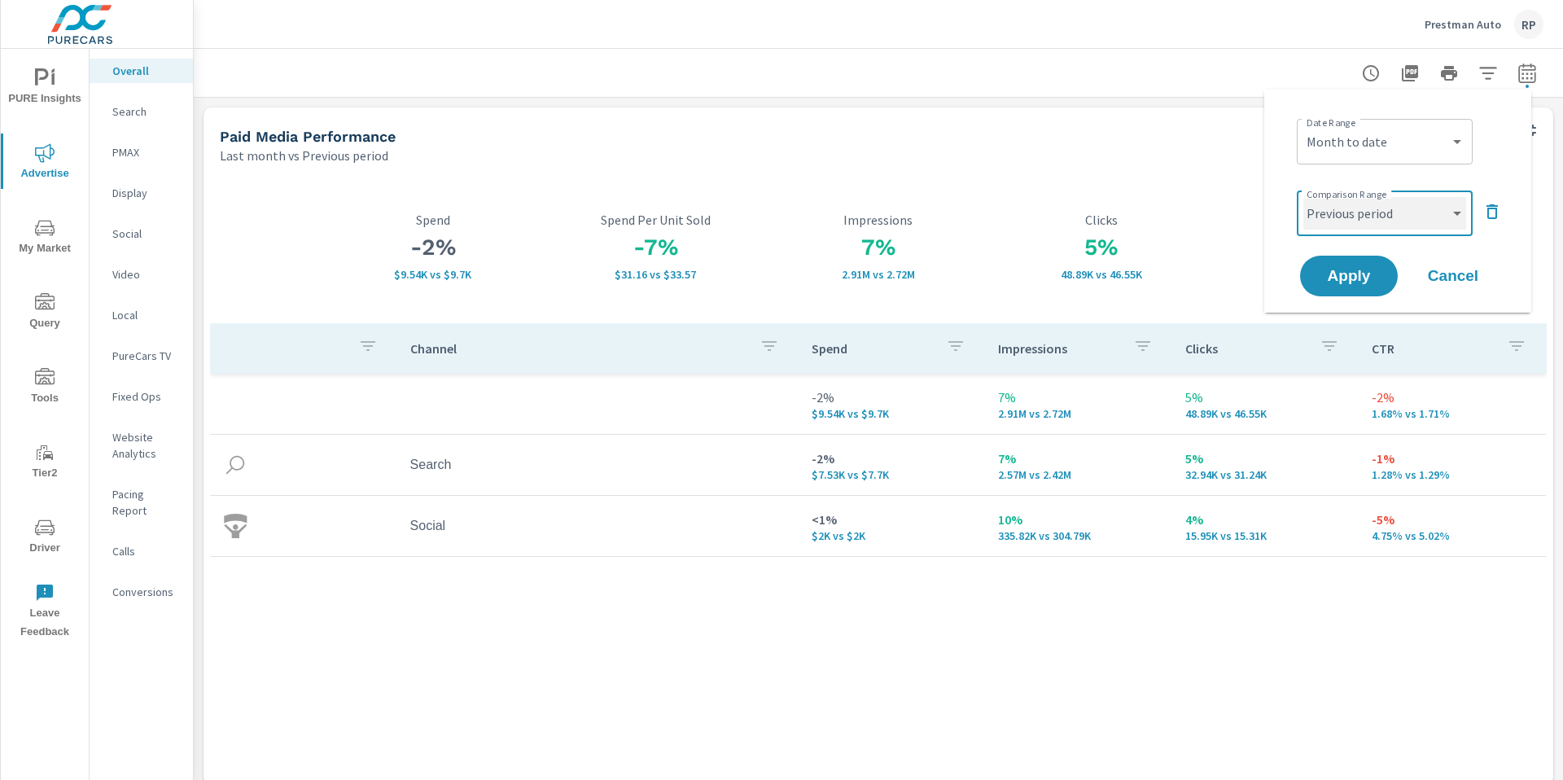
select select "custom"
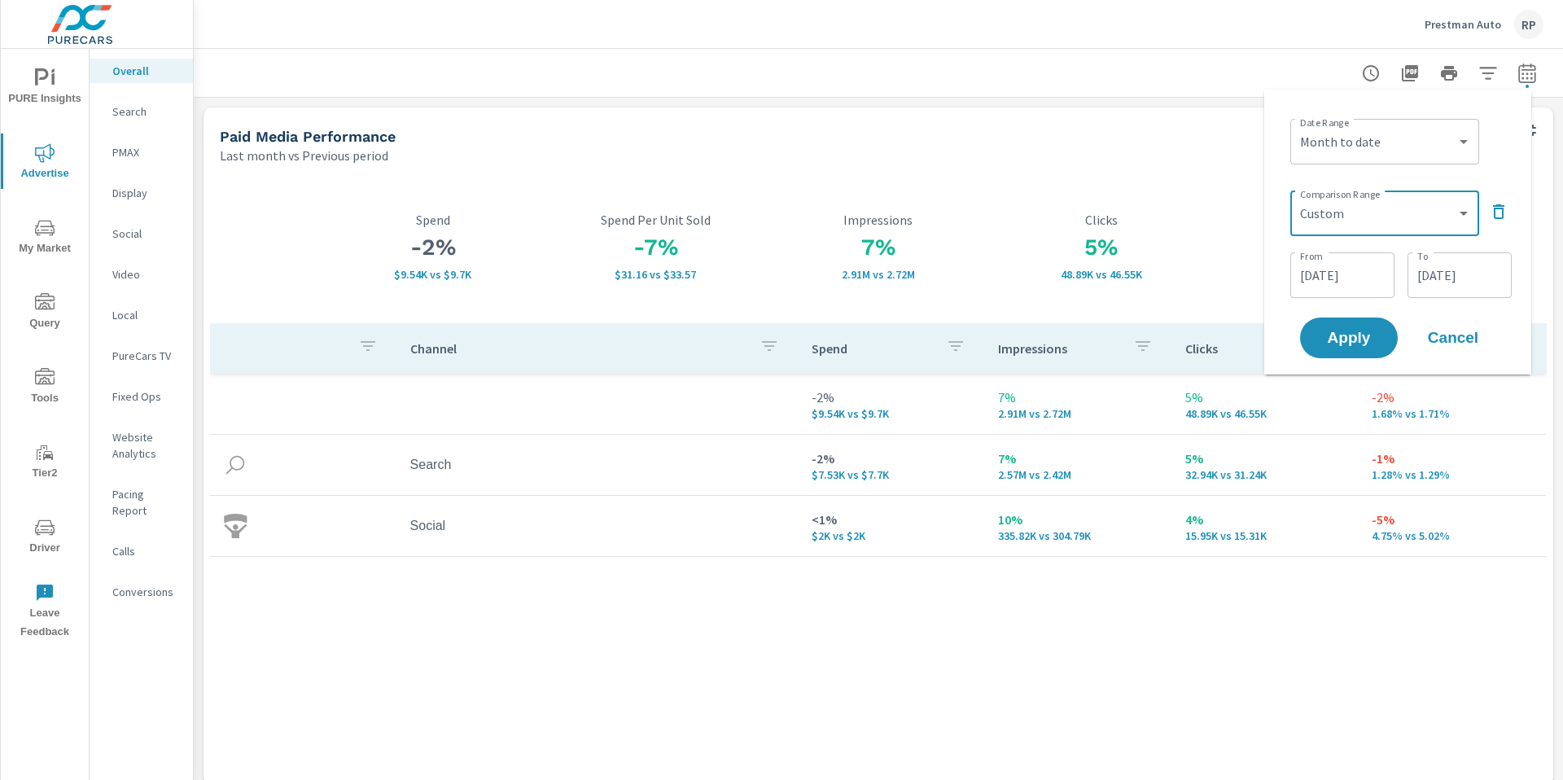
click at [1373, 279] on input "[DATE]" at bounding box center [1342, 275] width 91 height 33
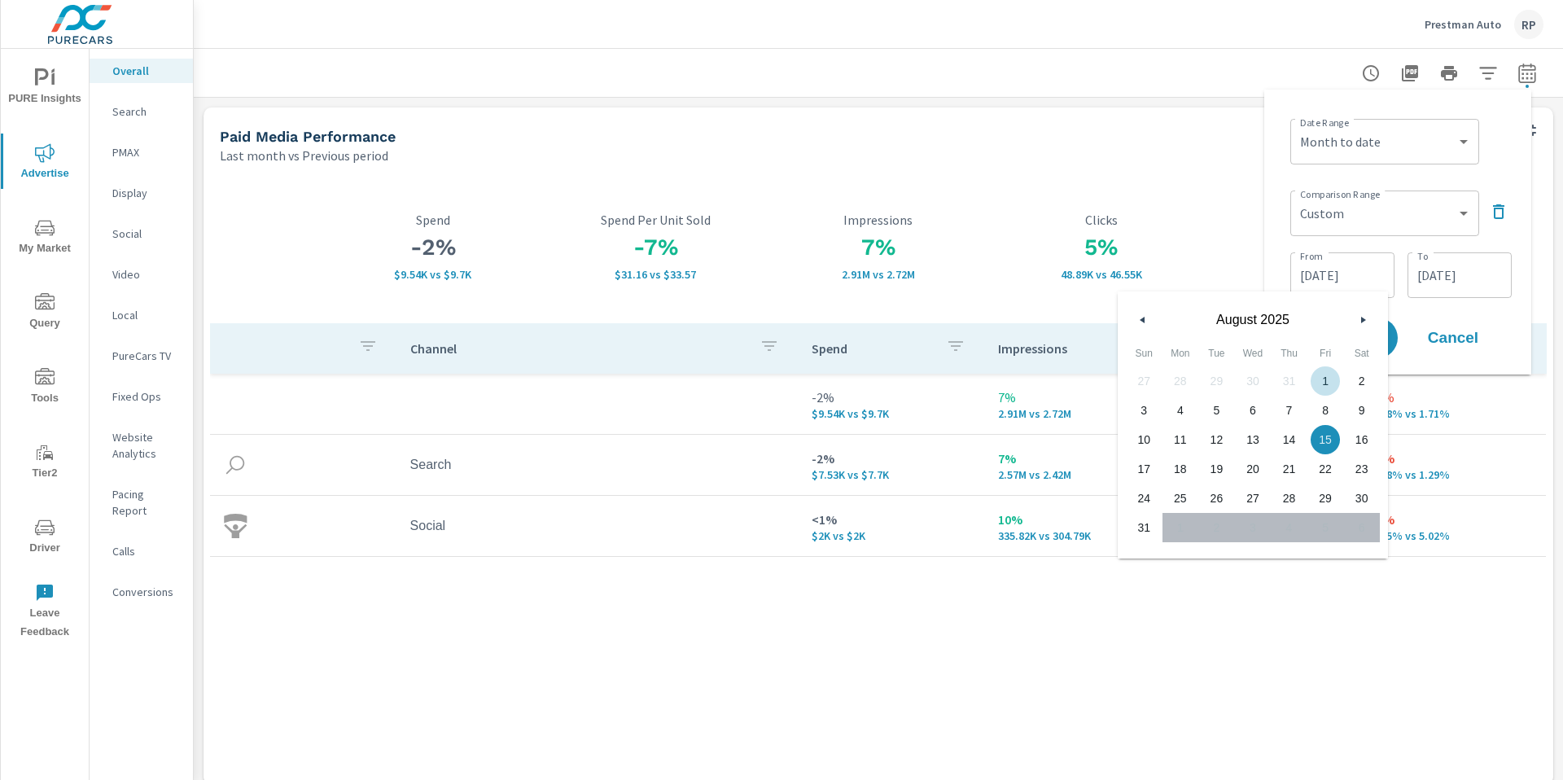
click at [1325, 387] on span "1" at bounding box center [1325, 380] width 37 height 21
type input "[DATE]"
click at [1460, 276] on input "[DATE]" at bounding box center [1459, 275] width 91 height 33
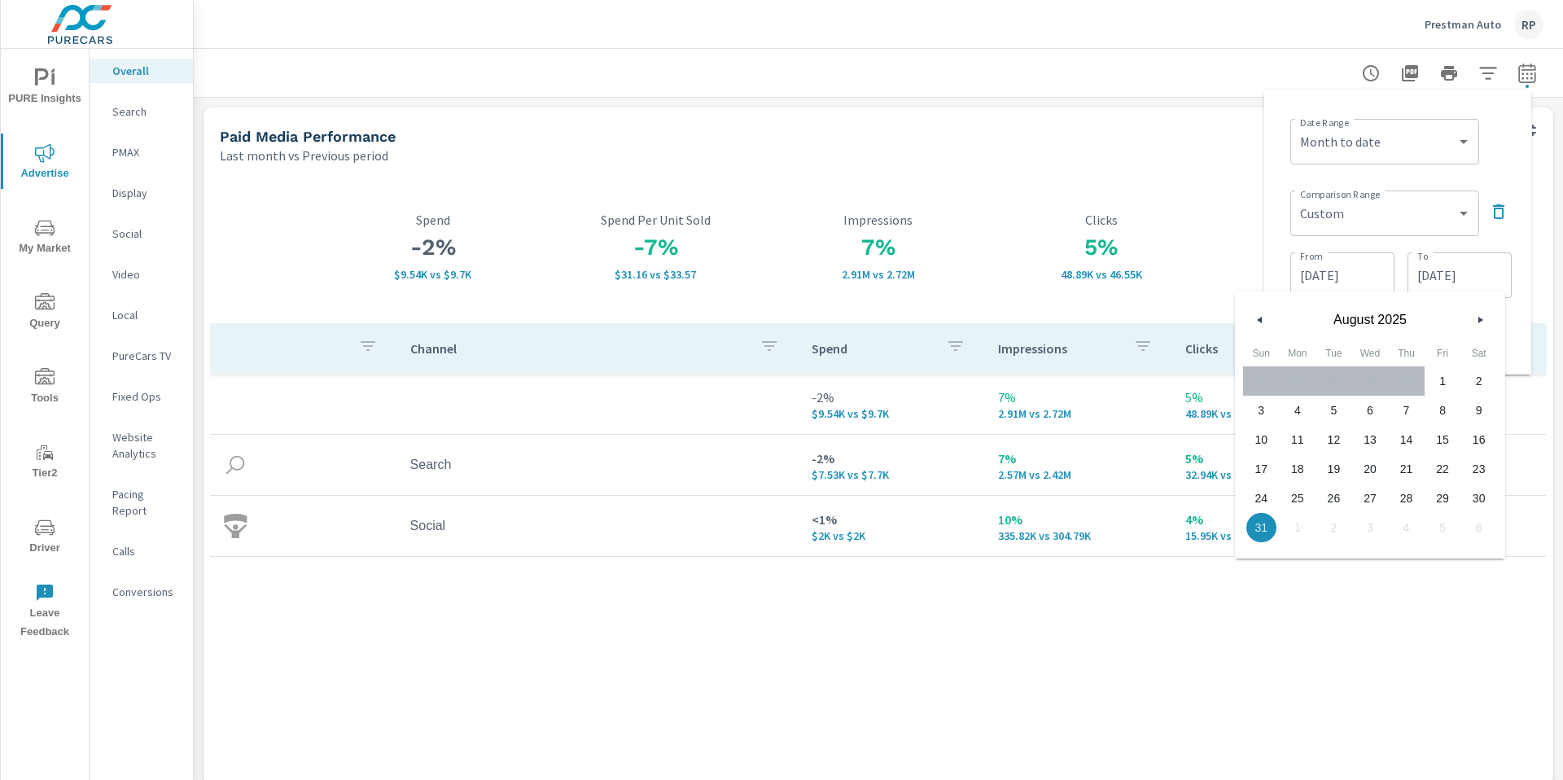
click at [1475, 449] on span "16" at bounding box center [1479, 439] width 37 height 21
type input "[DATE]"
click at [1485, 162] on div "Date Range Custom [DATE] Last week Last 7 days Last 14 days Last 30 days Last 4…" at bounding box center [1400, 139] width 221 height 55
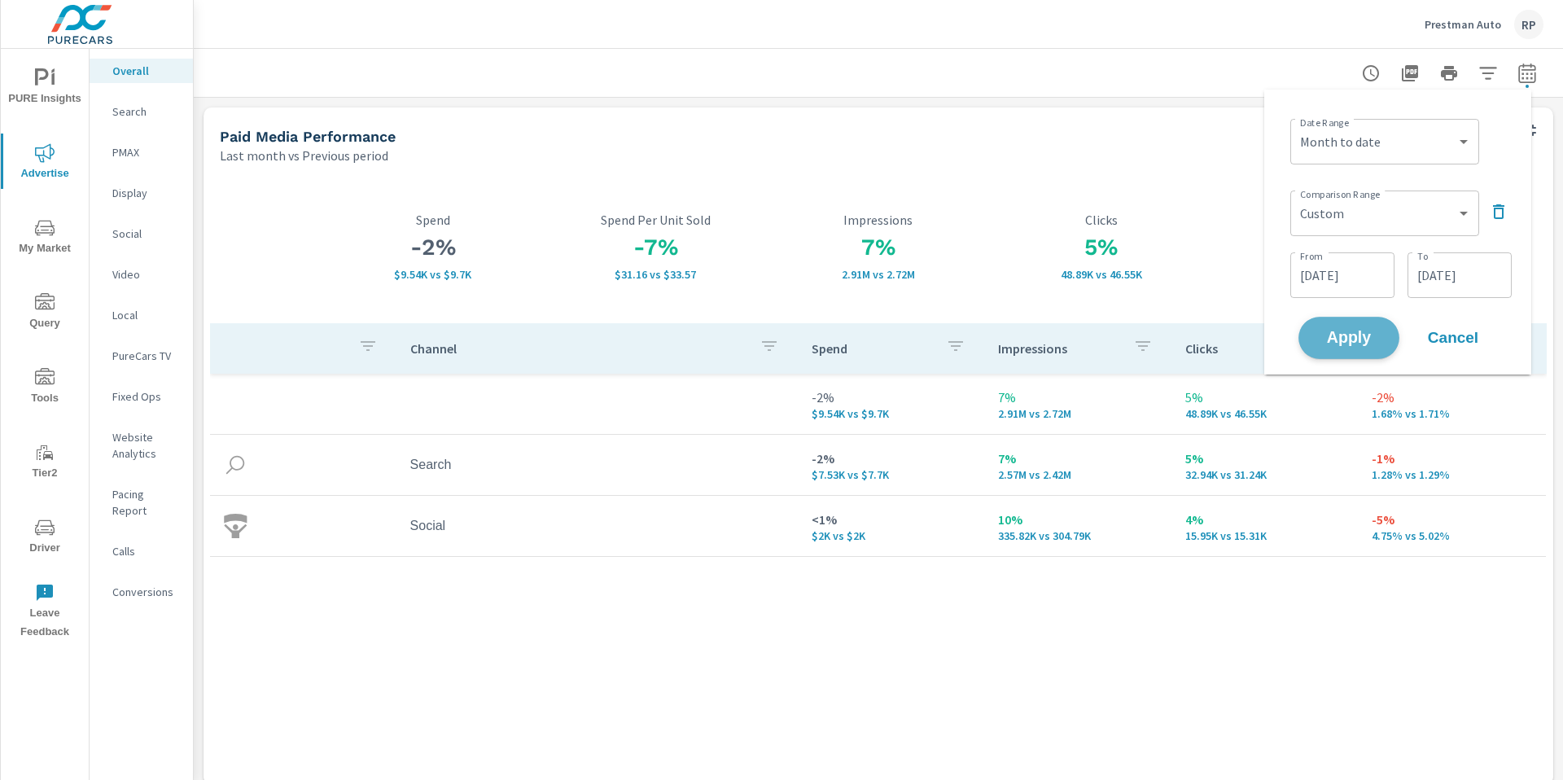
click at [1352, 340] on span "Apply" at bounding box center [1349, 338] width 67 height 15
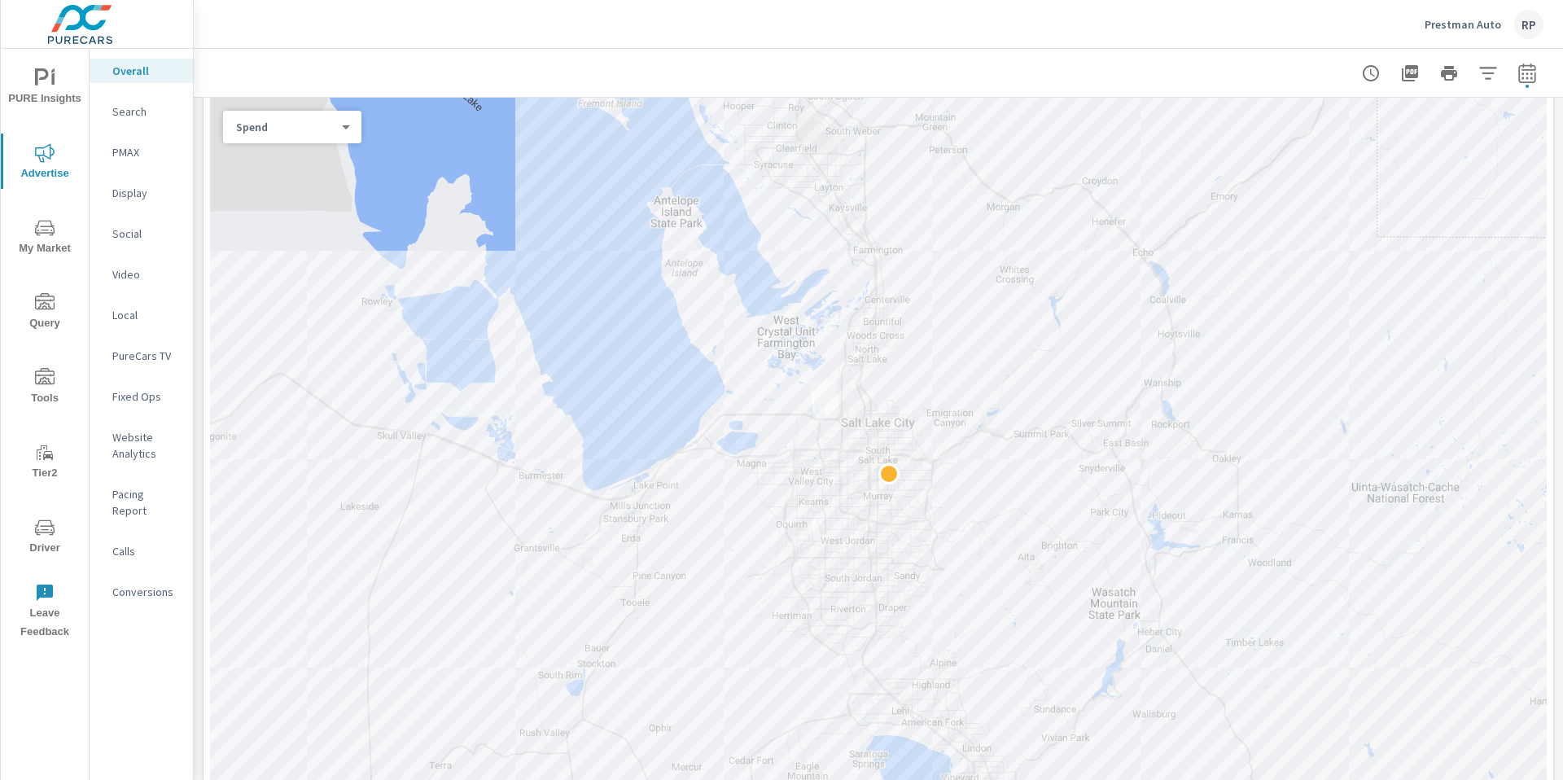
scroll to position [1095, 0]
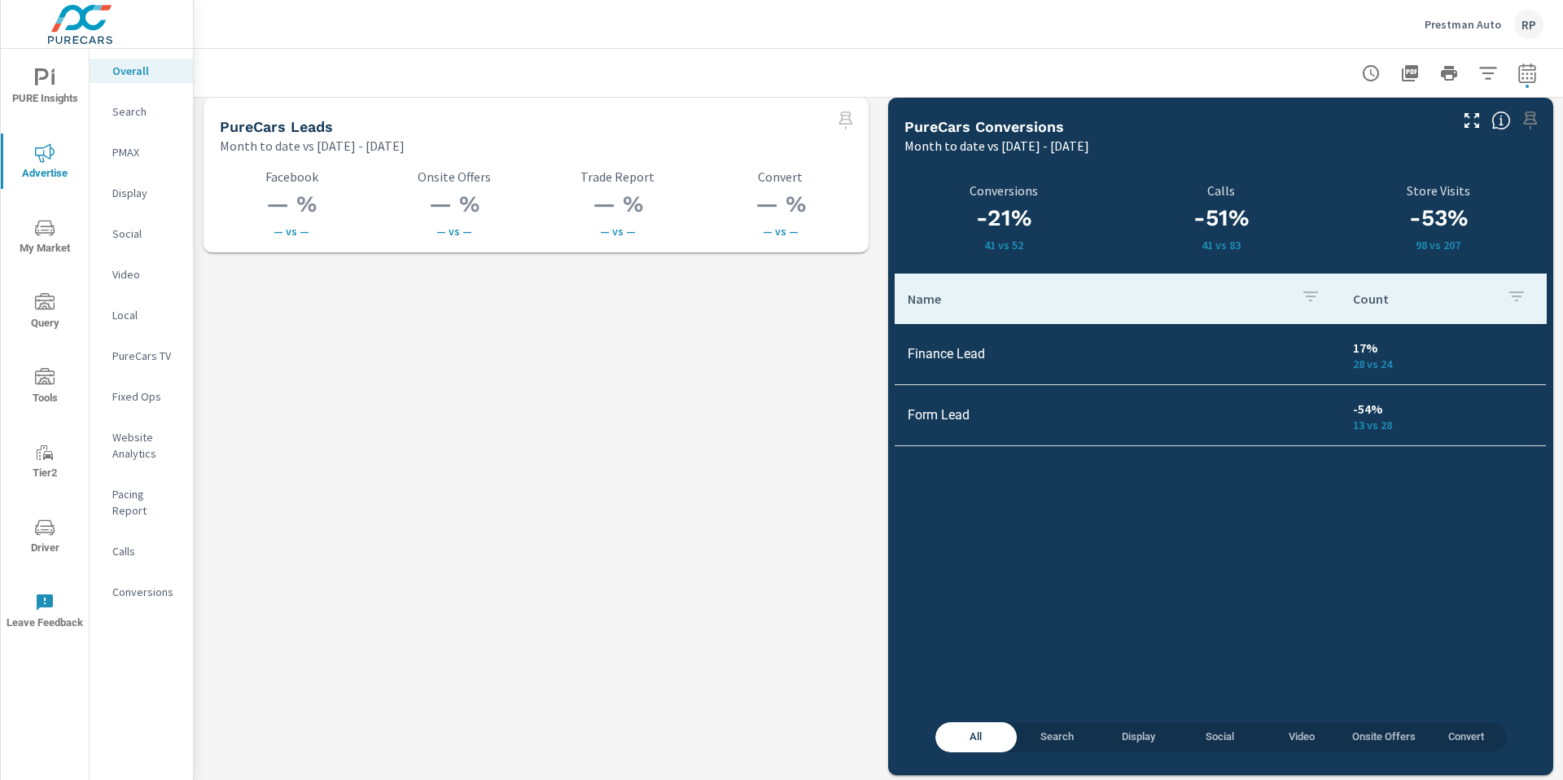
scroll to position [2280, 0]
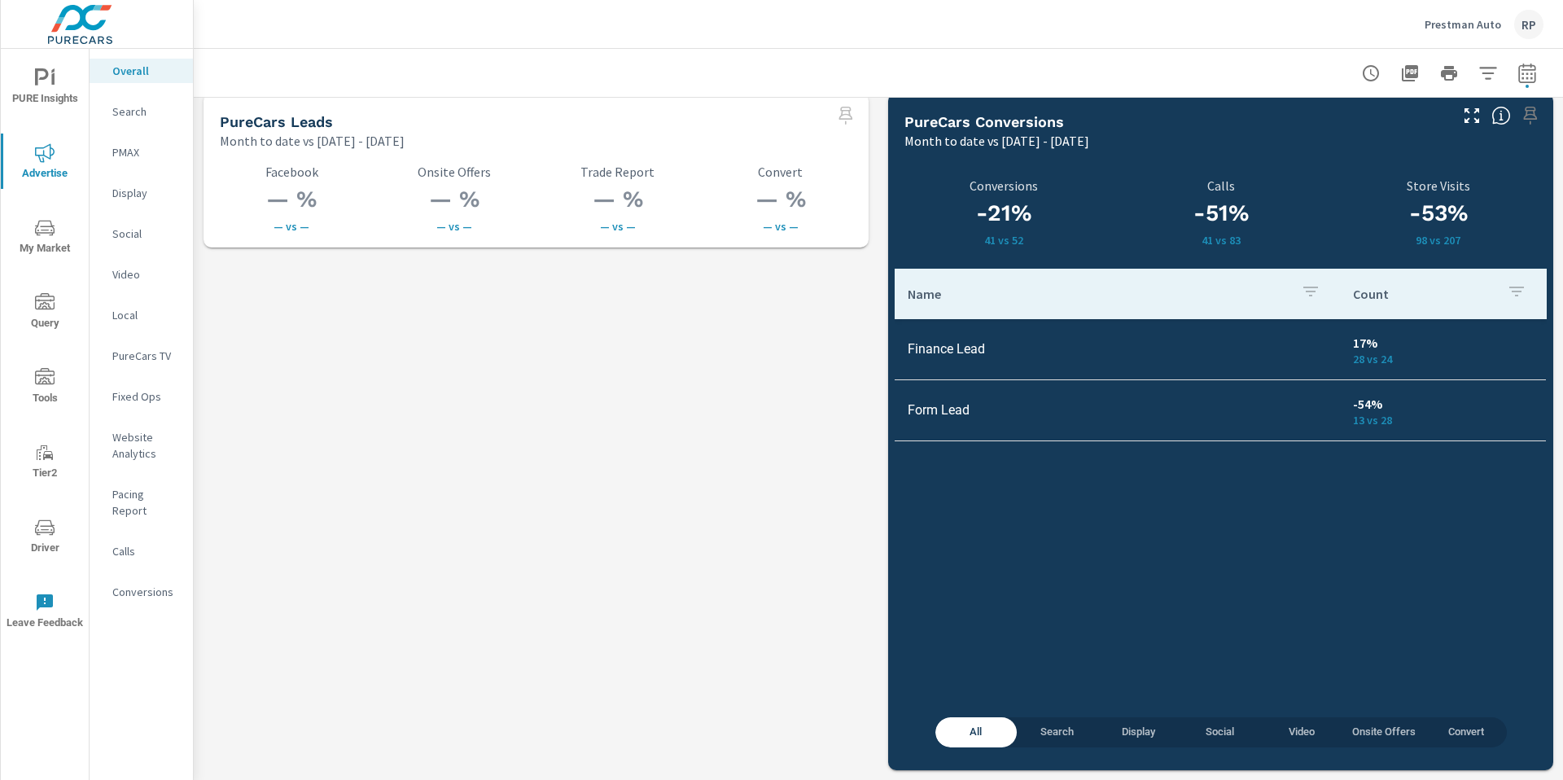
click at [1045, 746] on button "Search" at bounding box center [1057, 732] width 81 height 30
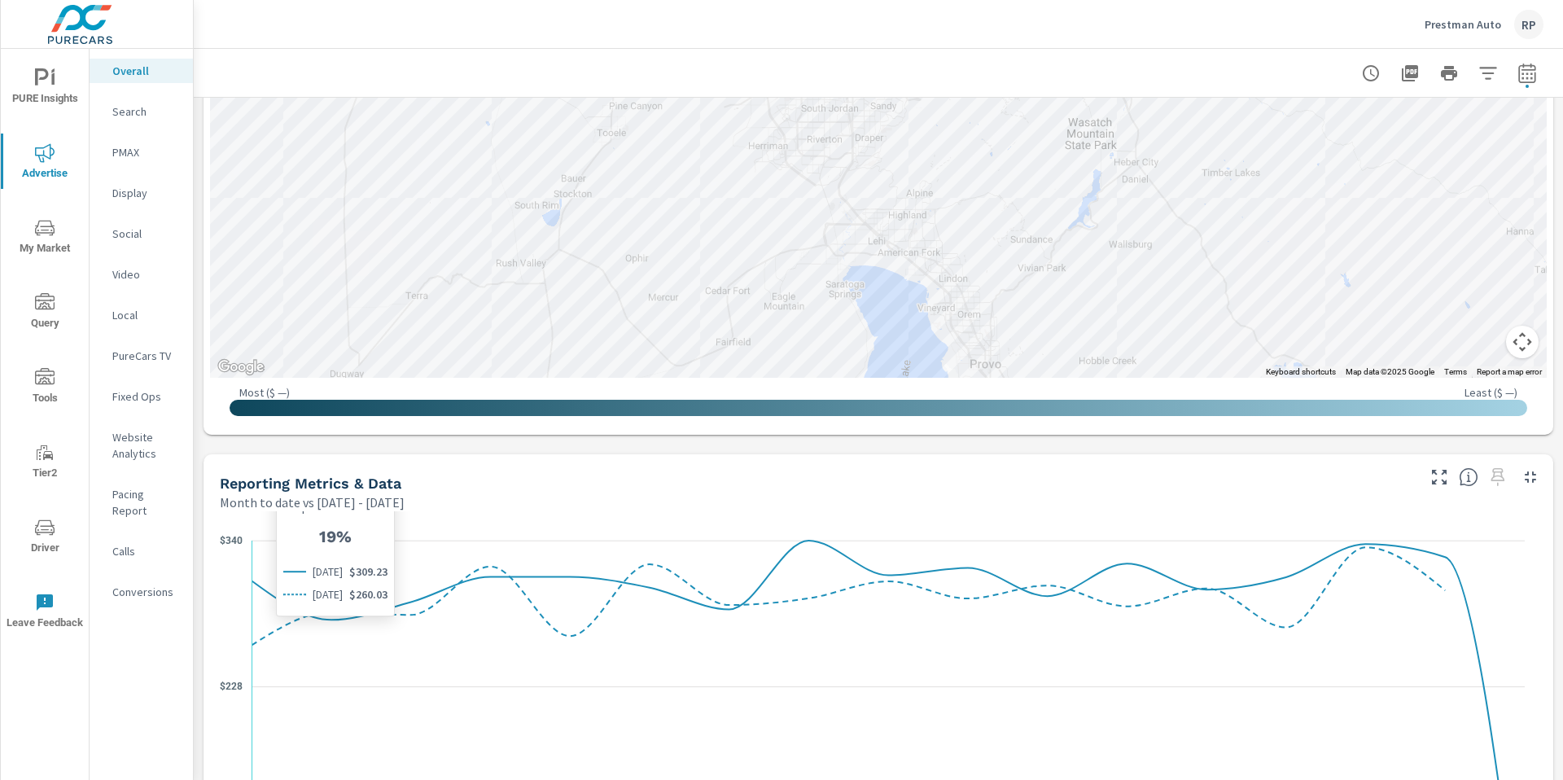
scroll to position [916, 0]
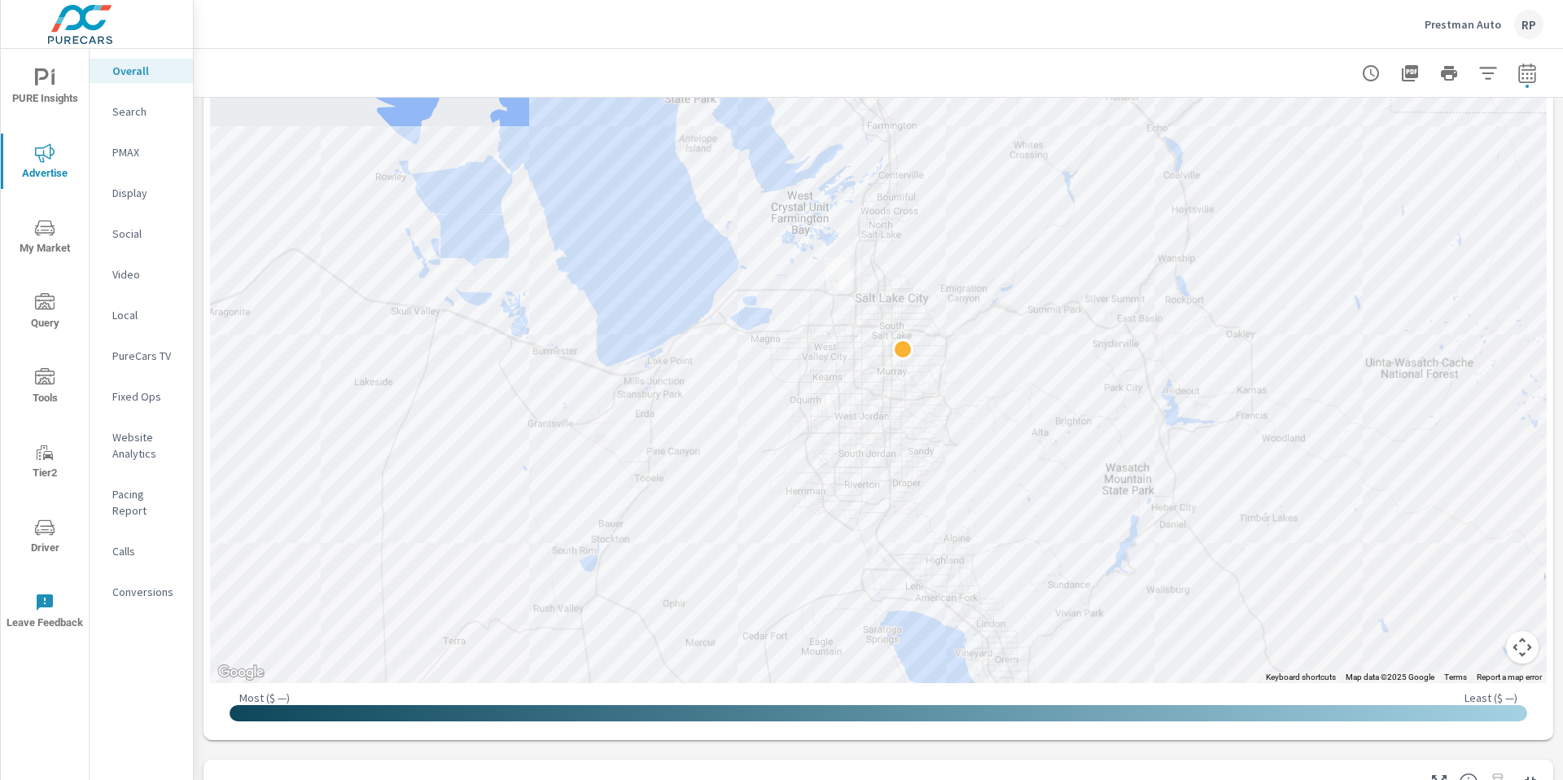
drag, startPoint x: 779, startPoint y: 290, endPoint x: 712, endPoint y: 307, distance: 69.7
click at [699, 319] on div at bounding box center [878, 317] width 1337 height 731
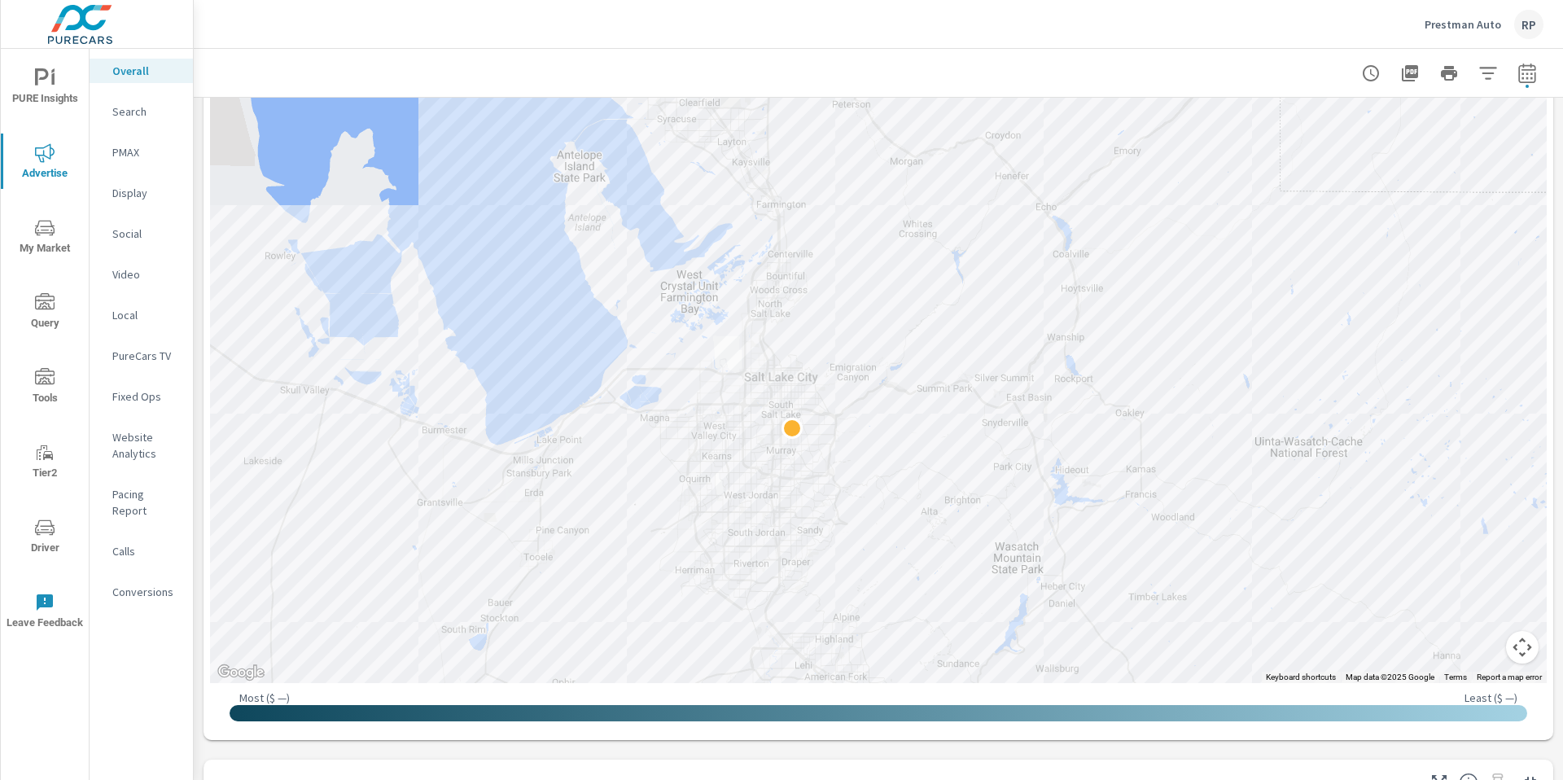
drag, startPoint x: 718, startPoint y: 302, endPoint x: 647, endPoint y: 374, distance: 100.7
click at [647, 374] on div at bounding box center [878, 317] width 1337 height 731
